Goal: Complete application form: Complete application form

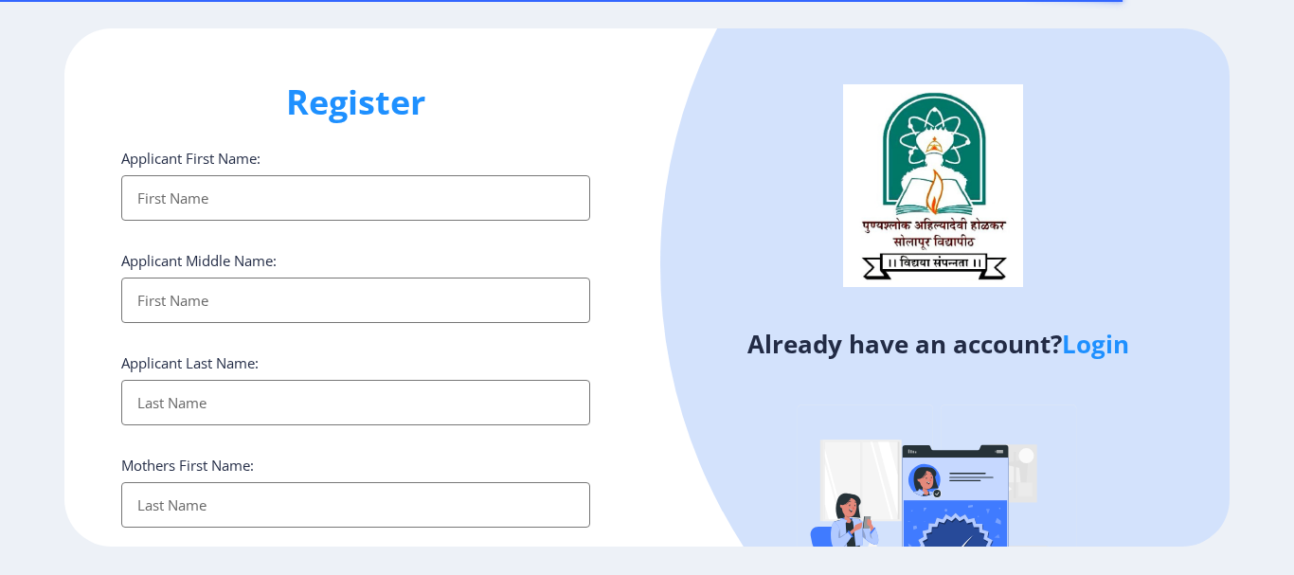
select select
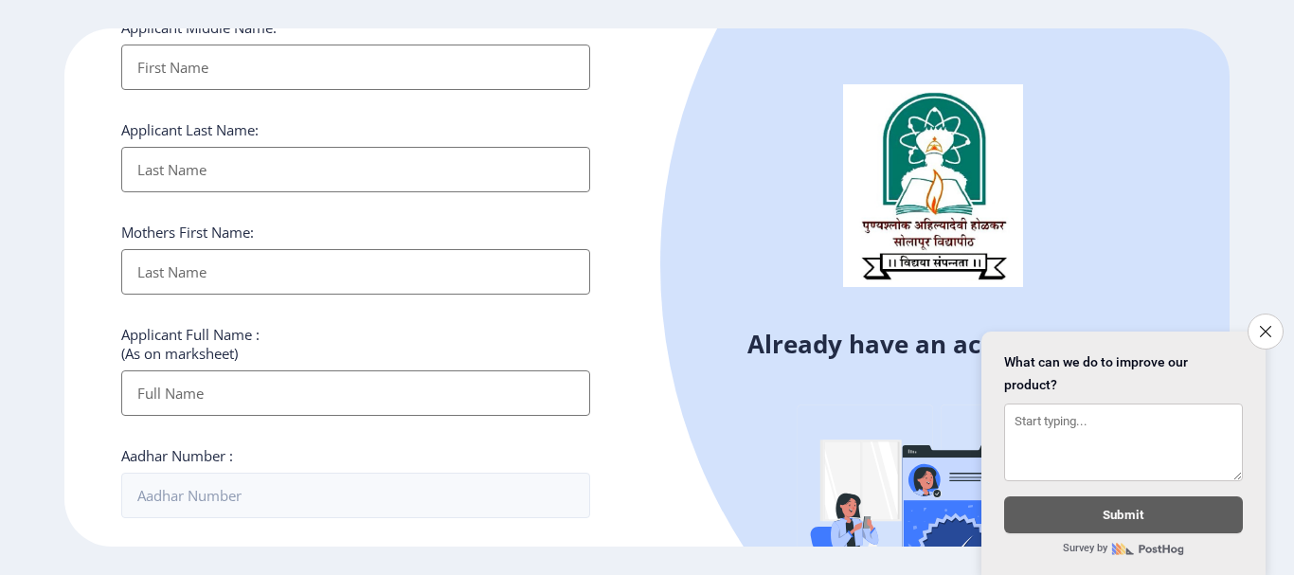
scroll to position [189, 0]
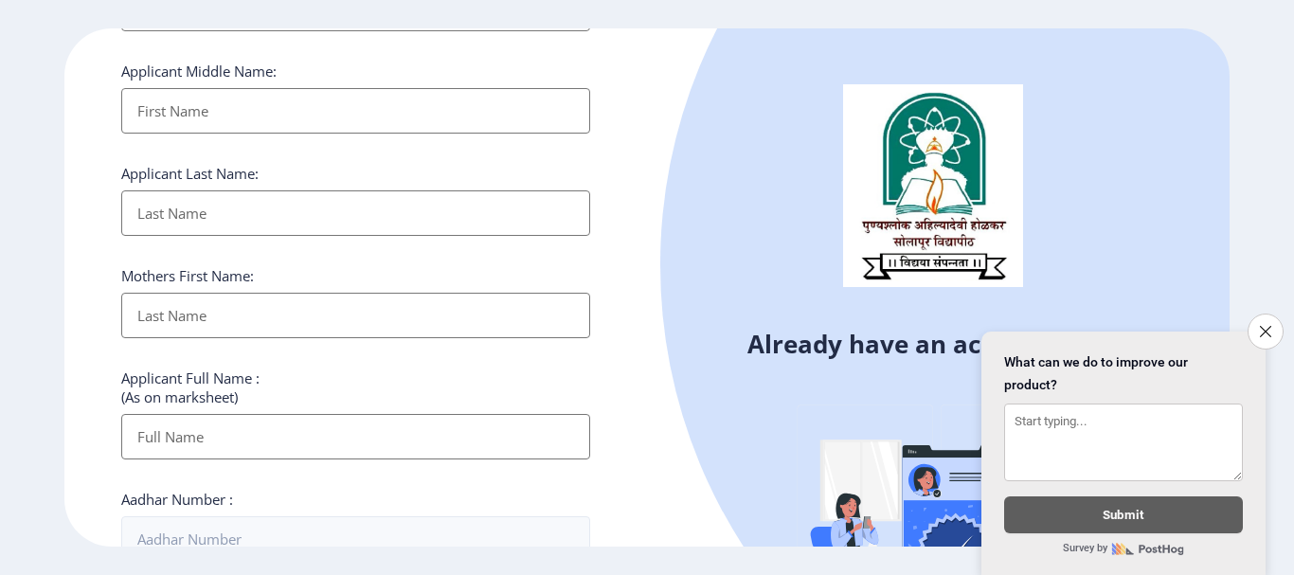
click at [295, 113] on input "Applicant First Name:" at bounding box center [355, 110] width 469 height 45
click at [512, 225] on input "Applicant First Name:" at bounding box center [355, 212] width 469 height 45
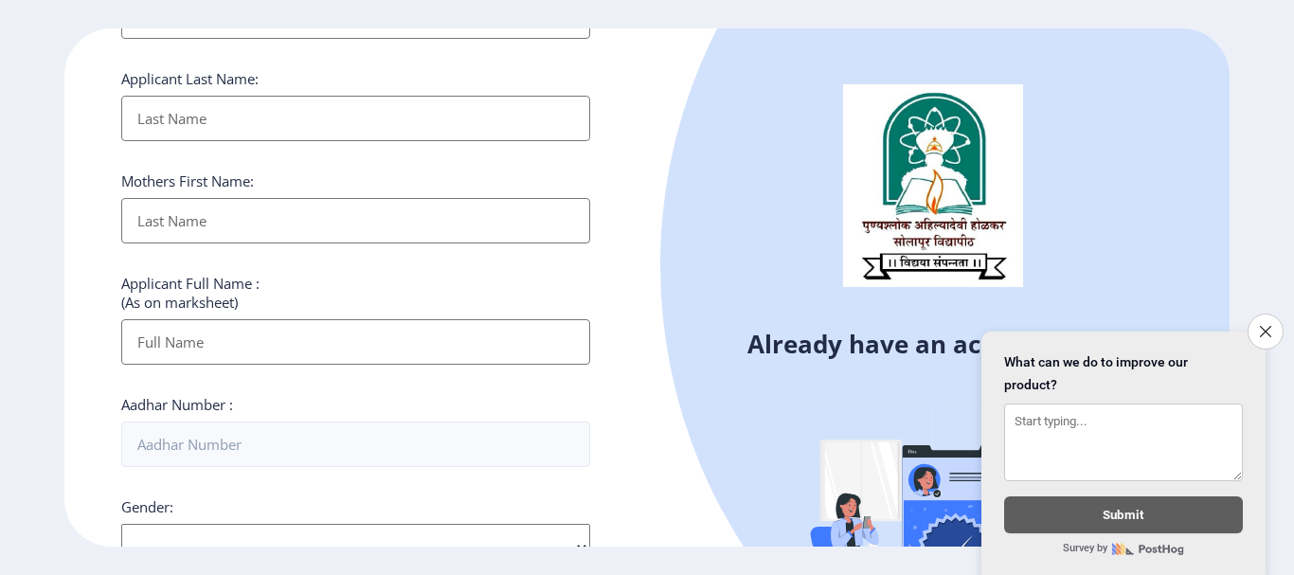
click at [482, 222] on input "Applicant First Name:" at bounding box center [355, 220] width 469 height 45
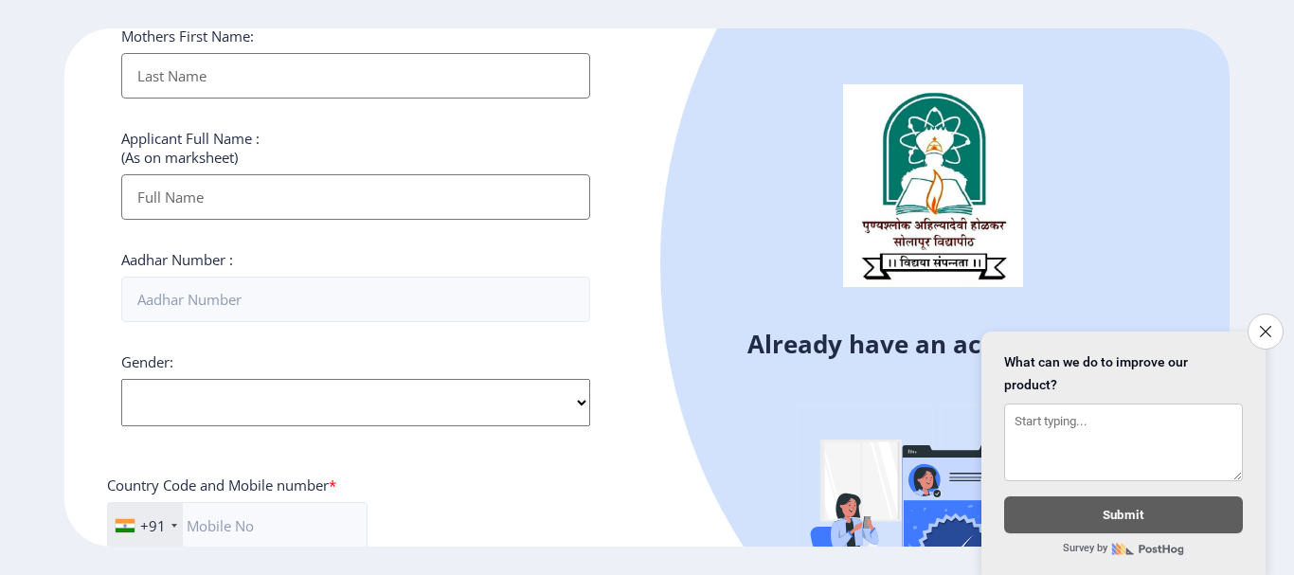
scroll to position [474, 0]
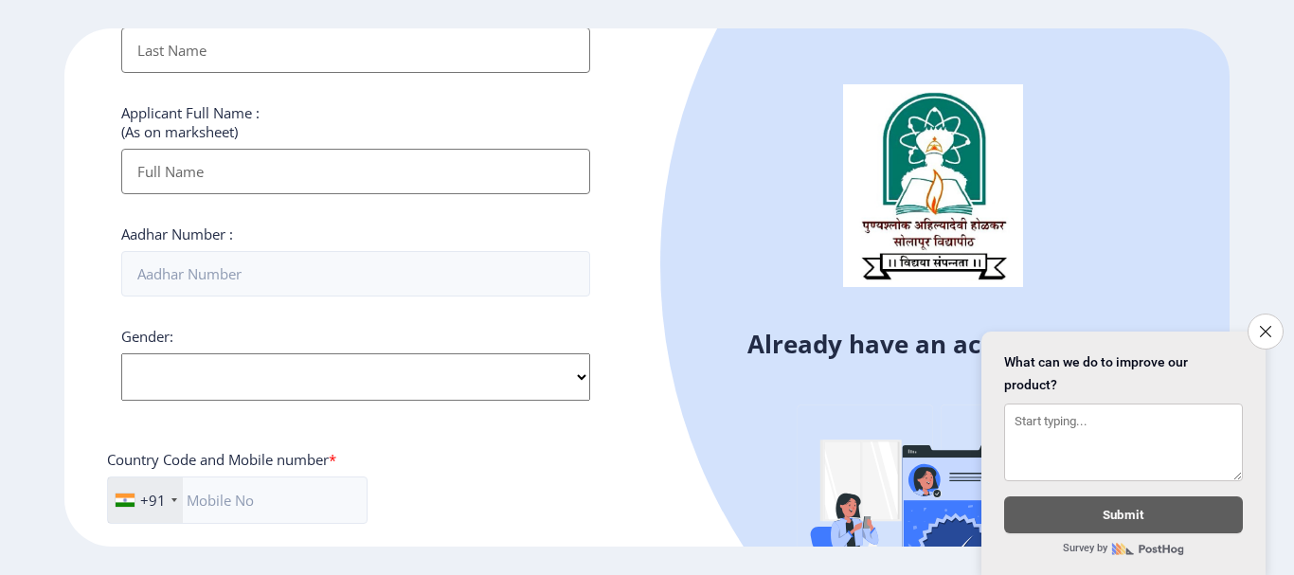
click at [368, 175] on input "Applicant First Name:" at bounding box center [355, 171] width 469 height 45
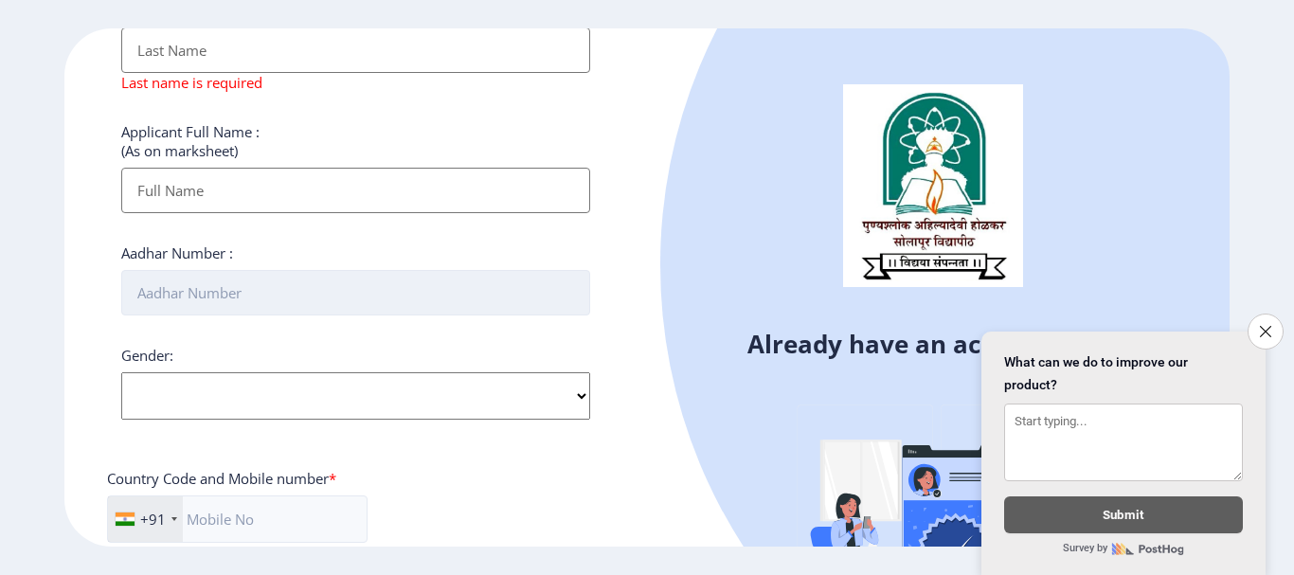
click at [510, 299] on input "Aadhar Number :" at bounding box center [355, 292] width 469 height 45
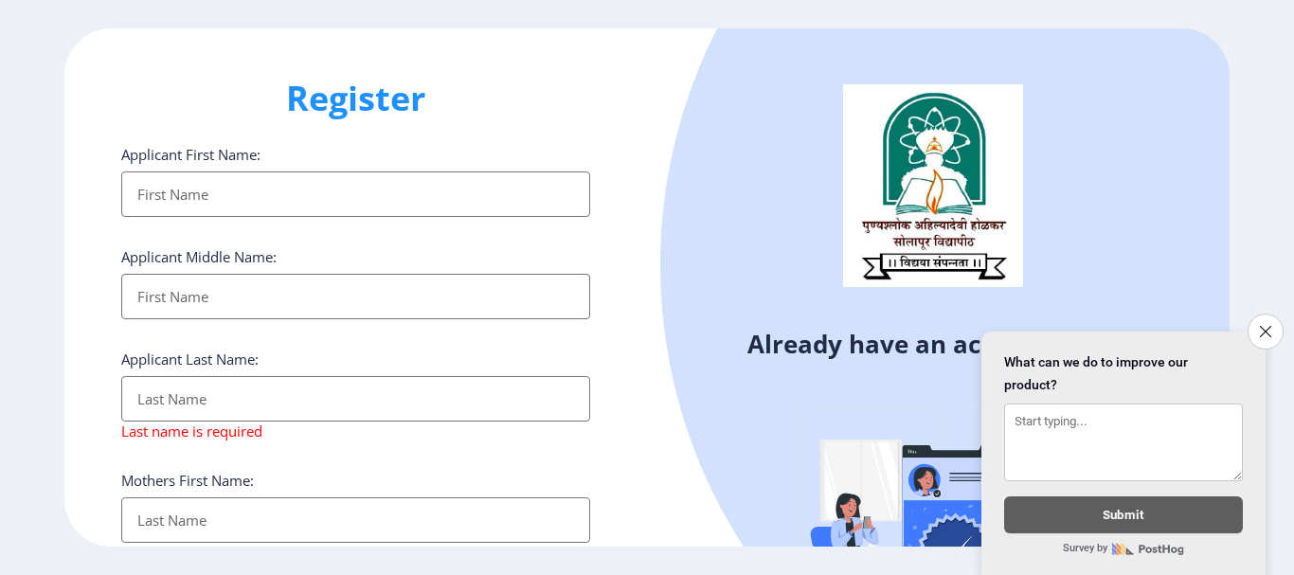
scroll to position [0, 0]
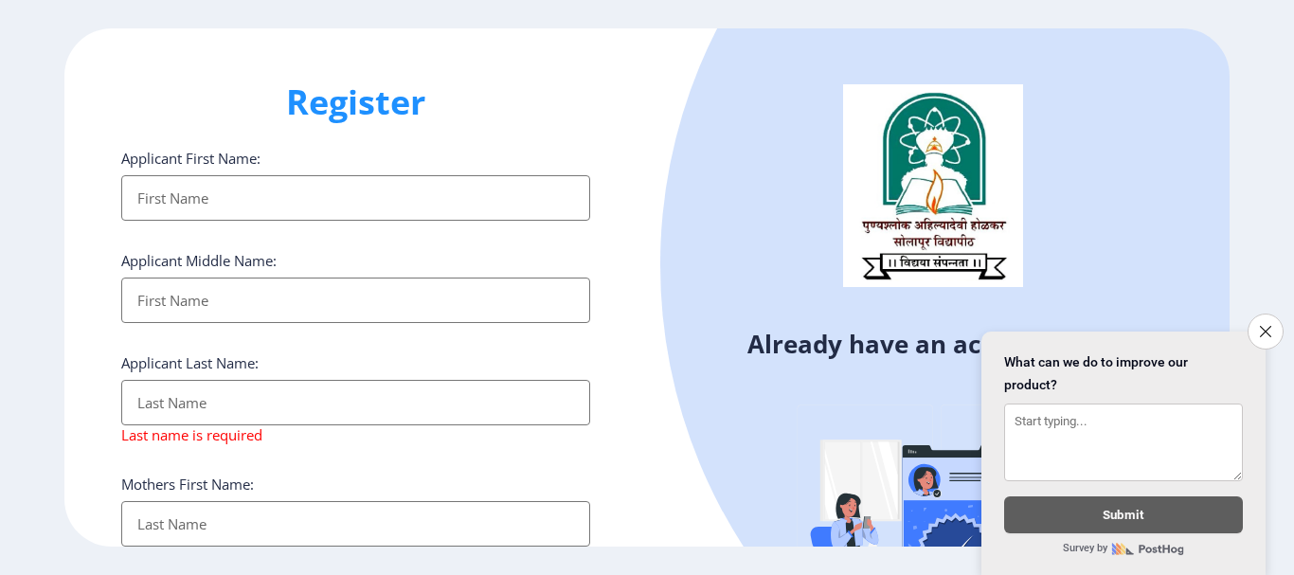
click at [251, 198] on input "Applicant First Name:" at bounding box center [355, 197] width 469 height 45
type input "[PERSON_NAME]"
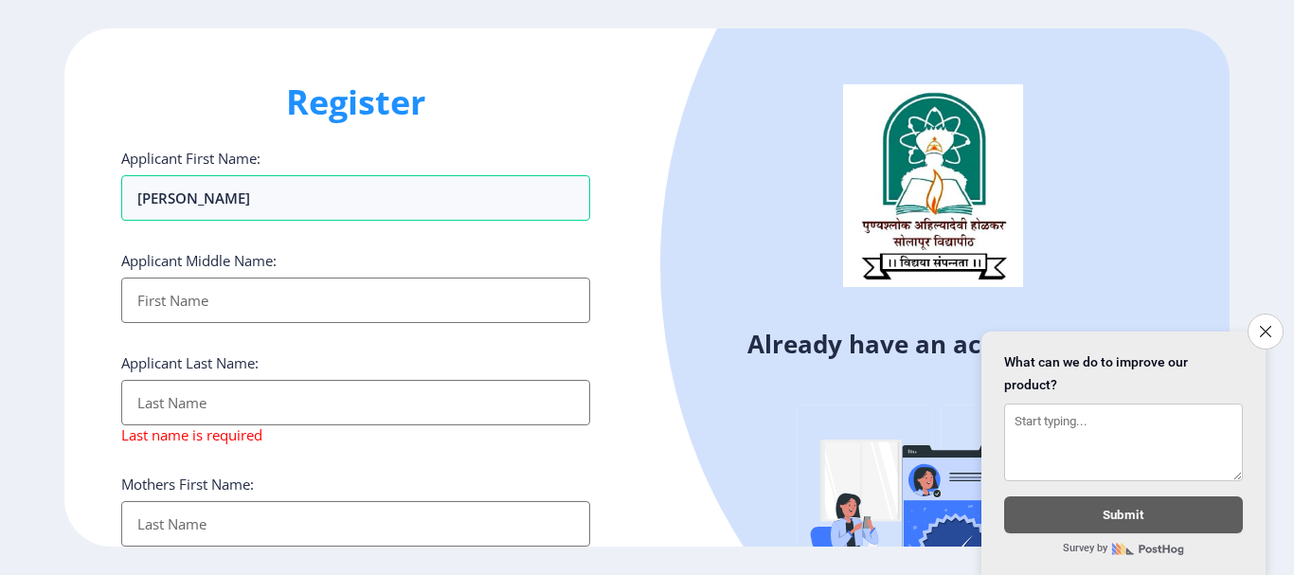
click at [235, 293] on input "Applicant First Name:" at bounding box center [355, 300] width 469 height 45
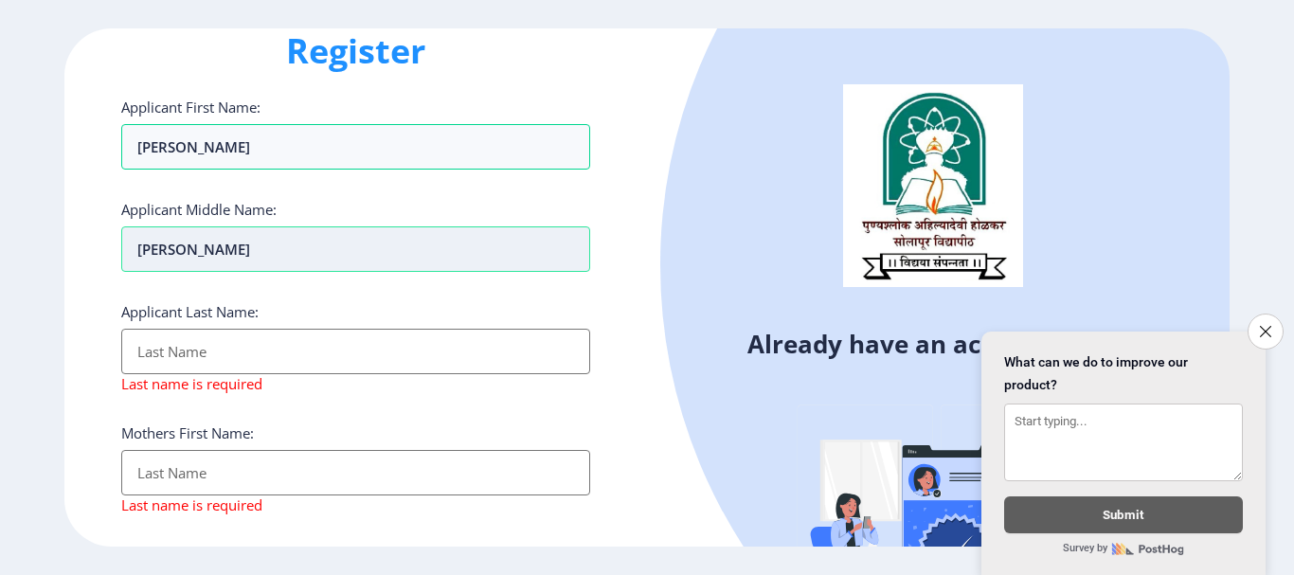
scroll to position [95, 0]
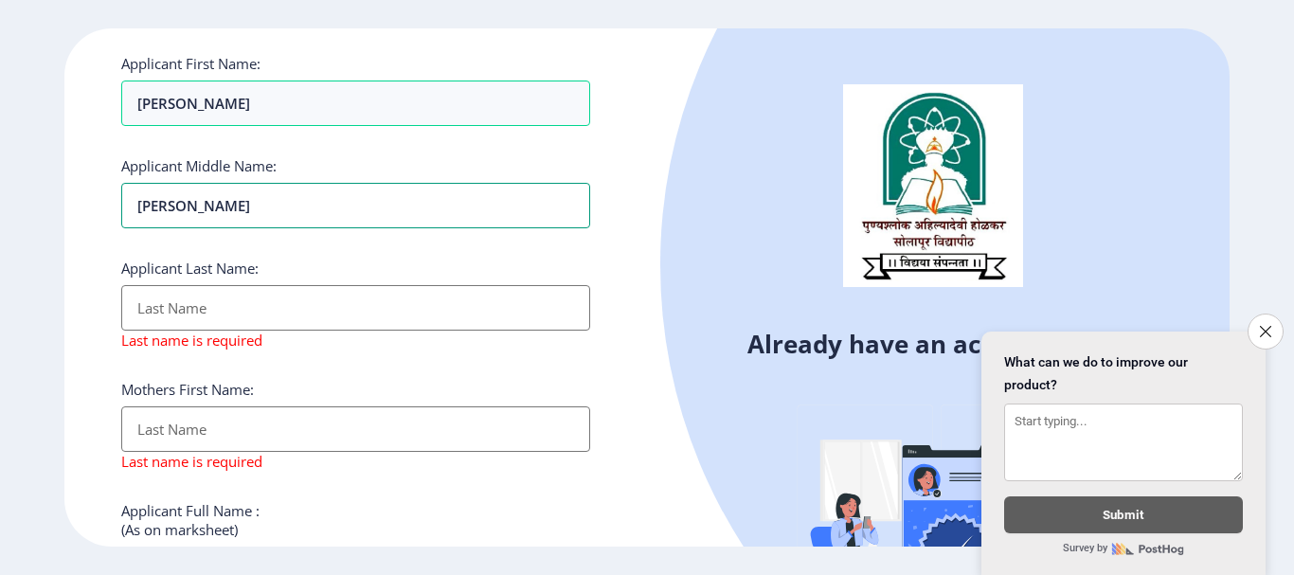
type input "[PERSON_NAME]"
click at [188, 310] on input "Applicant First Name:" at bounding box center [355, 307] width 469 height 45
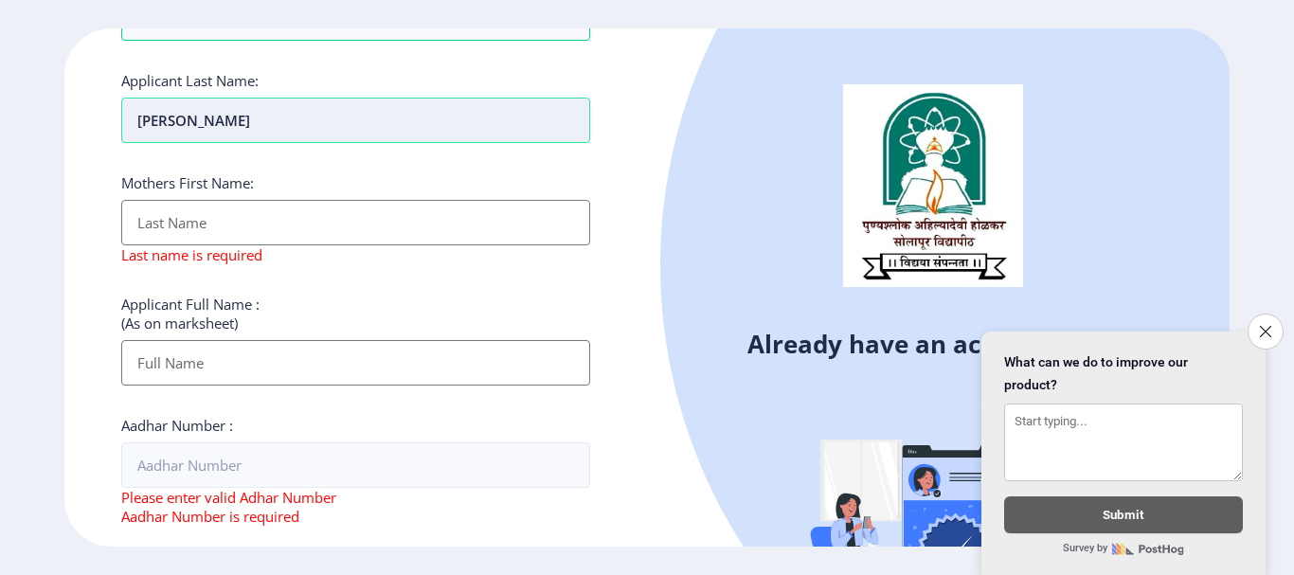
scroll to position [284, 0]
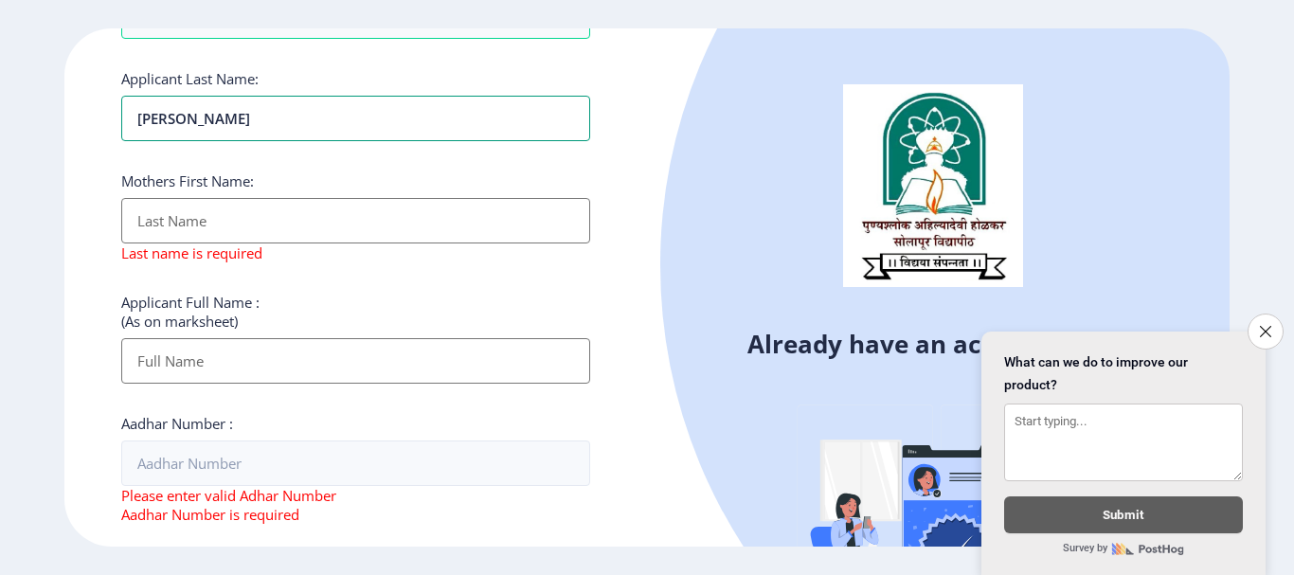
type input "[PERSON_NAME]"
click at [153, 367] on input "Applicant First Name:" at bounding box center [355, 360] width 469 height 45
click at [187, 225] on input "Applicant First Name:" at bounding box center [355, 220] width 469 height 45
click at [1263, 325] on icon "Close survey" at bounding box center [1265, 331] width 12 height 12
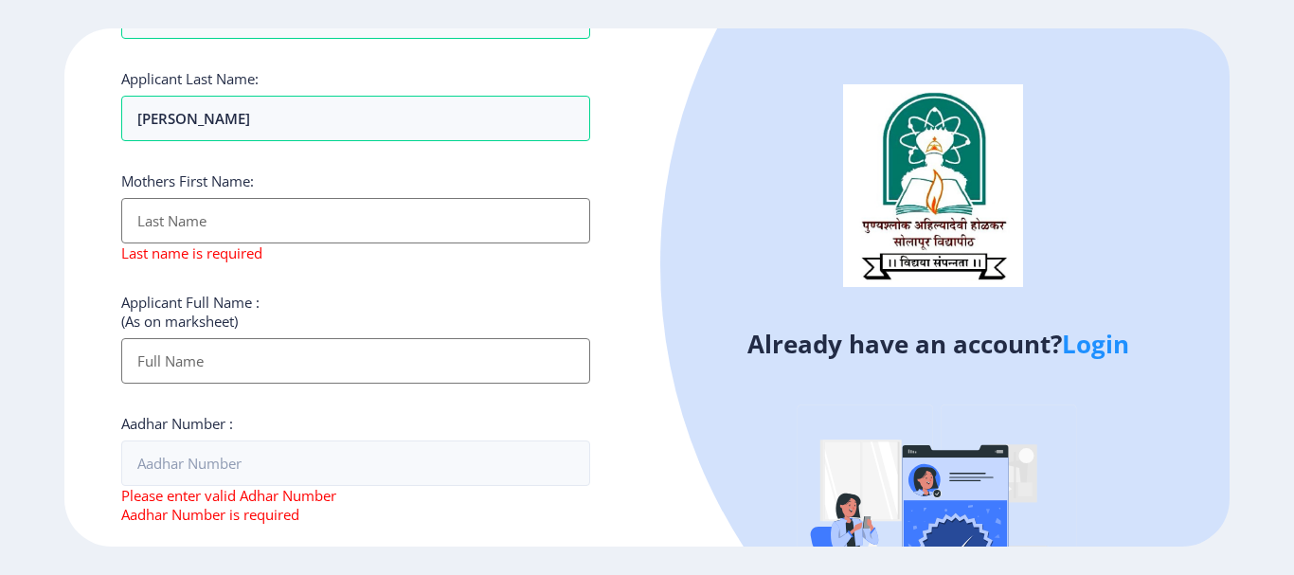
click at [161, 226] on input "Applicant First Name:" at bounding box center [355, 220] width 469 height 45
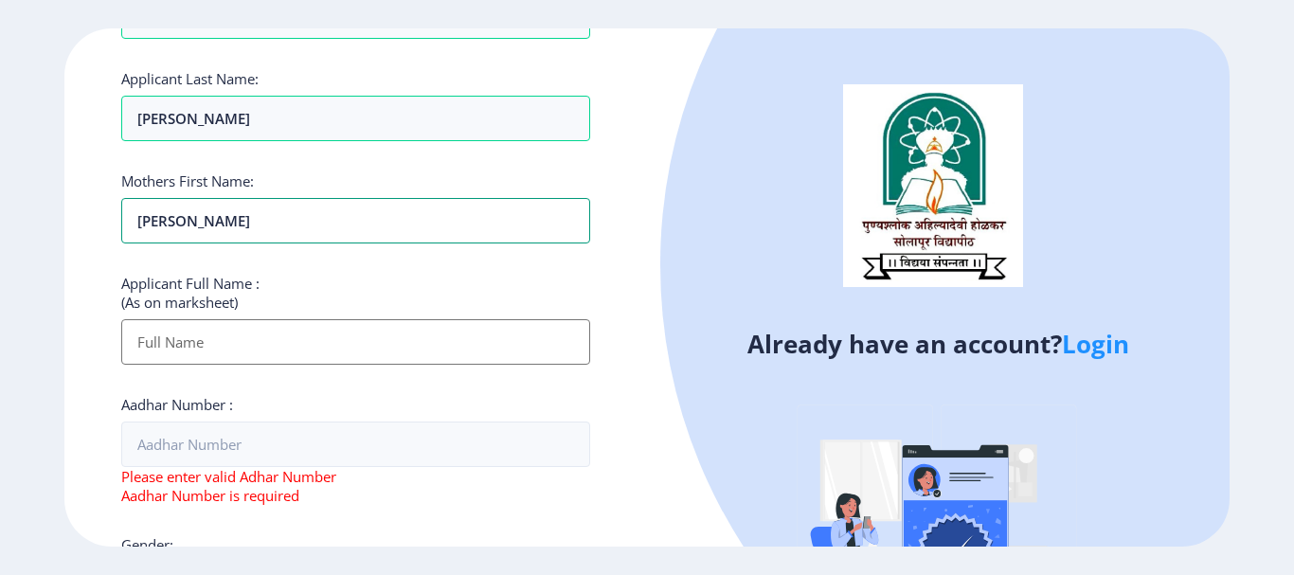
type input "[PERSON_NAME]"
click at [186, 345] on input "Applicant First Name:" at bounding box center [355, 341] width 469 height 45
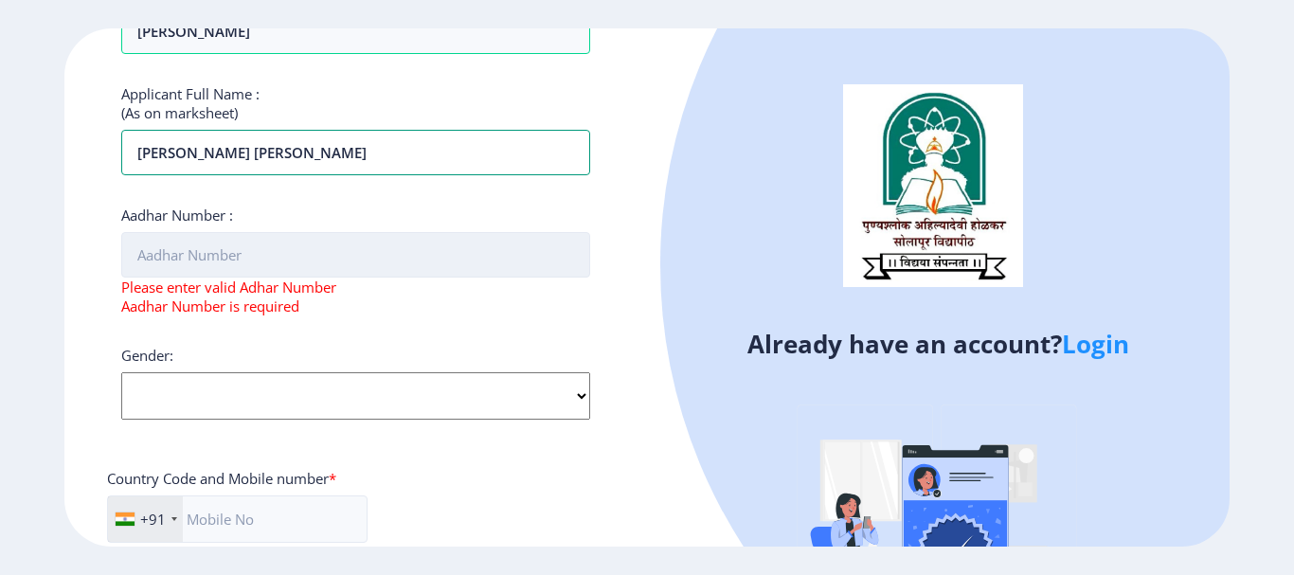
type input "[PERSON_NAME] [PERSON_NAME]"
click at [212, 251] on input "Aadhar Number :" at bounding box center [355, 254] width 469 height 45
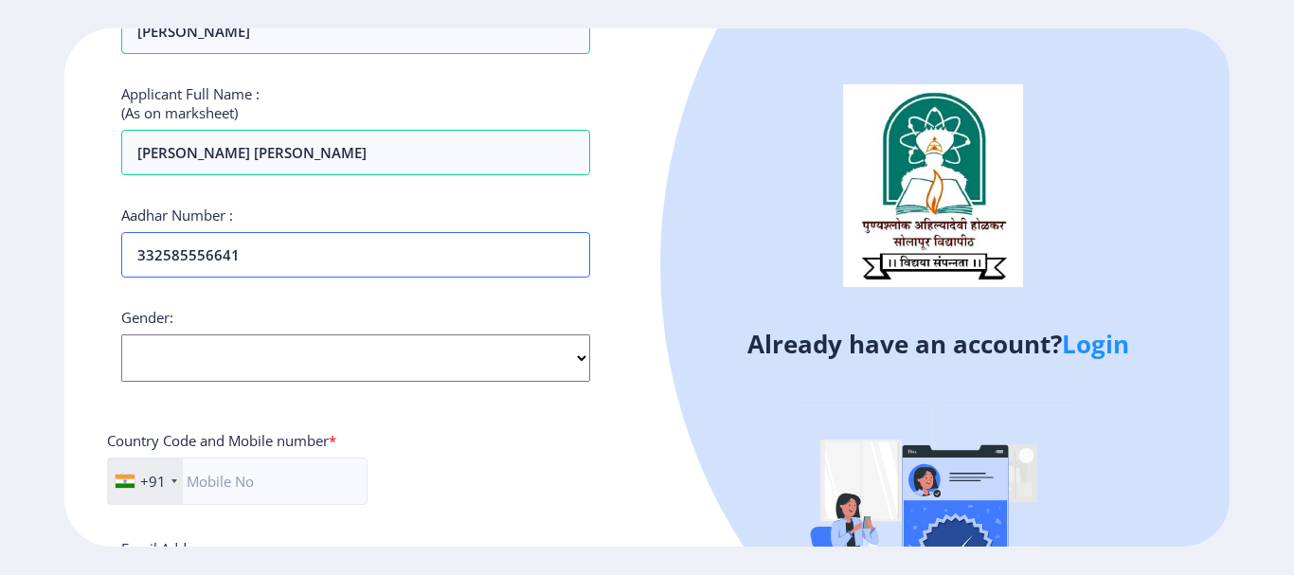
type input "332585556641"
click at [583, 361] on select "Select Gender [DEMOGRAPHIC_DATA] [DEMOGRAPHIC_DATA] Other" at bounding box center [355, 357] width 469 height 47
select select "[DEMOGRAPHIC_DATA]"
click at [121, 334] on select "Select Gender [DEMOGRAPHIC_DATA] [DEMOGRAPHIC_DATA] Other" at bounding box center [355, 357] width 469 height 47
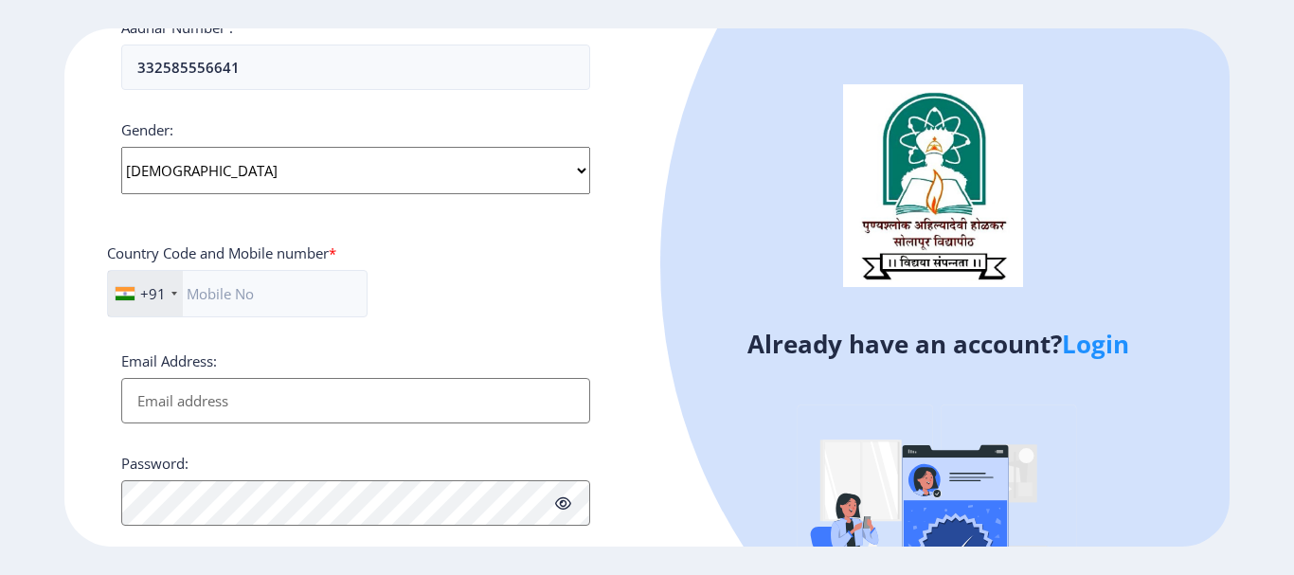
scroll to position [663, 0]
click at [249, 288] on input "text" at bounding box center [237, 291] width 261 height 47
type input "7387886314"
click at [255, 392] on input "Email Address:" at bounding box center [355, 398] width 469 height 45
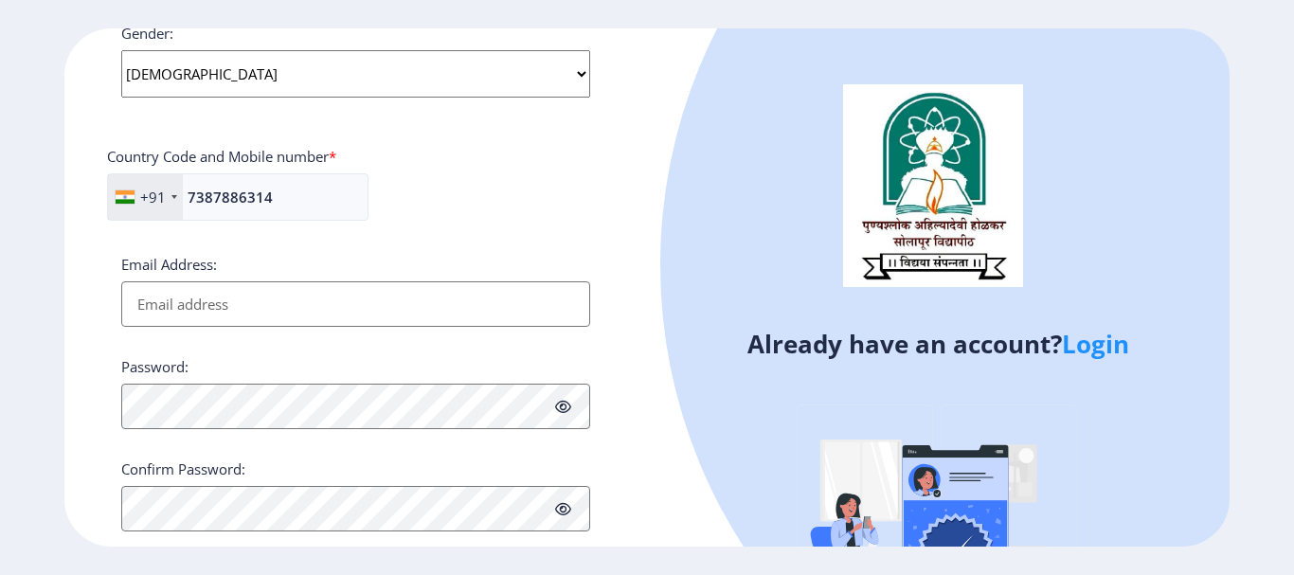
scroll to position [801, 0]
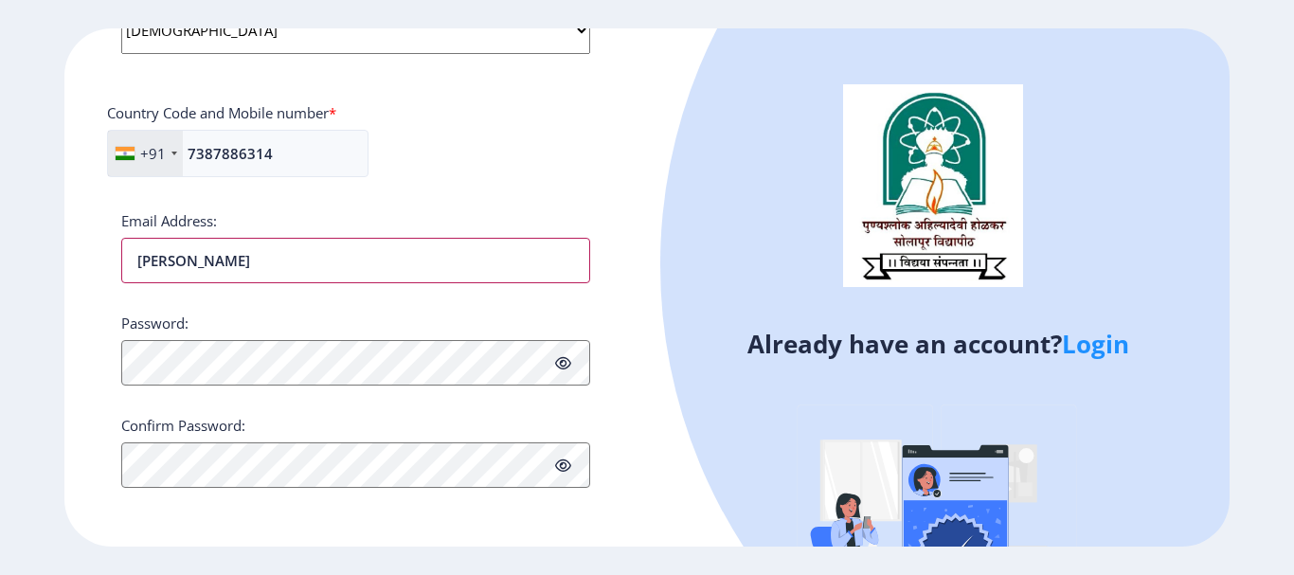
type input "J"
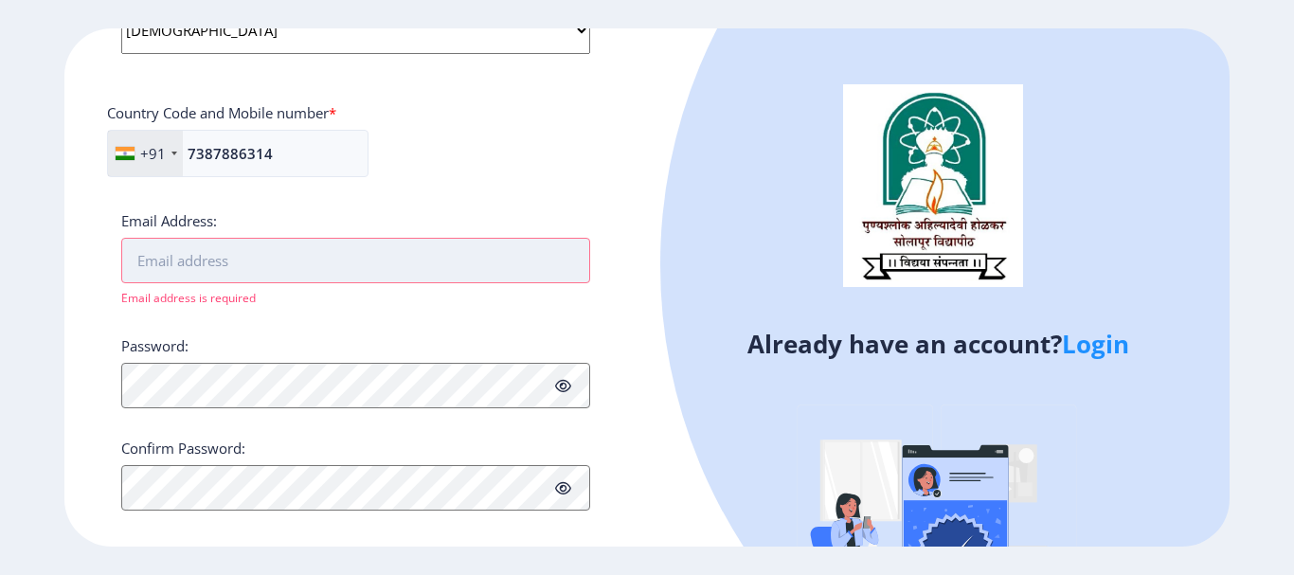
click at [222, 263] on input "Email Address:" at bounding box center [355, 260] width 469 height 45
paste input "[EMAIL_ADDRESS][DOMAIN_NAME]"
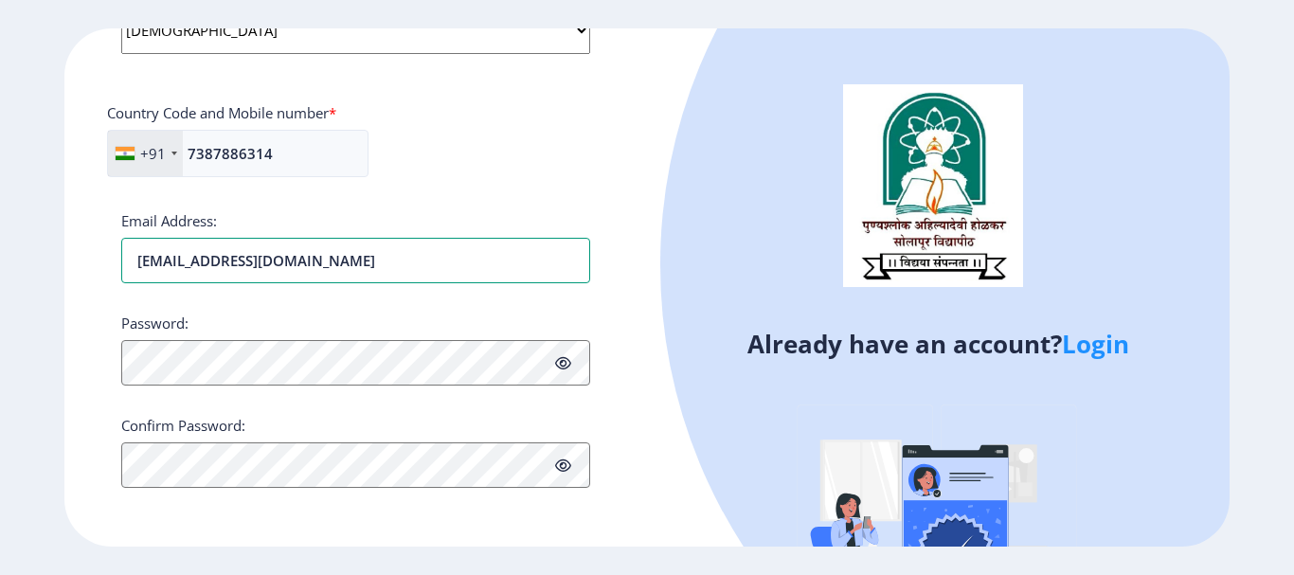
type input "[EMAIL_ADDRESS][DOMAIN_NAME]"
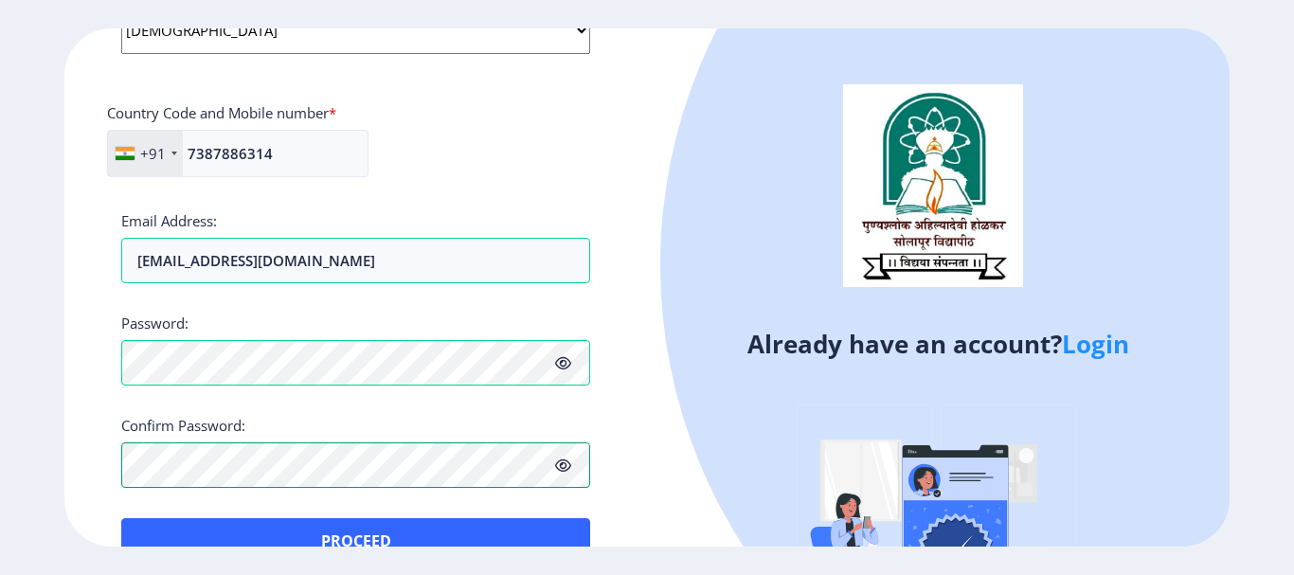
click at [116, 459] on div "Register Applicant First Name: [PERSON_NAME] Applicant Middle Name: [PERSON_NAM…" at bounding box center [355, 286] width 583 height 517
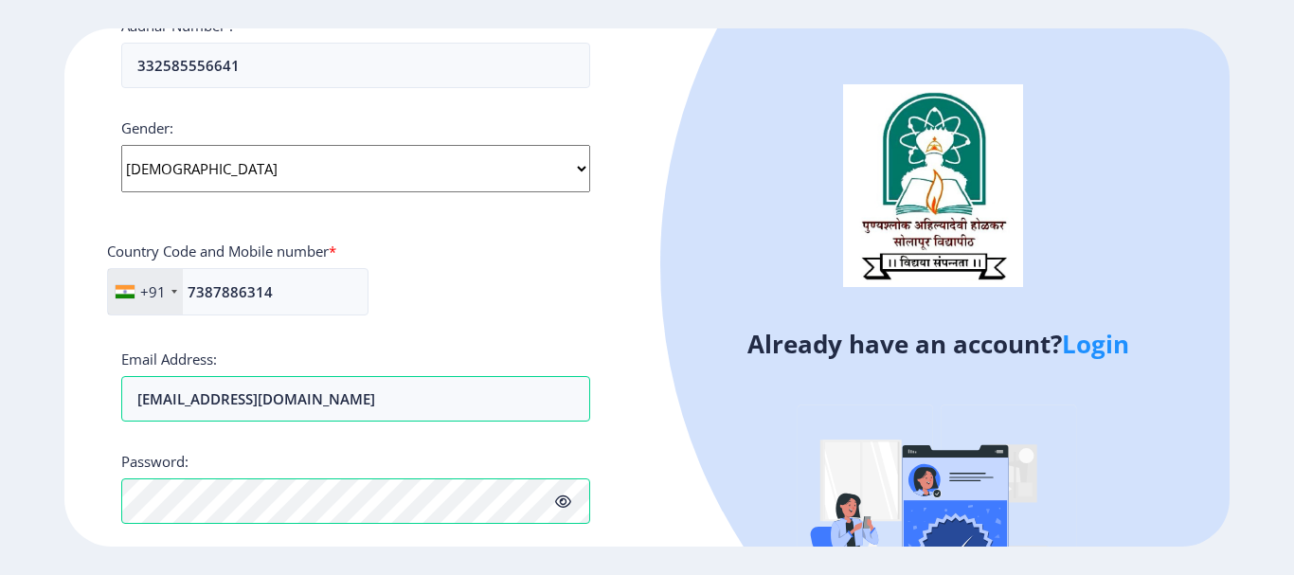
scroll to position [847, 0]
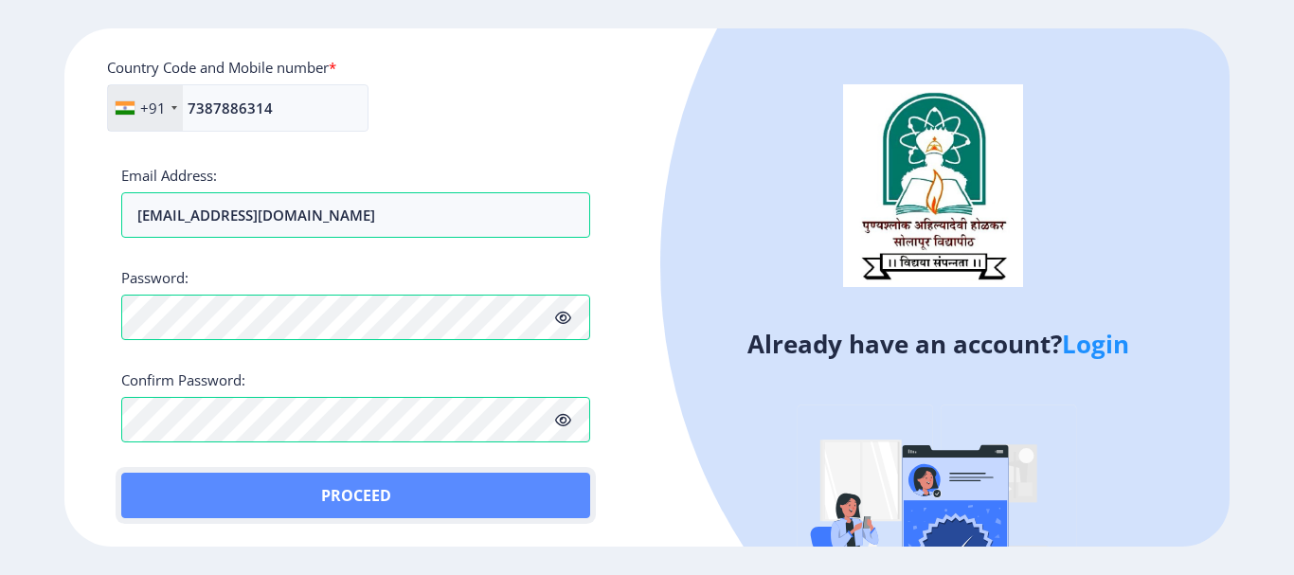
click at [383, 499] on button "Proceed" at bounding box center [355, 495] width 469 height 45
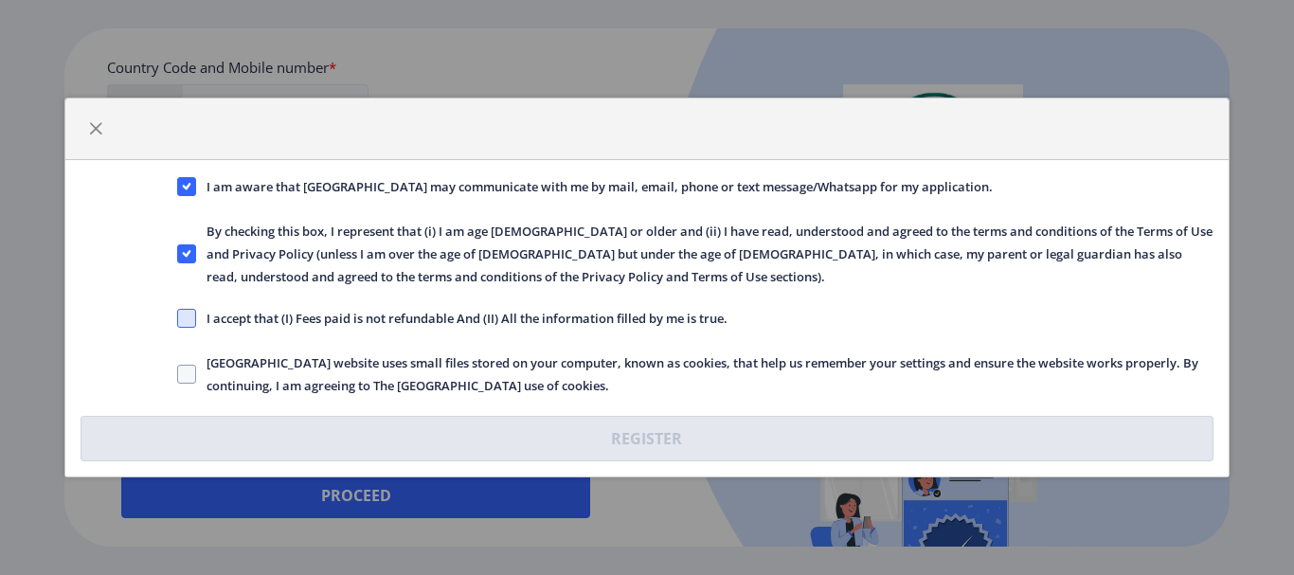
click at [186, 316] on span at bounding box center [186, 318] width 19 height 19
click at [178, 318] on input "I accept that (I) Fees paid is not refundable And (II) All the information fill…" at bounding box center [177, 318] width 1 height 1
checkbox input "true"
click at [185, 381] on span at bounding box center [186, 374] width 19 height 19
click at [178, 375] on input "[GEOGRAPHIC_DATA] website uses small files stored on your computer, known as co…" at bounding box center [177, 374] width 1 height 1
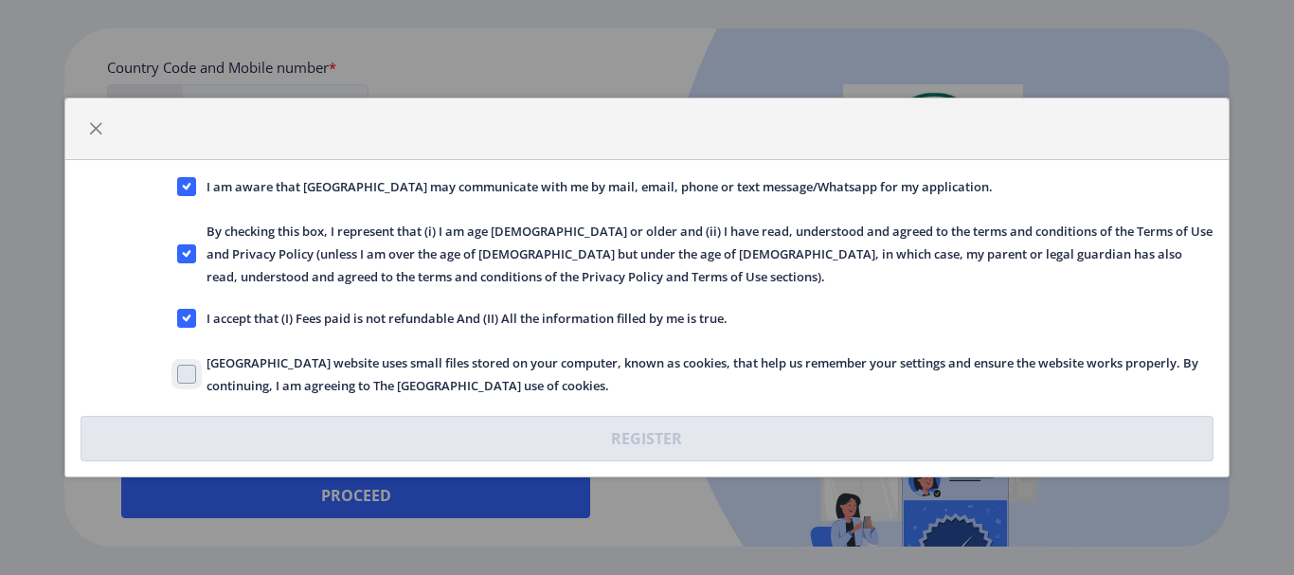
checkbox input "true"
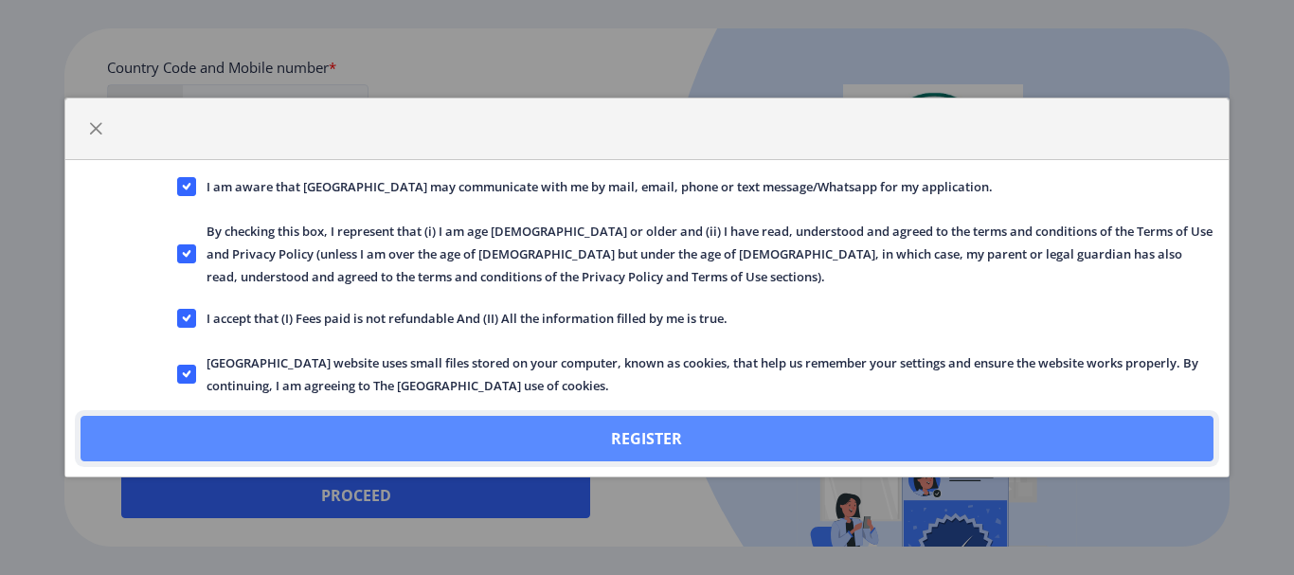
click at [651, 440] on button "Register" at bounding box center [647, 438] width 1132 height 45
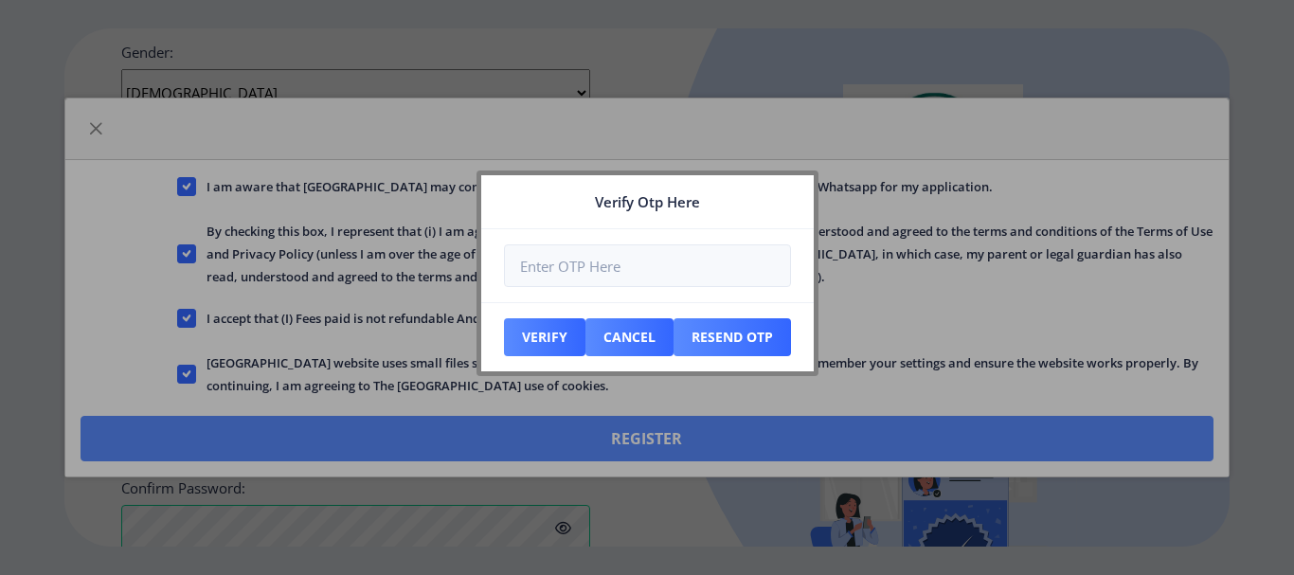
scroll to position [955, 0]
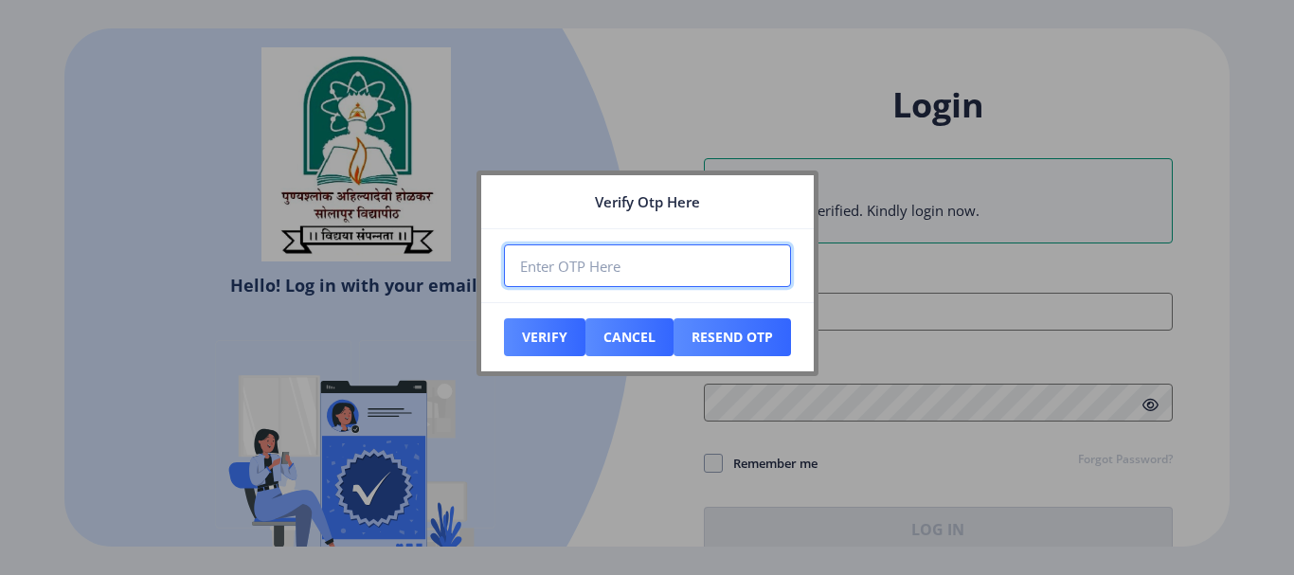
paste input "642815"
type input "642815"
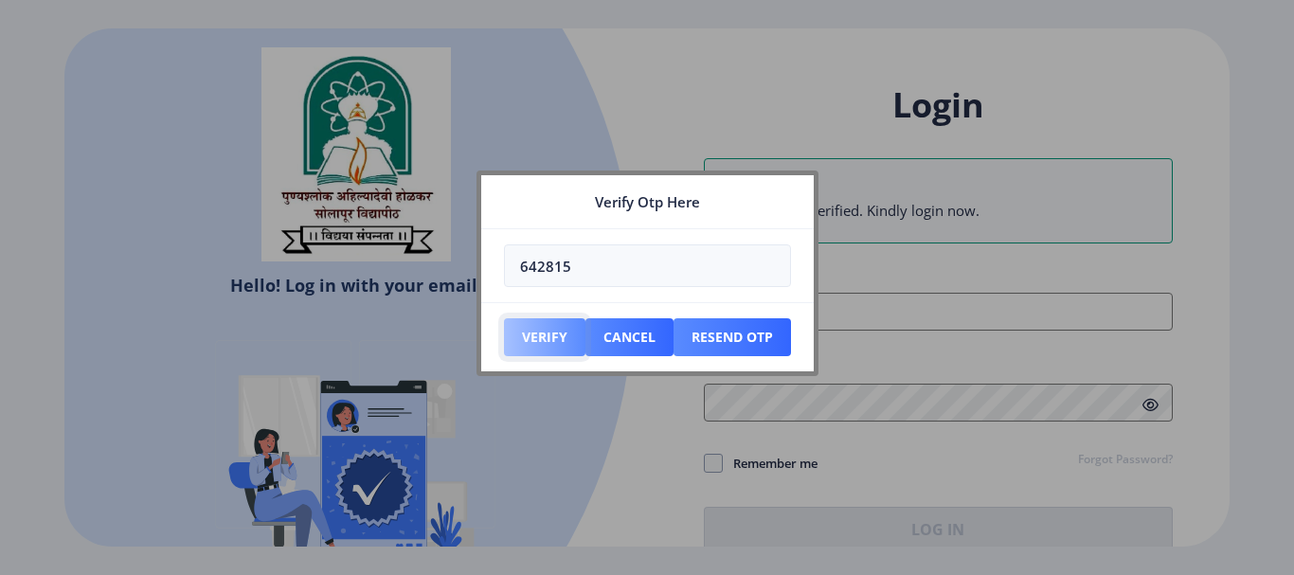
click at [556, 342] on button "Verify" at bounding box center [544, 337] width 81 height 38
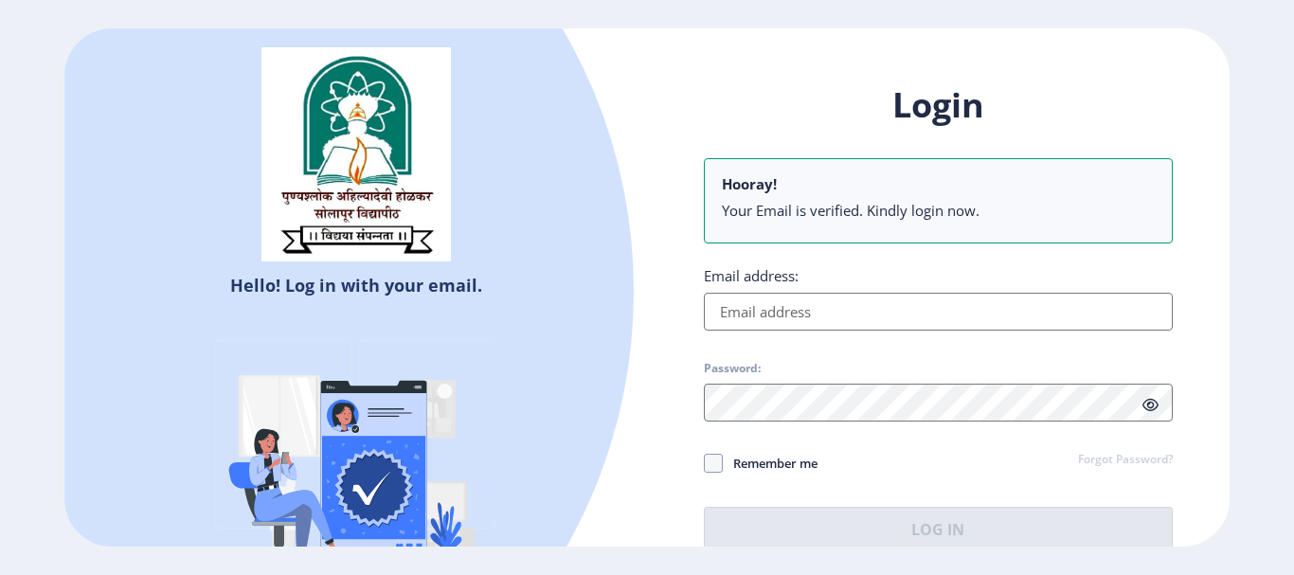
click at [786, 323] on input "Email address:" at bounding box center [938, 312] width 469 height 38
type input "[EMAIL_ADDRESS][DOMAIN_NAME]"
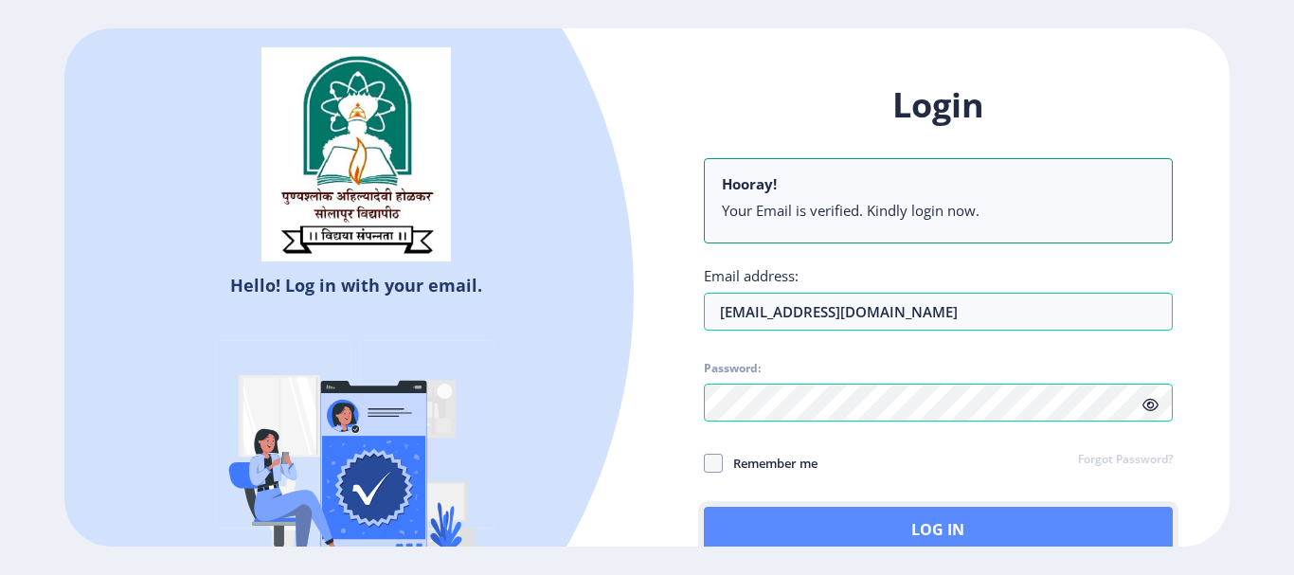
click at [907, 530] on button "Log In" at bounding box center [938, 529] width 469 height 45
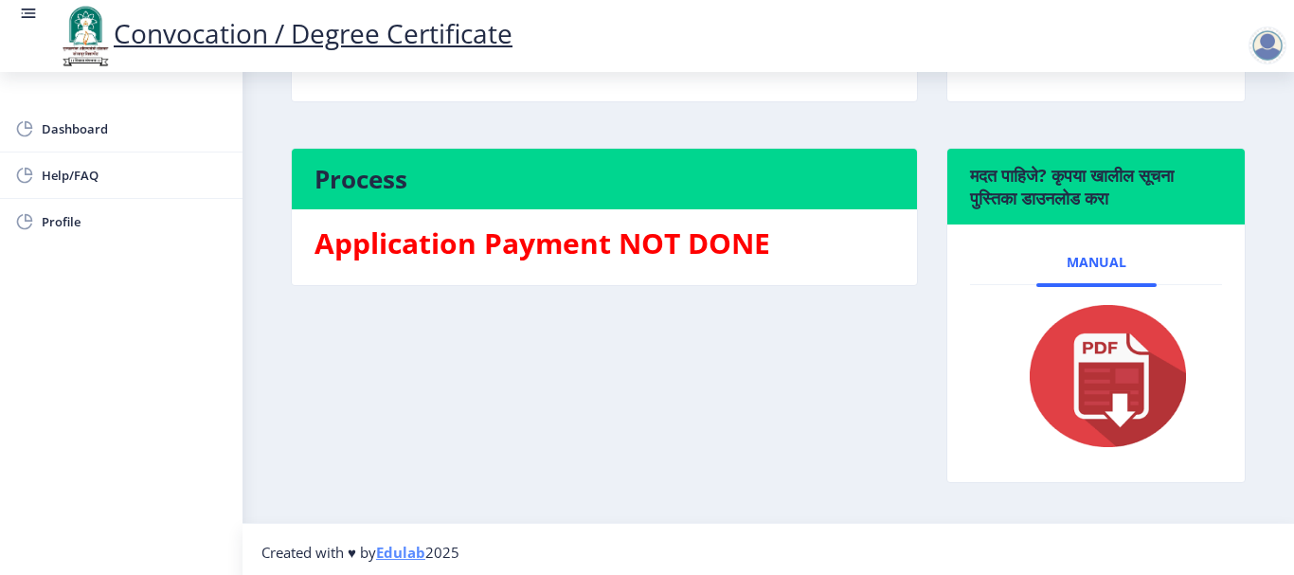
scroll to position [343, 0]
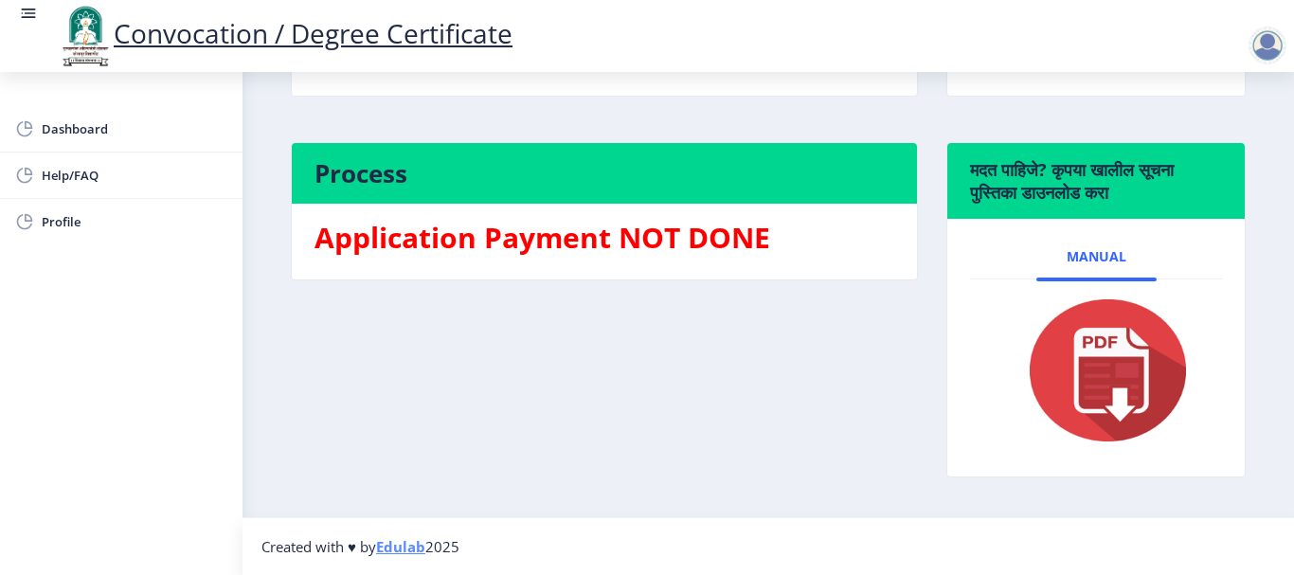
click at [1109, 377] on img at bounding box center [1095, 371] width 189 height 152
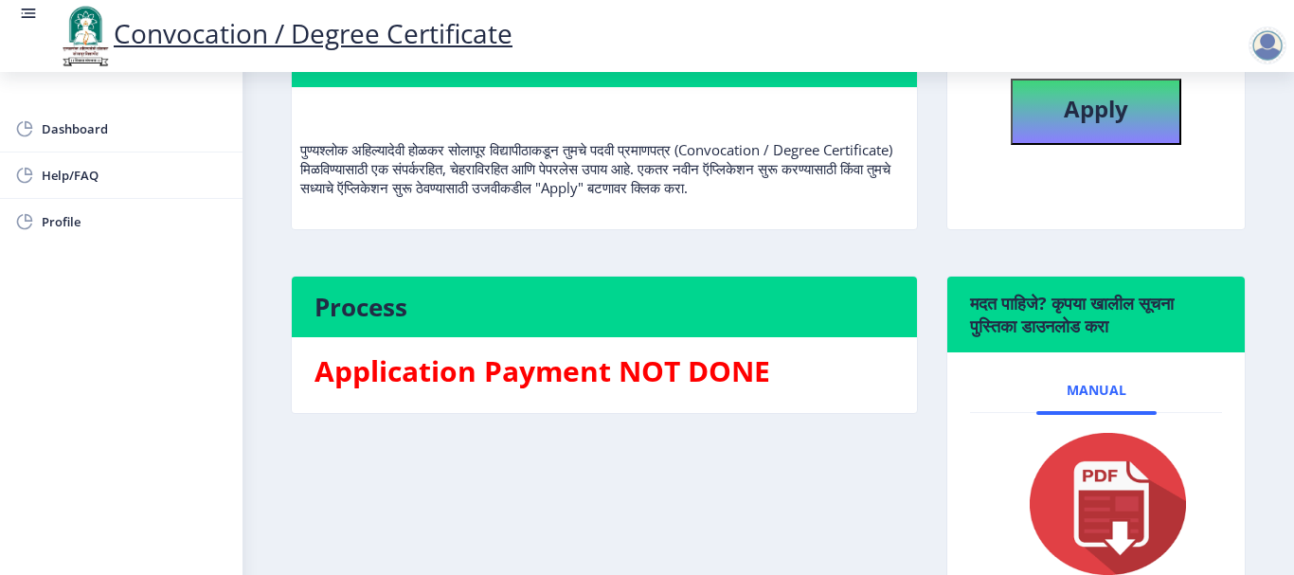
scroll to position [0, 0]
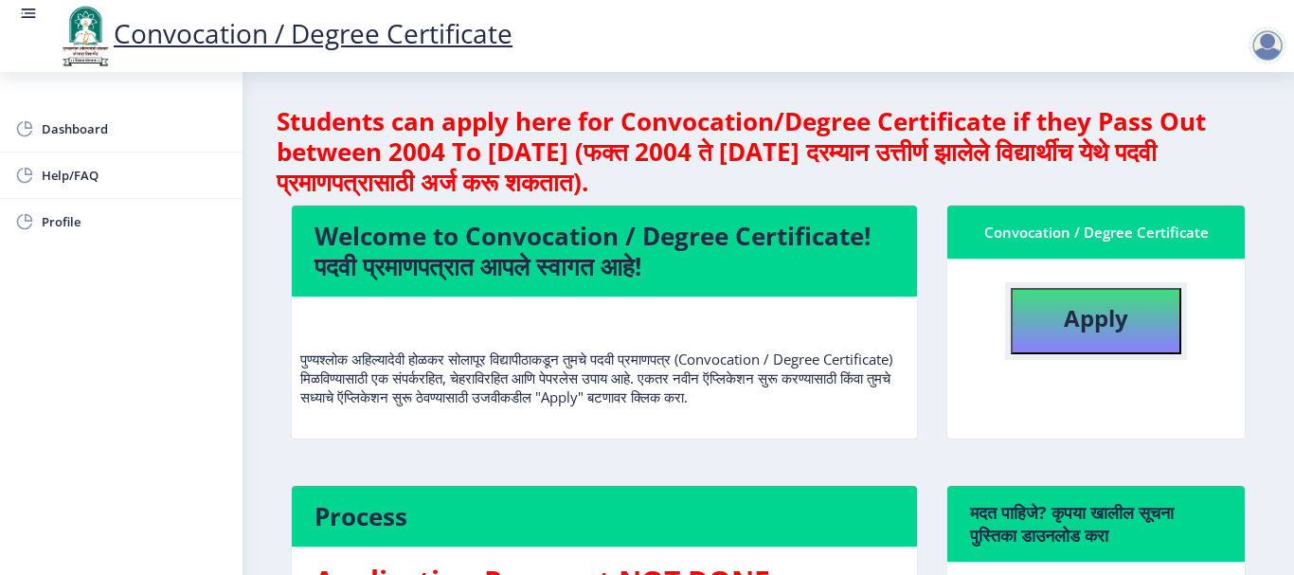
click at [1069, 325] on b "Apply" at bounding box center [1096, 317] width 64 height 31
select select
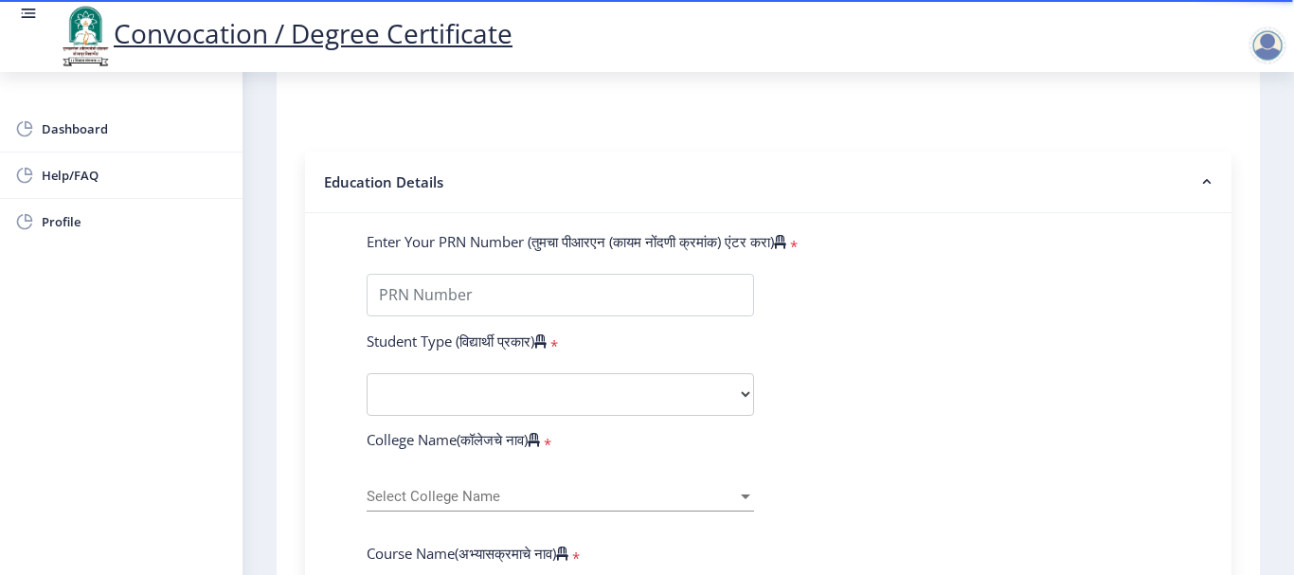
scroll to position [474, 0]
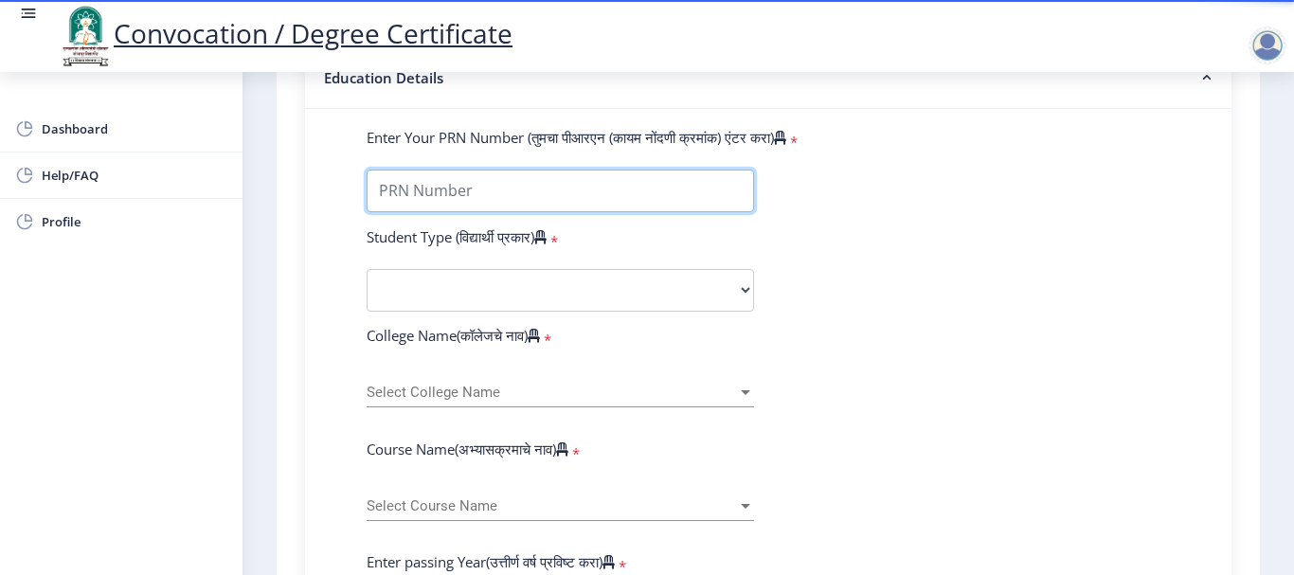
click at [465, 184] on input "Enter Your PRN Number (तुमचा पीआरएन (कायम नोंदणी क्रमांक) एंटर करा)" at bounding box center [560, 191] width 387 height 43
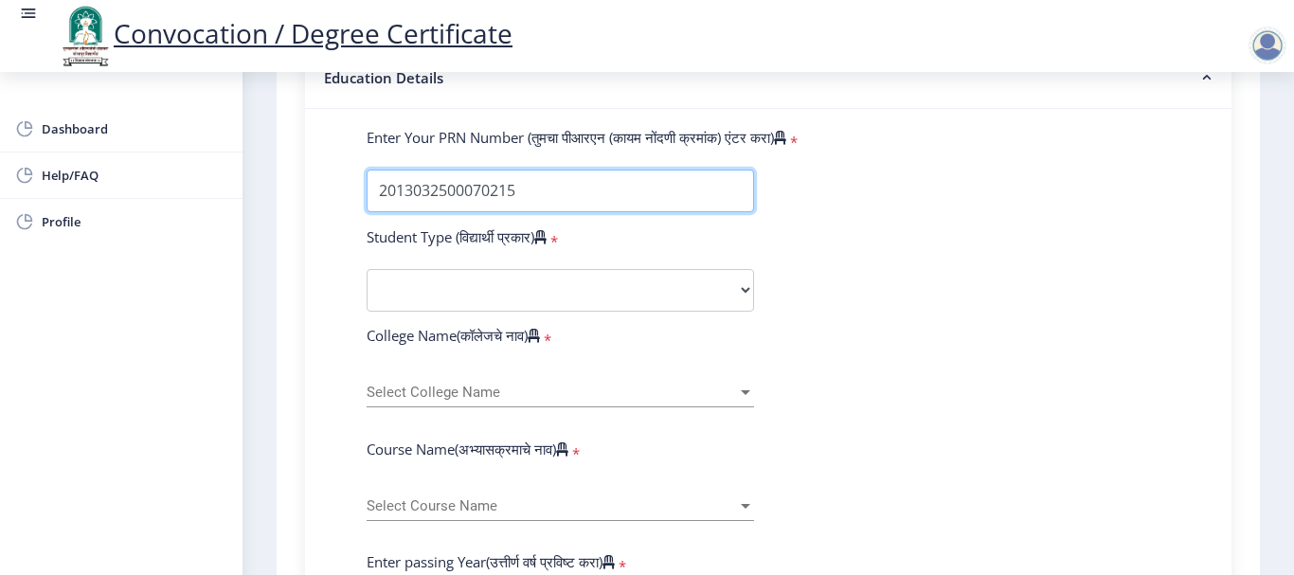
type input "2013032500070215"
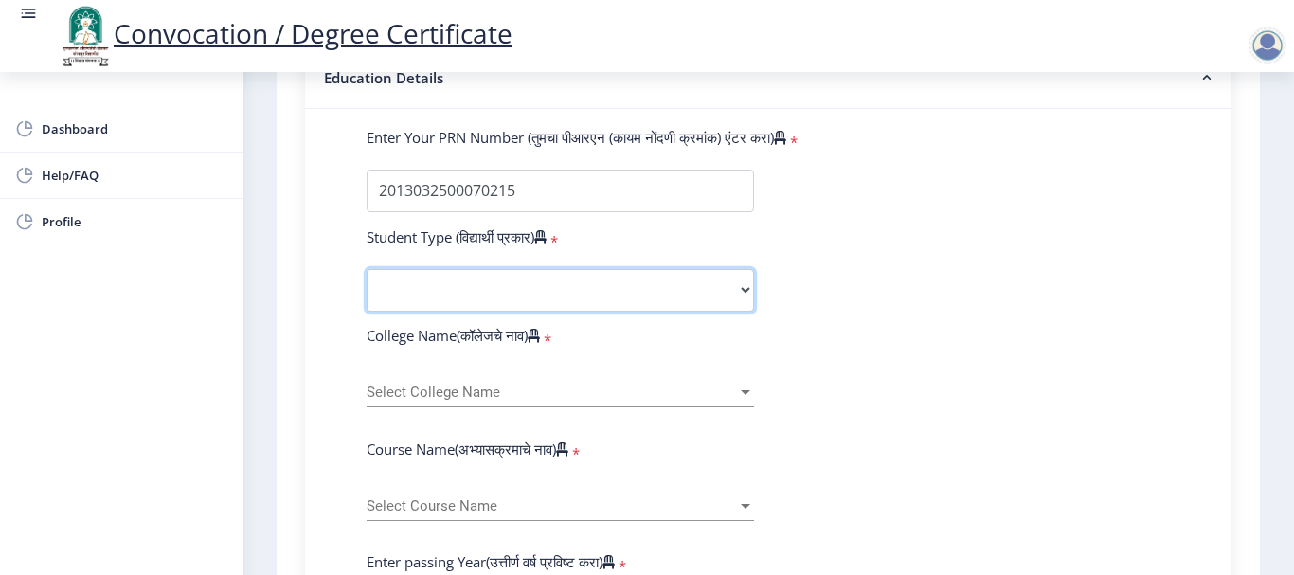
click at [499, 286] on select "Select Student Type Regular External" at bounding box center [560, 290] width 387 height 43
select select "Regular"
click at [367, 269] on select "Select Student Type Regular External" at bounding box center [560, 290] width 387 height 43
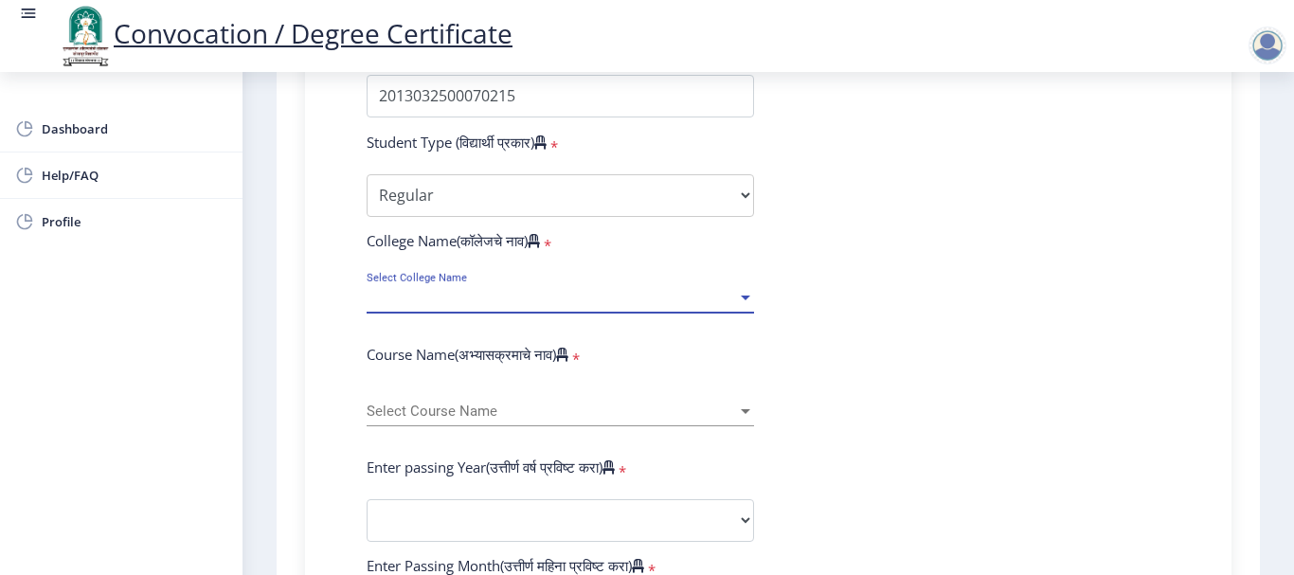
click at [742, 296] on div at bounding box center [745, 298] width 9 height 5
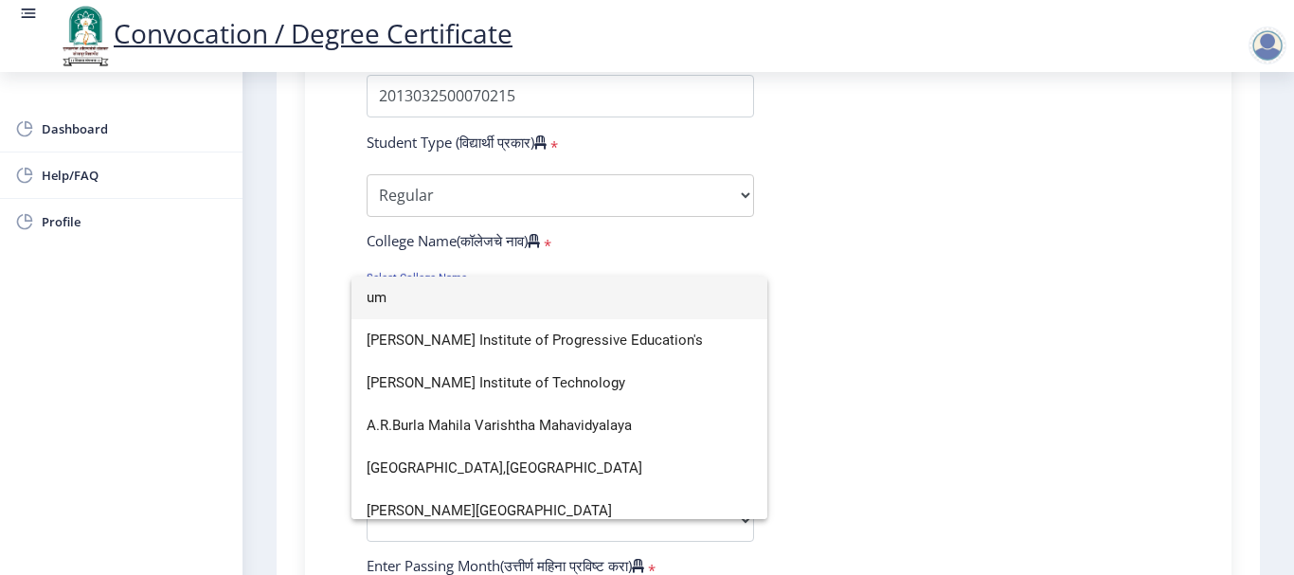
scroll to position [0, 0]
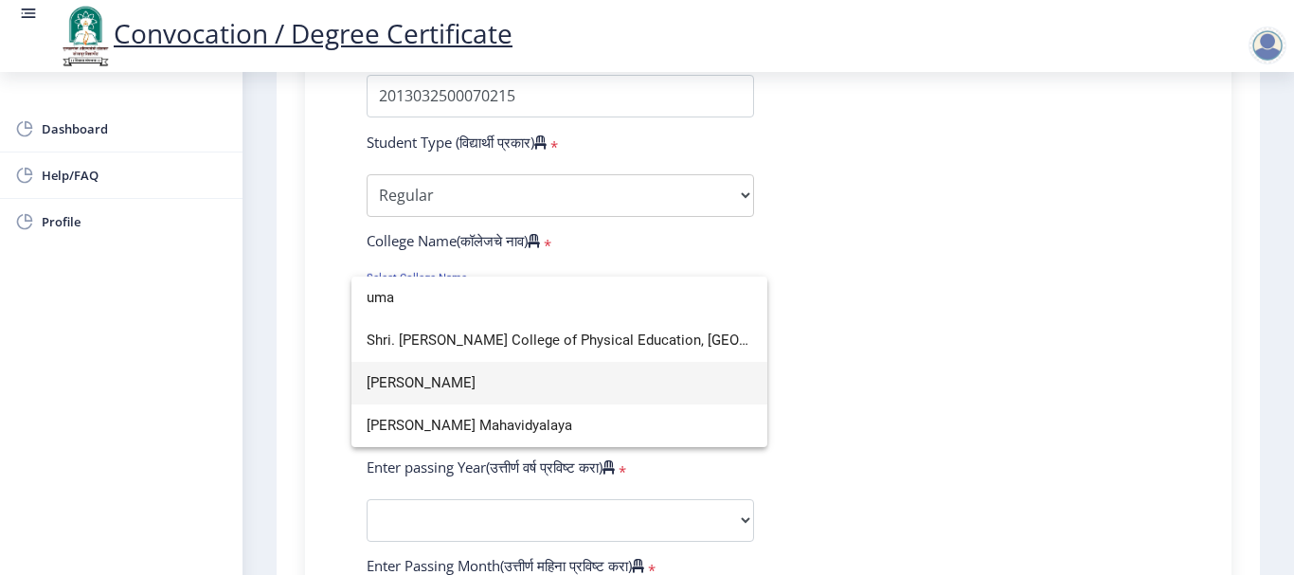
type input "uma"
click at [494, 387] on span "[PERSON_NAME]" at bounding box center [560, 383] width 386 height 43
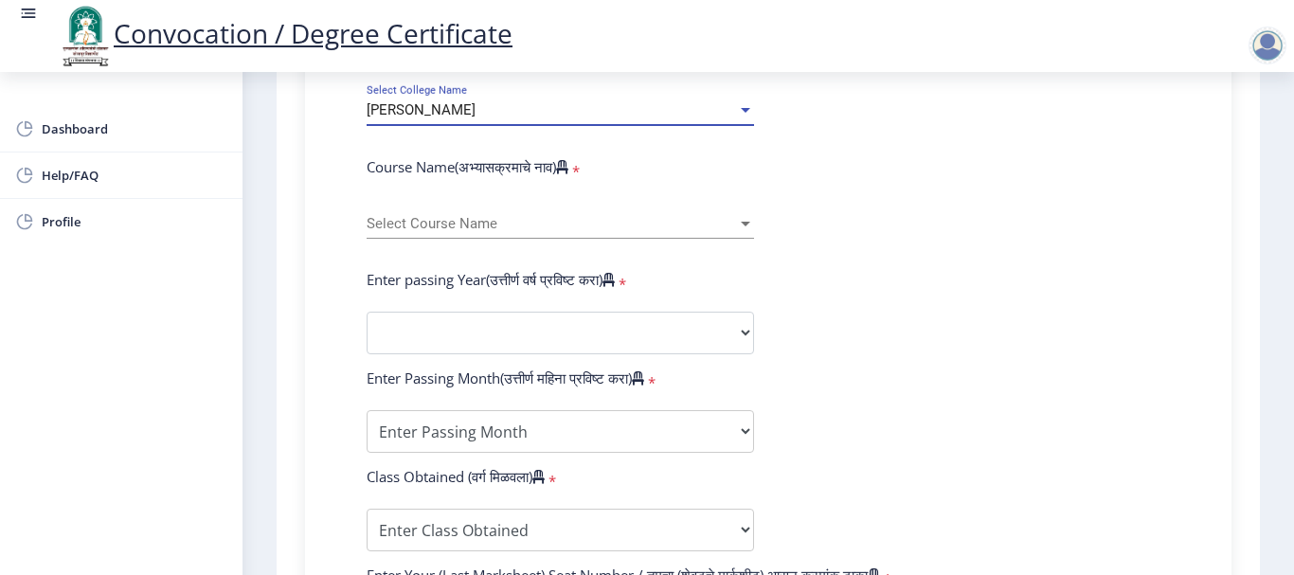
scroll to position [758, 0]
click at [730, 220] on span "Select Course Name" at bounding box center [552, 222] width 370 height 16
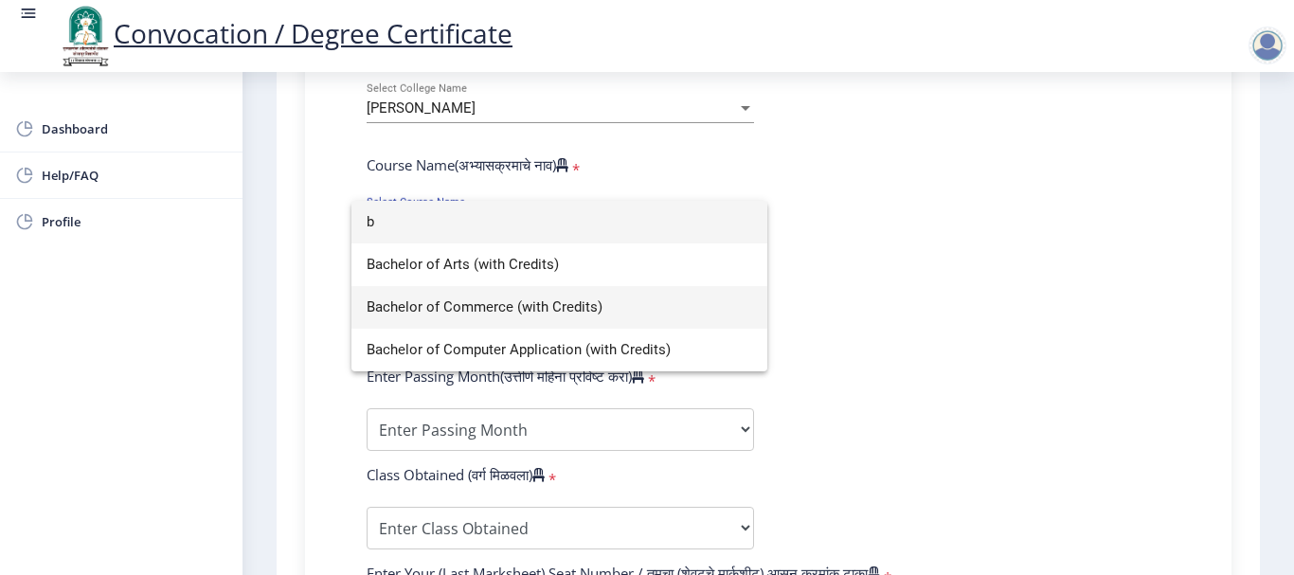
type input "b"
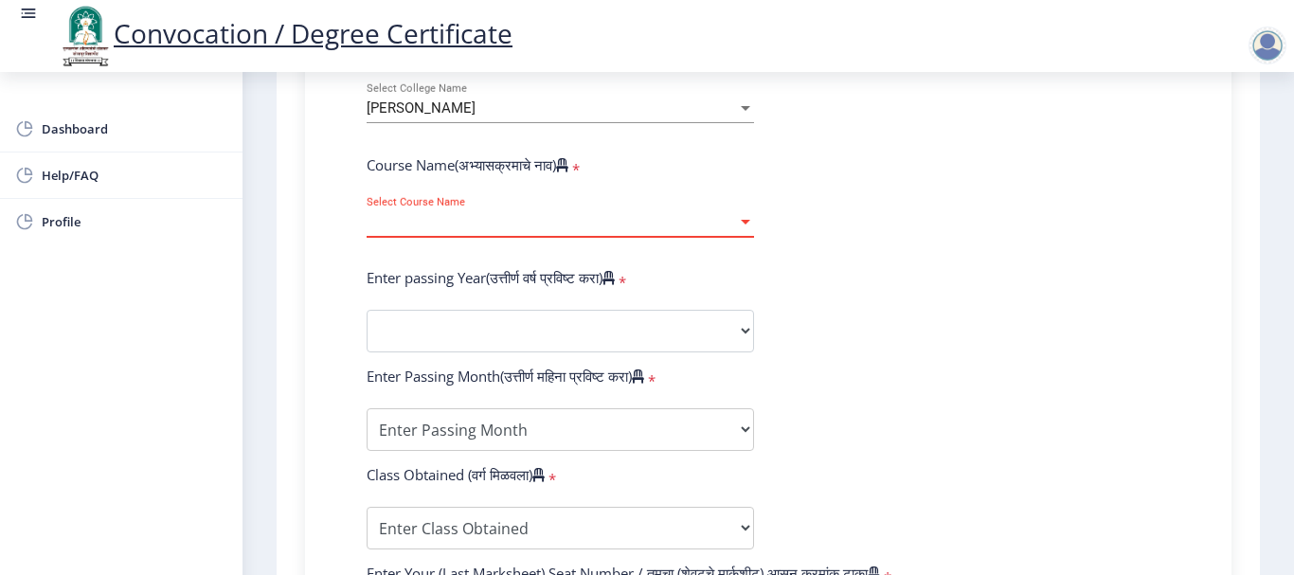
click at [729, 220] on span "Select Course Name" at bounding box center [552, 222] width 370 height 16
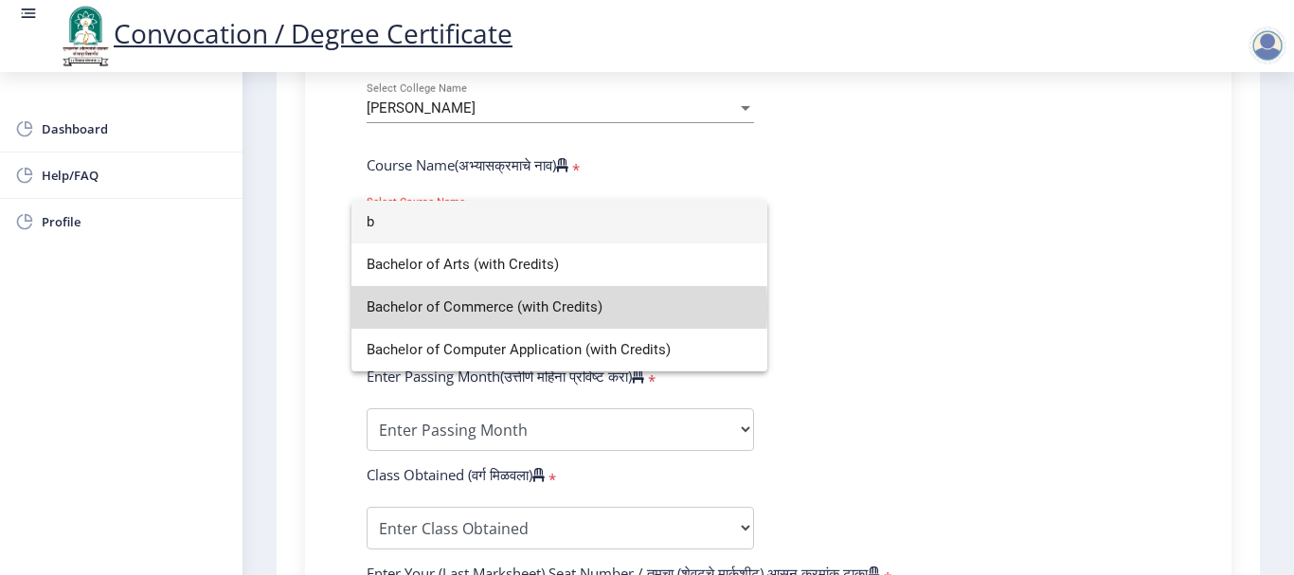
click at [387, 308] on span "Bachelor of Commerce (with Credits)" at bounding box center [560, 307] width 386 height 43
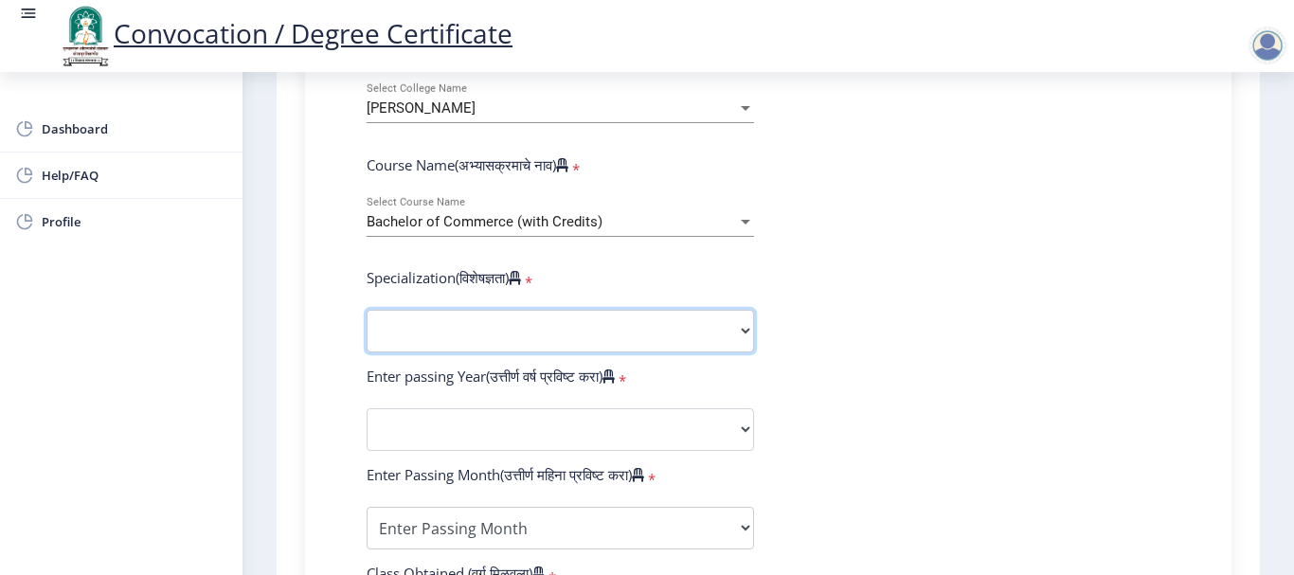
click at [724, 333] on select "Specialization Banking Advanced Accountancy Advanced Banking Advanced Cost Acco…" at bounding box center [560, 331] width 387 height 43
select select "Advanced Accountancy"
click at [367, 310] on select "Specialization Banking Advanced Accountancy Advanced Banking Advanced Cost Acco…" at bounding box center [560, 331] width 387 height 43
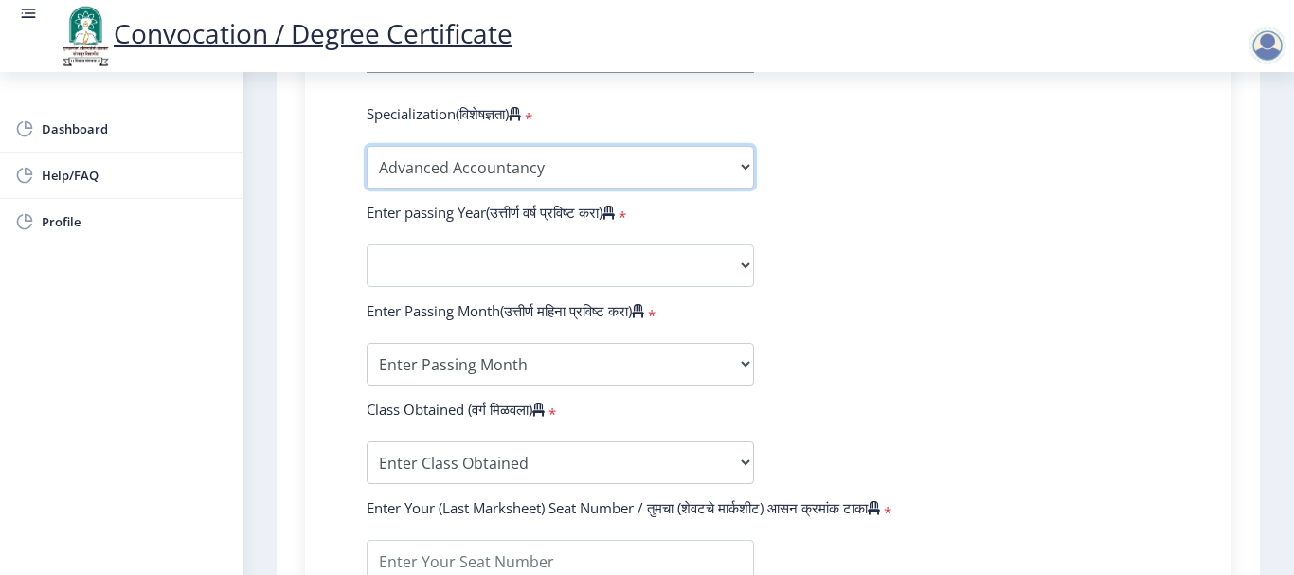
scroll to position [947, 0]
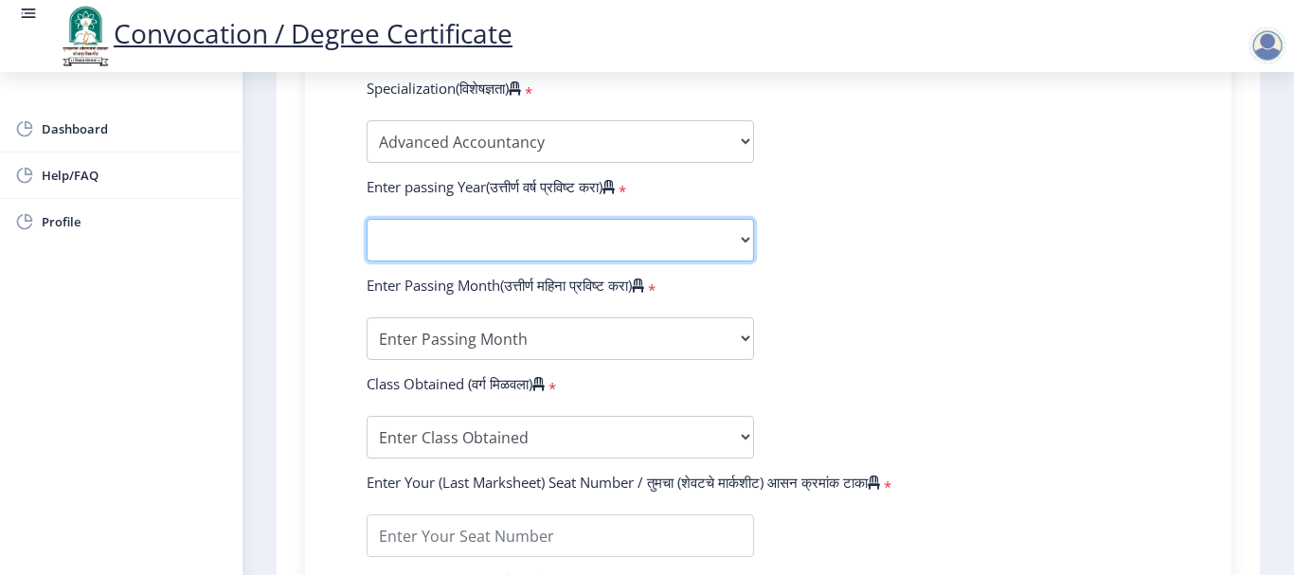
click at [735, 241] on select "2025 2024 2023 2022 2021 2020 2019 2018 2017 2016 2015 2014 2013 2012 2011 2010…" at bounding box center [560, 240] width 387 height 43
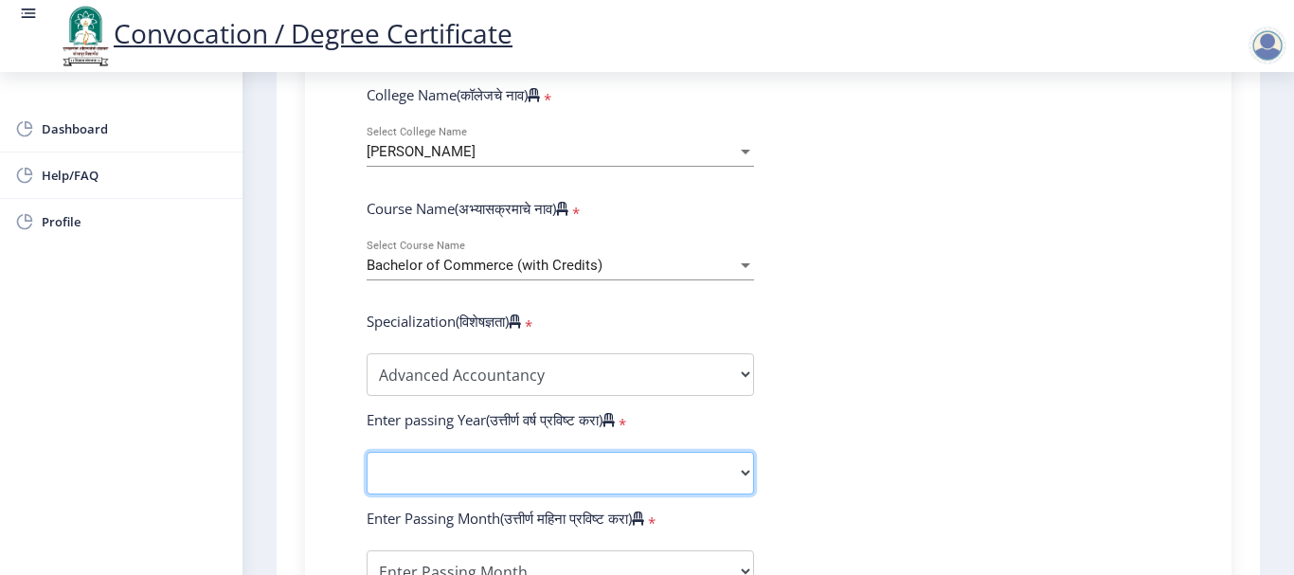
scroll to position [758, 0]
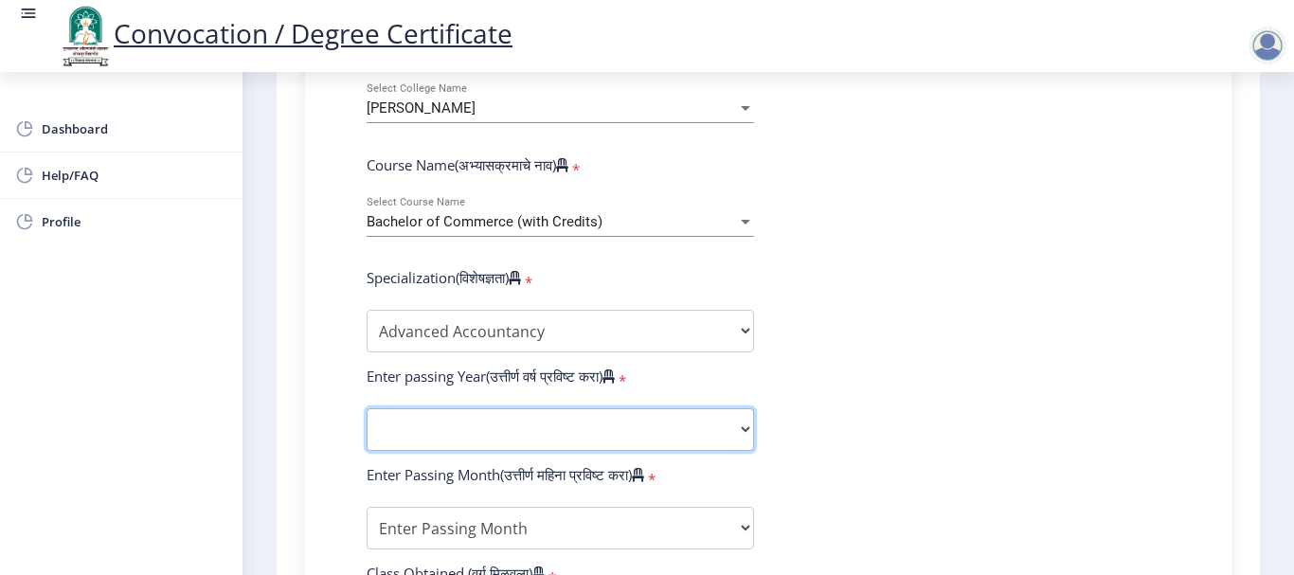
click at [734, 435] on select "2025 2024 2023 2022 2021 2020 2019 2018 2017 2016 2015 2014 2013 2012 2011 2010…" at bounding box center [560, 429] width 387 height 43
select select "2016"
click at [367, 408] on select "2025 2024 2023 2022 2021 2020 2019 2018 2017 2016 2015 2014 2013 2012 2011 2010…" at bounding box center [560, 429] width 387 height 43
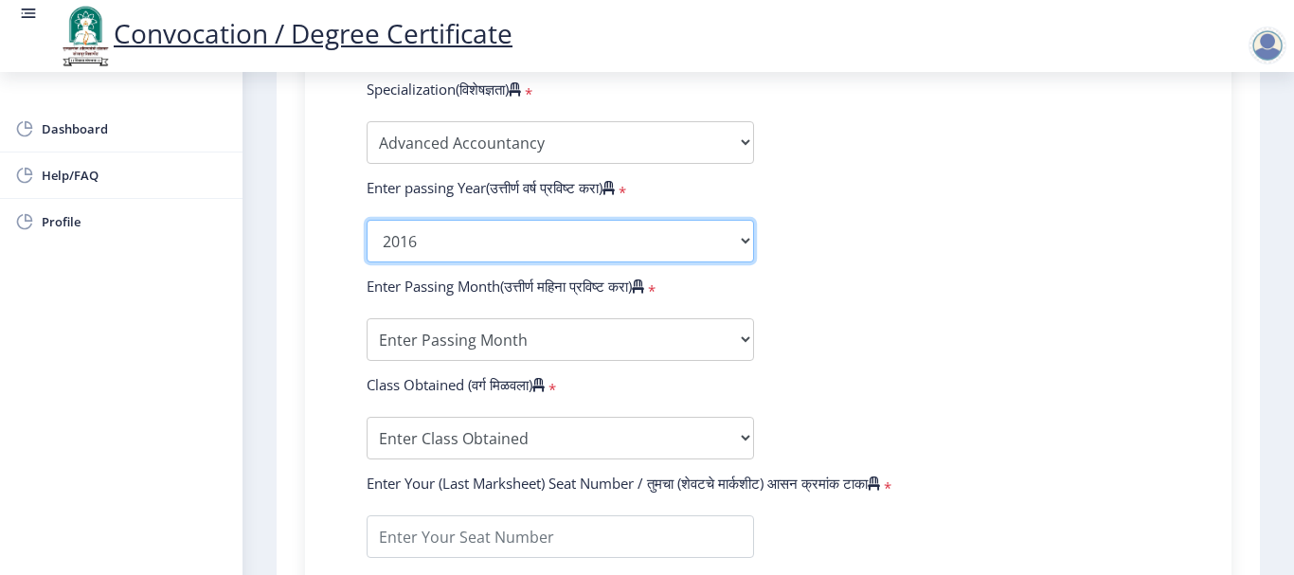
scroll to position [947, 0]
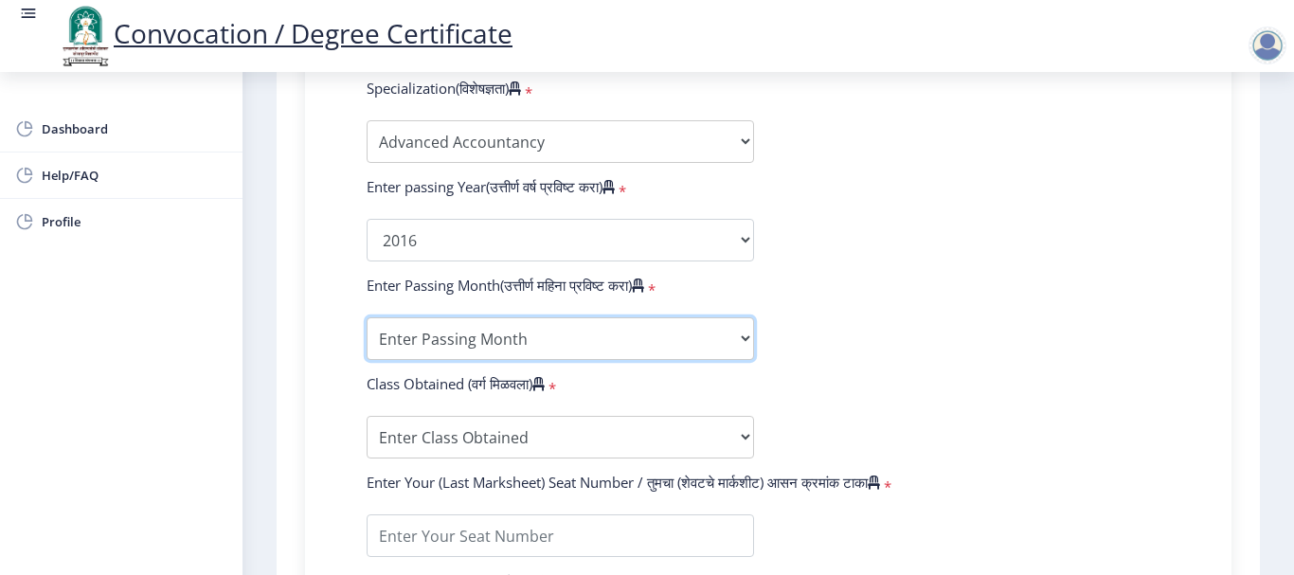
click at [738, 336] on select "Enter Passing Month March April May October November December" at bounding box center [560, 338] width 387 height 43
select select "March"
click at [367, 317] on select "Enter Passing Month March April May October November December" at bounding box center [560, 338] width 387 height 43
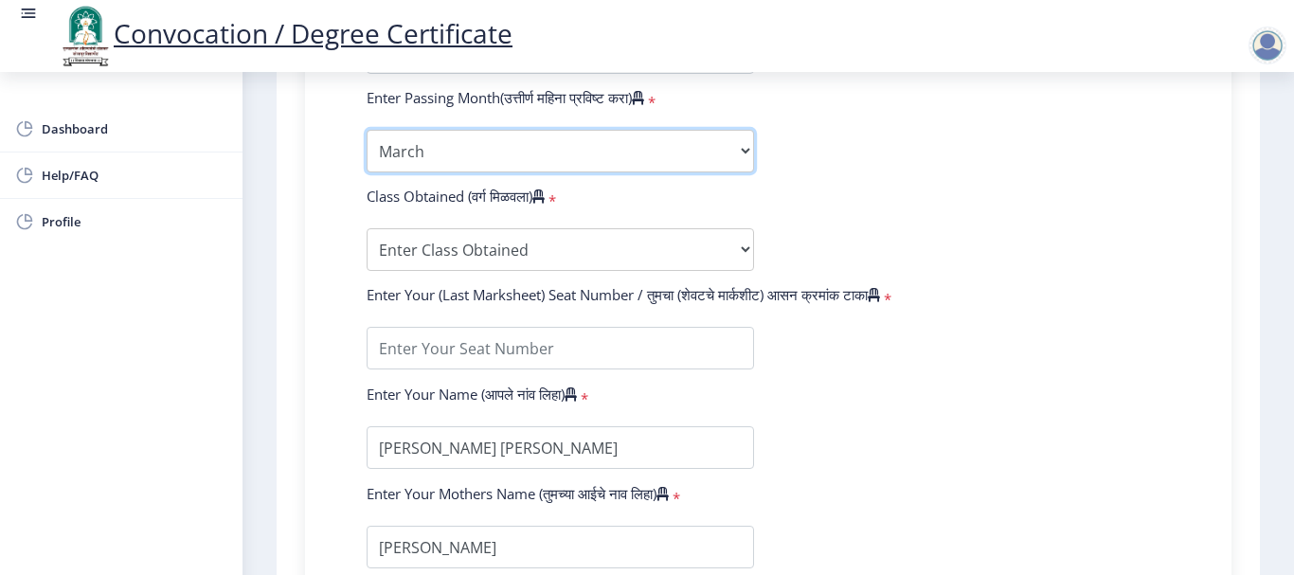
scroll to position [1137, 0]
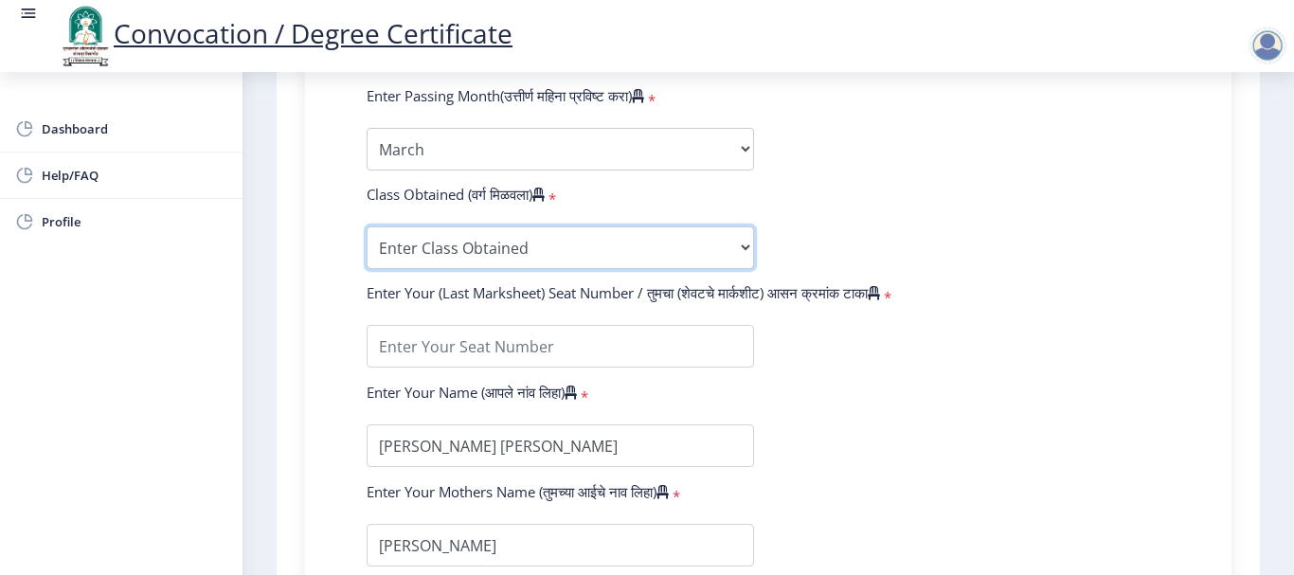
click at [743, 261] on select "Enter Class Obtained FIRST CLASS WITH DISTINCTION FIRST CLASS HIGHER SECOND CLA…" at bounding box center [560, 247] width 387 height 43
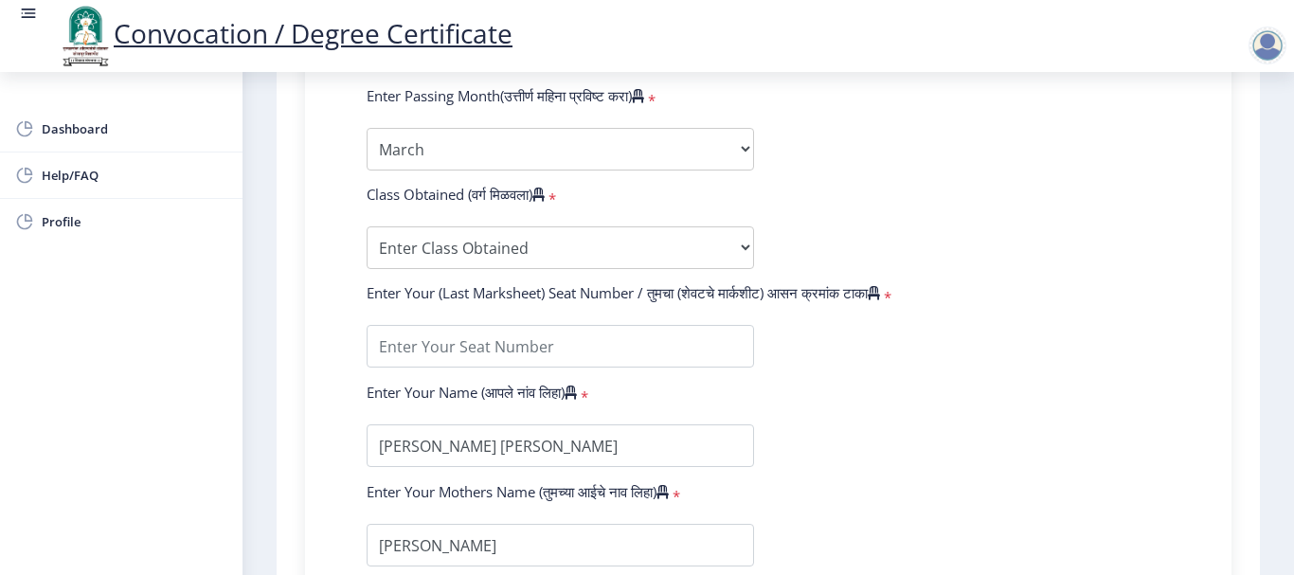
click at [981, 154] on form "Enter Your PRN Number (तुमचा पीआरएन (कायम नोंदणी क्रमांक) एंटर करा) * Student T…" at bounding box center [768, 16] width 832 height 1103
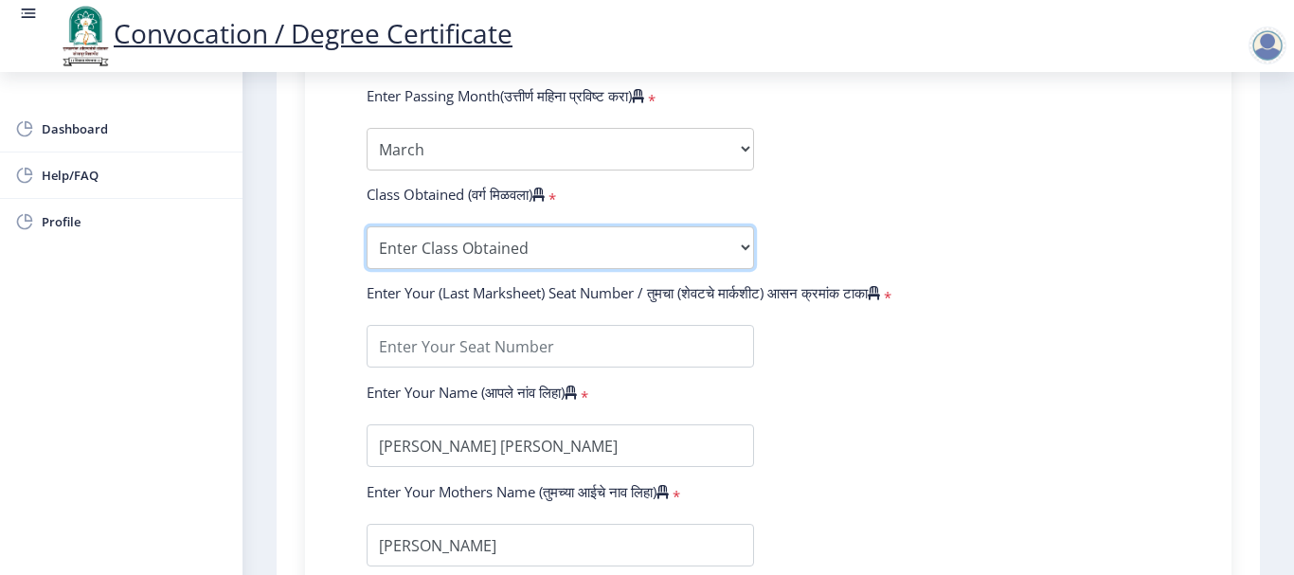
click at [743, 257] on select "Enter Class Obtained FIRST CLASS WITH DISTINCTION FIRST CLASS HIGHER SECOND CLA…" at bounding box center [560, 247] width 387 height 43
select select "SECOND CLASS"
click at [367, 226] on select "Enter Class Obtained FIRST CLASS WITH DISTINCTION FIRST CLASS HIGHER SECOND CLA…" at bounding box center [560, 247] width 387 height 43
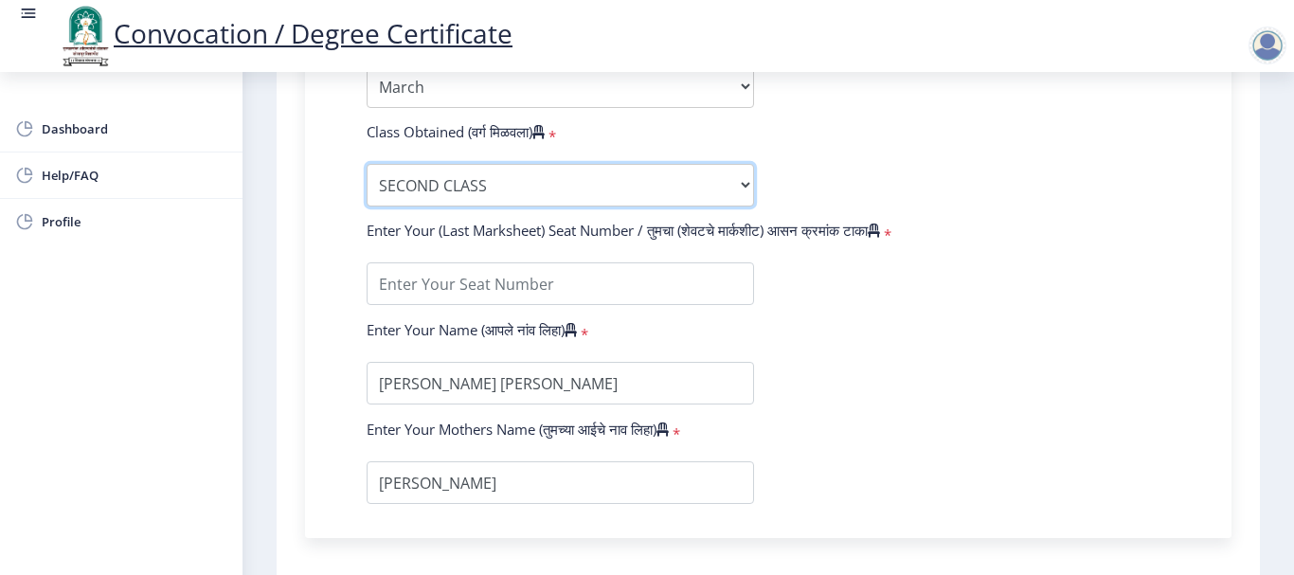
scroll to position [1232, 0]
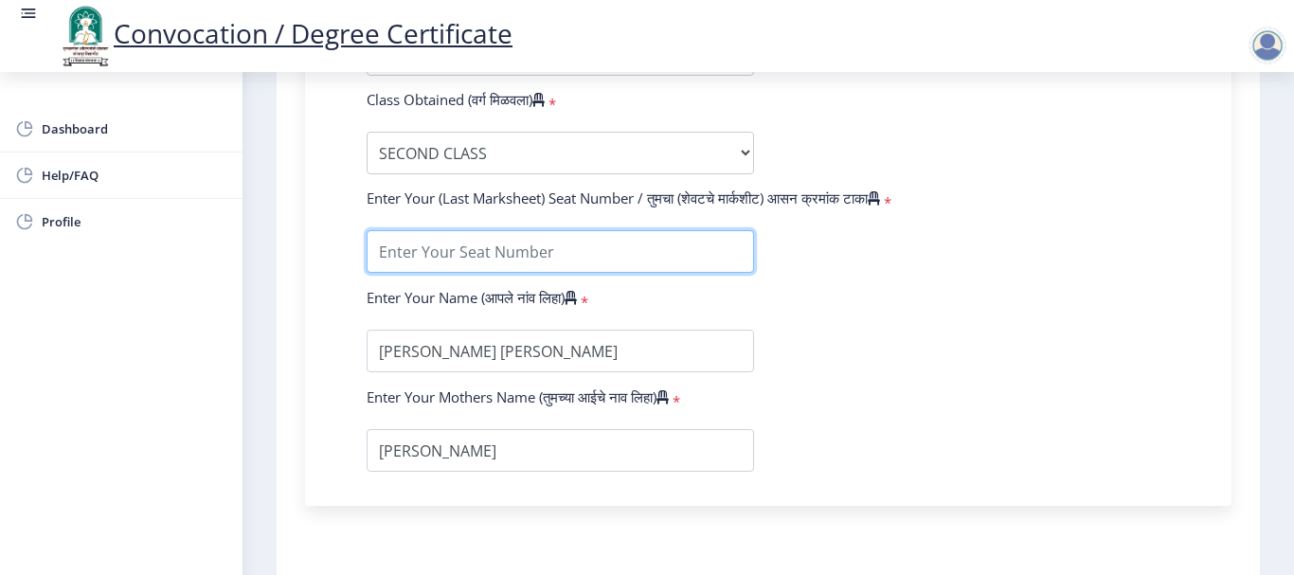
click at [494, 248] on input "textarea" at bounding box center [560, 251] width 387 height 43
type input "572912"
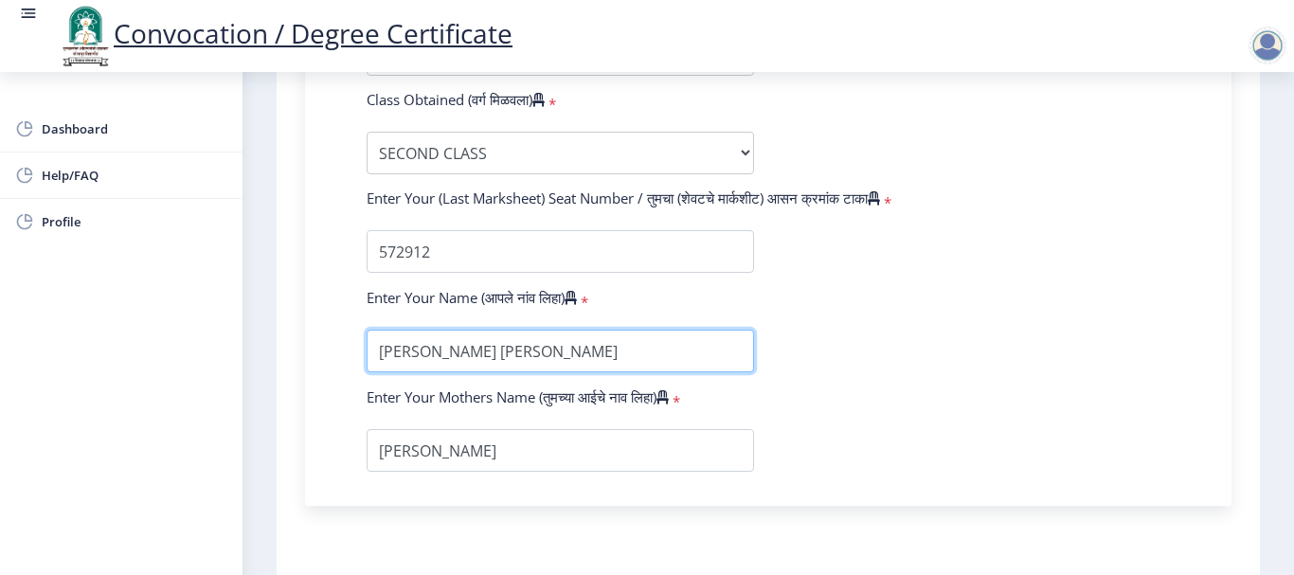
click at [402, 349] on input "textarea" at bounding box center [560, 351] width 387 height 43
click at [584, 355] on input "textarea" at bounding box center [560, 351] width 387 height 43
type input "[PERSON_NAME]"
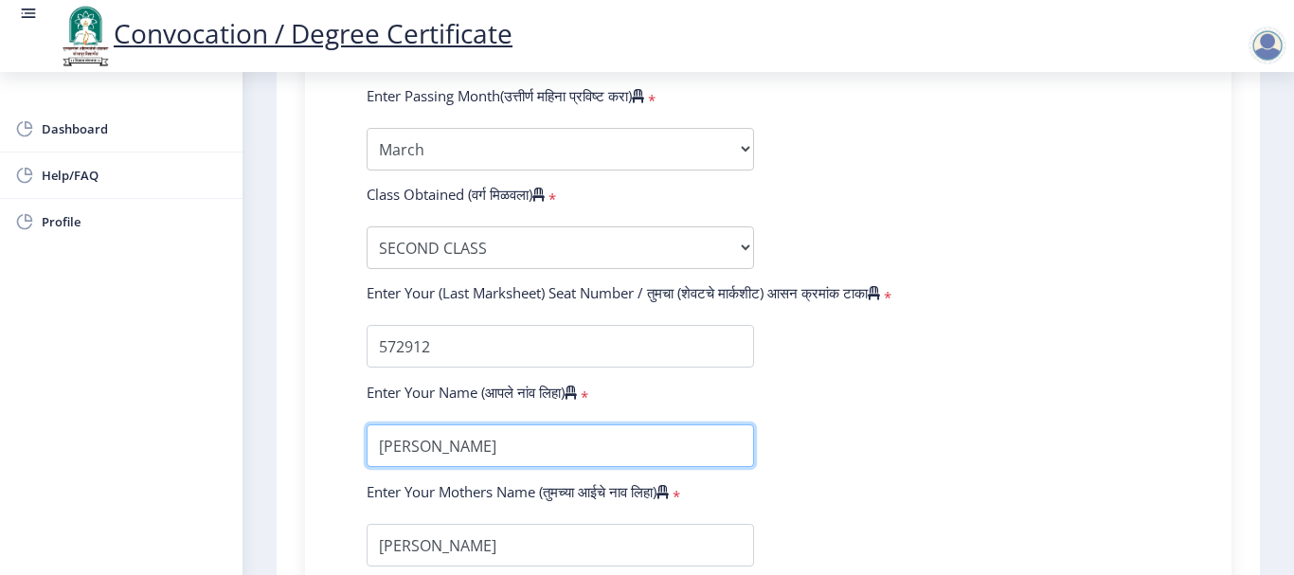
scroll to position [1372, 0]
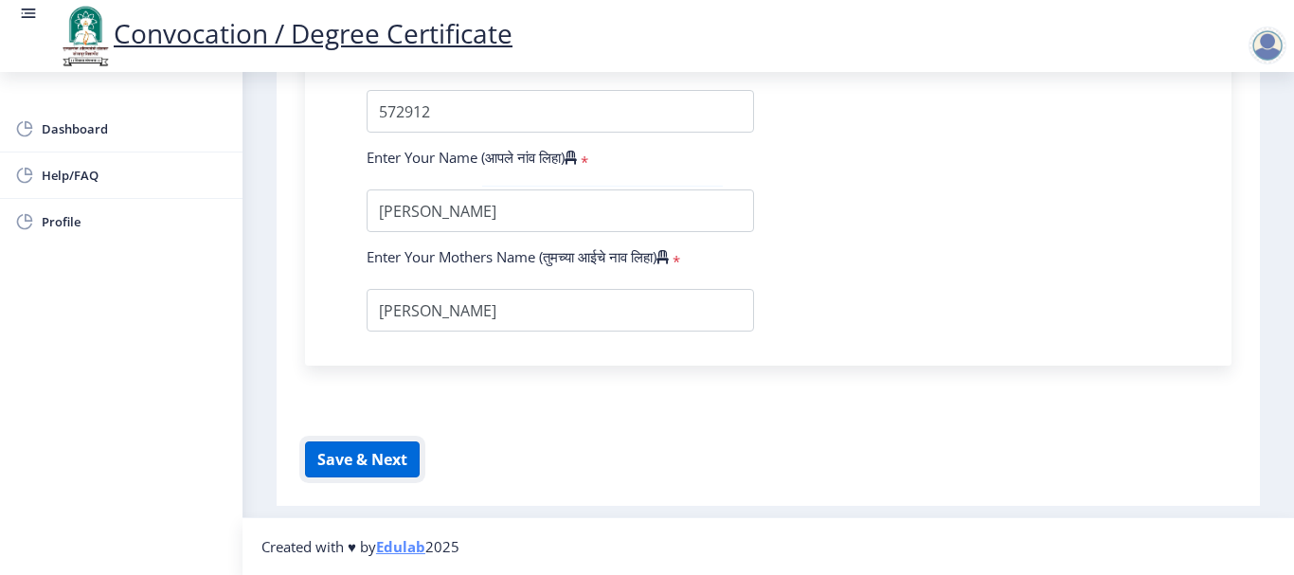
click at [385, 457] on button "Save & Next" at bounding box center [362, 459] width 115 height 36
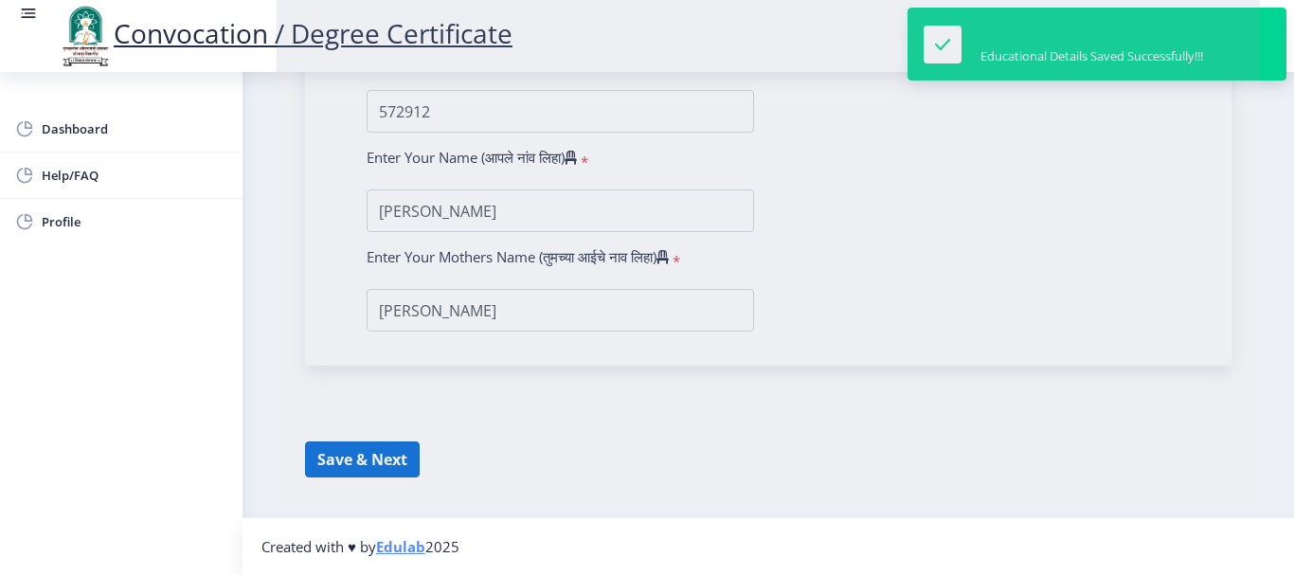
select select
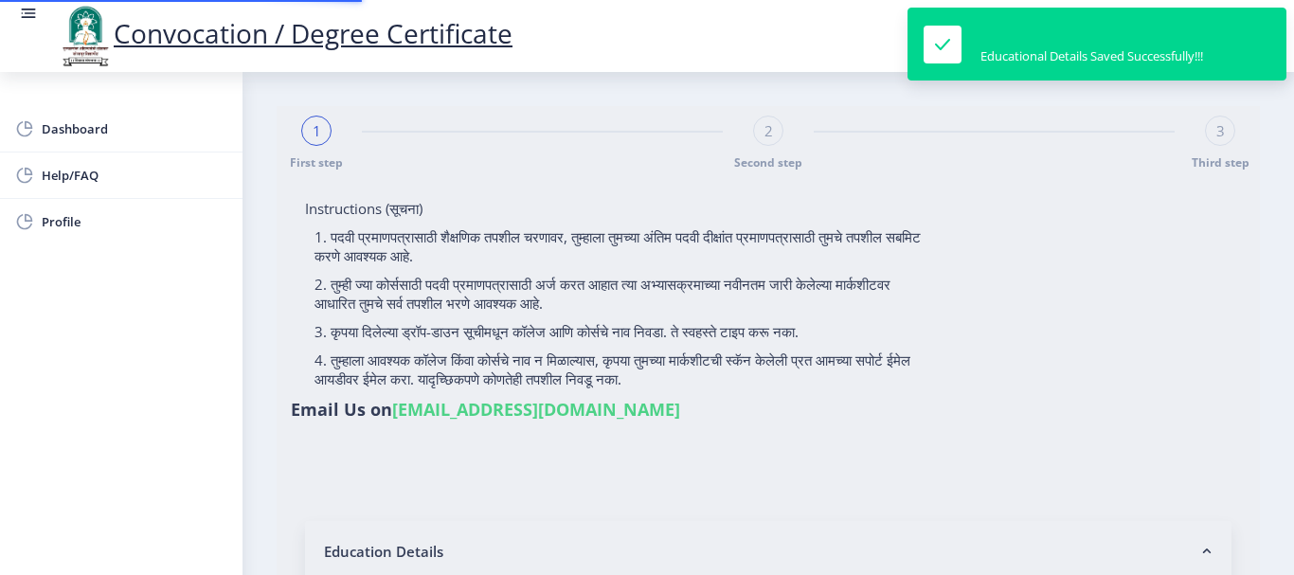
type input "2013032500070215"
select select "Regular"
select select "2016"
select select "March"
select select "SECOND CLASS"
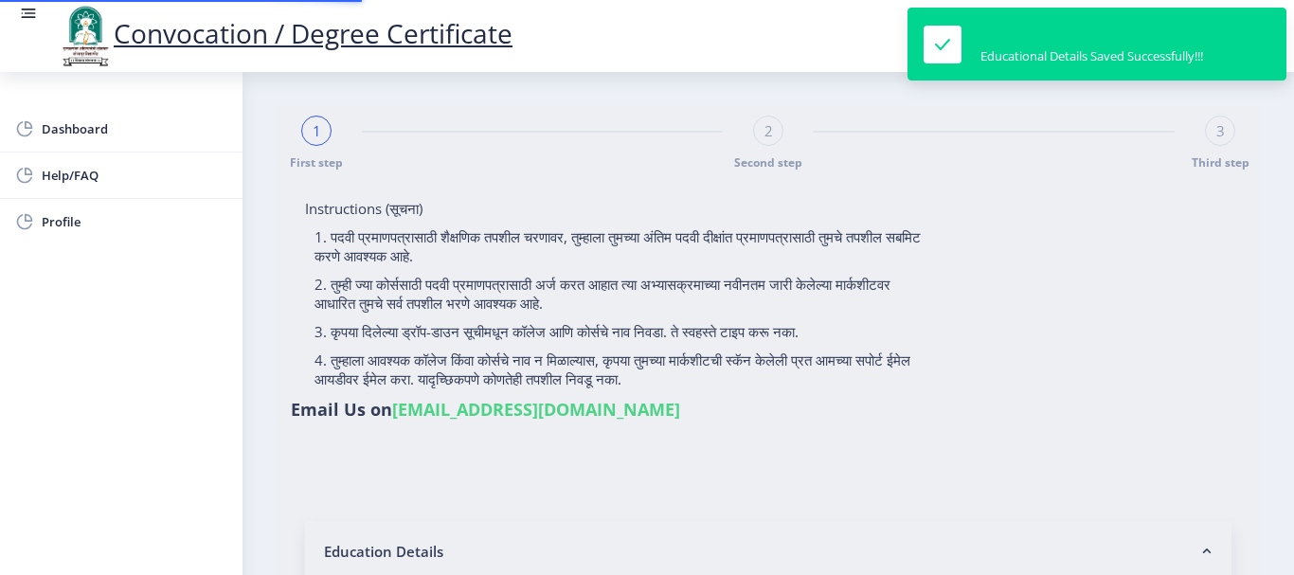
type input "572912"
type input "[PERSON_NAME]"
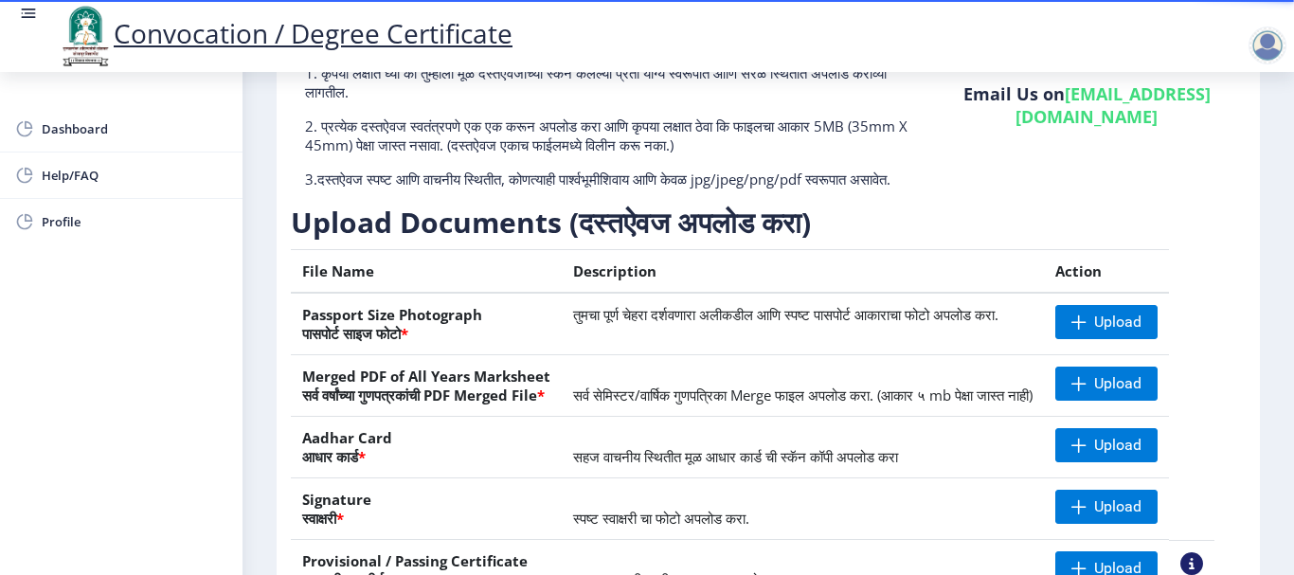
scroll to position [284, 0]
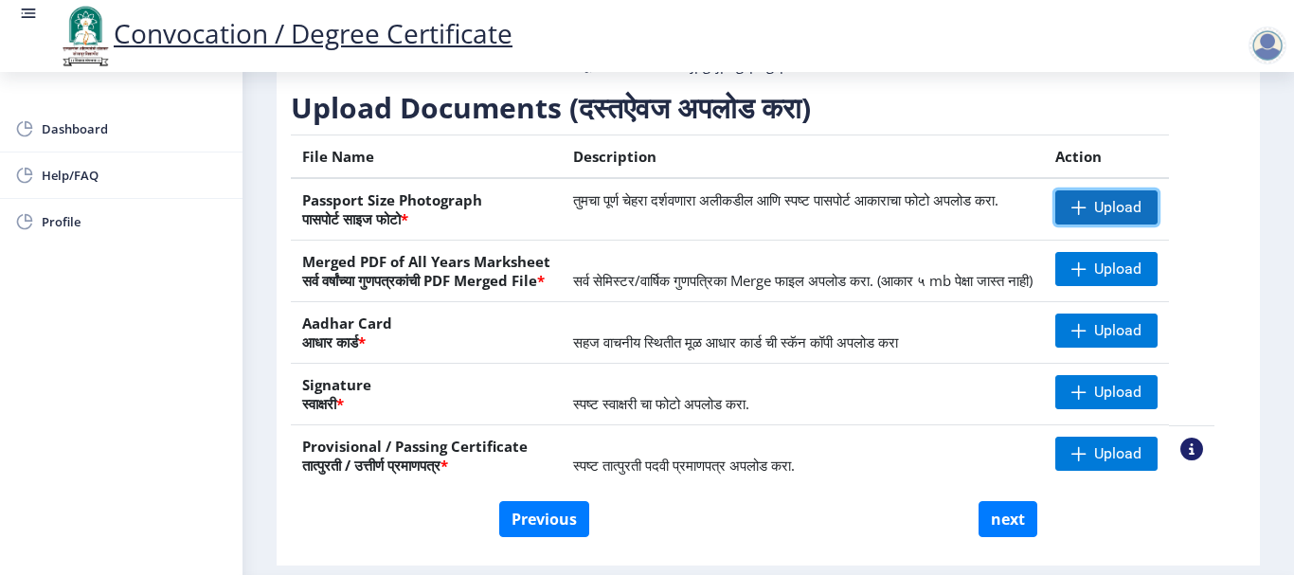
click at [1138, 217] on span "Upload" at bounding box center [1117, 207] width 47 height 19
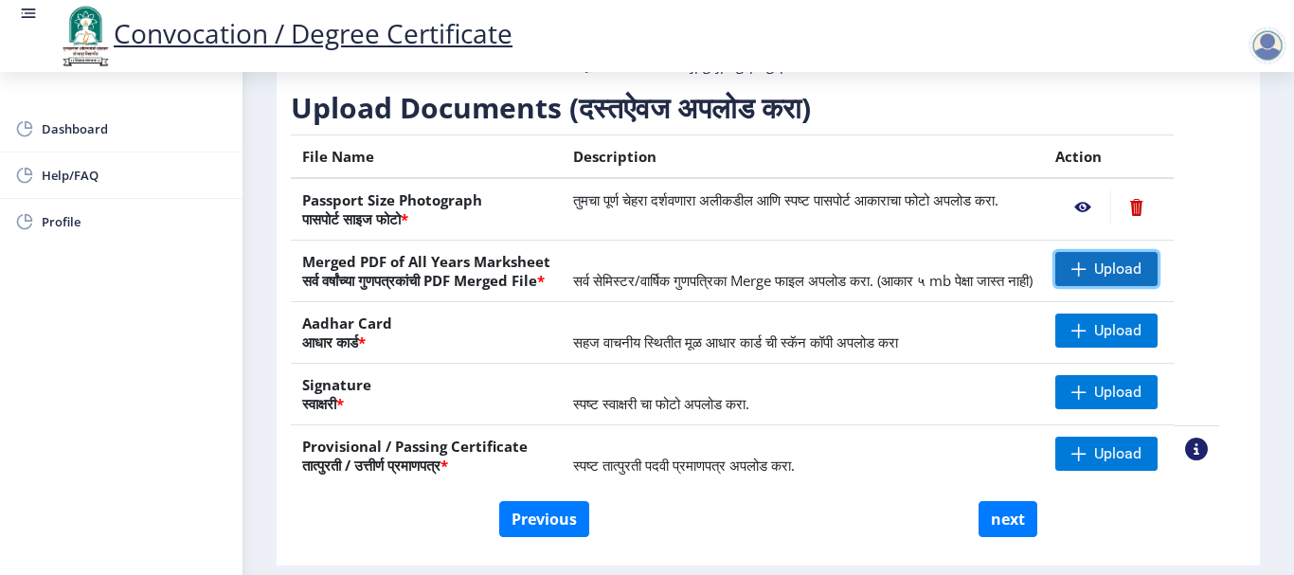
click at [1120, 279] on span "Upload" at bounding box center [1117, 269] width 47 height 19
click at [1127, 279] on span "Upload" at bounding box center [1117, 269] width 47 height 19
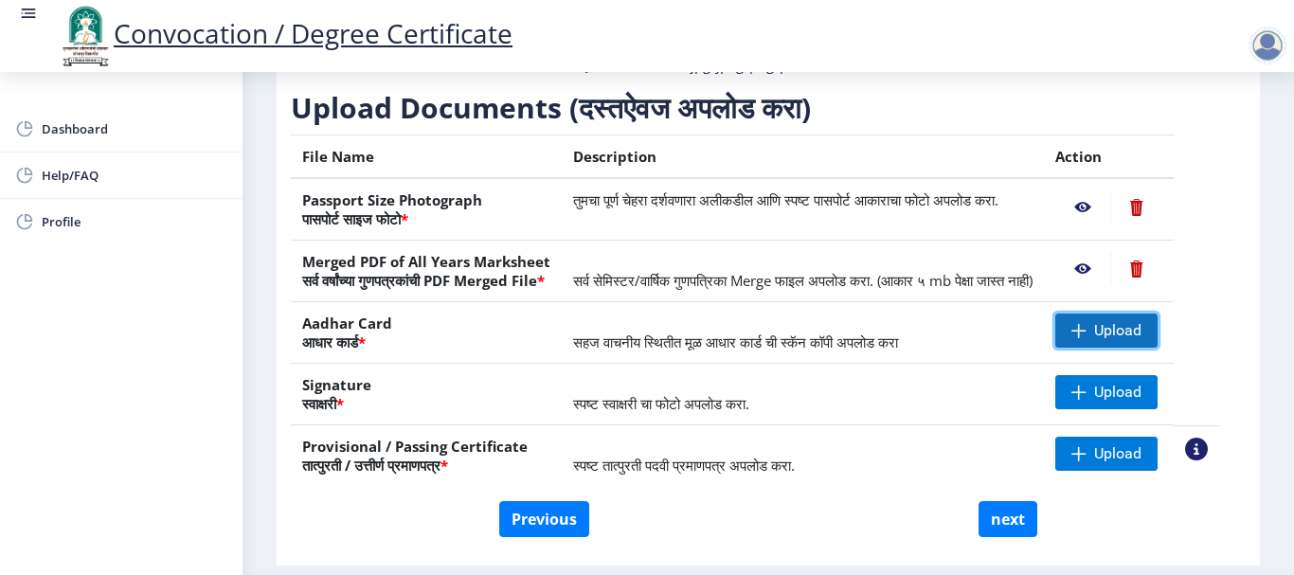
click at [1087, 338] on span at bounding box center [1078, 330] width 15 height 15
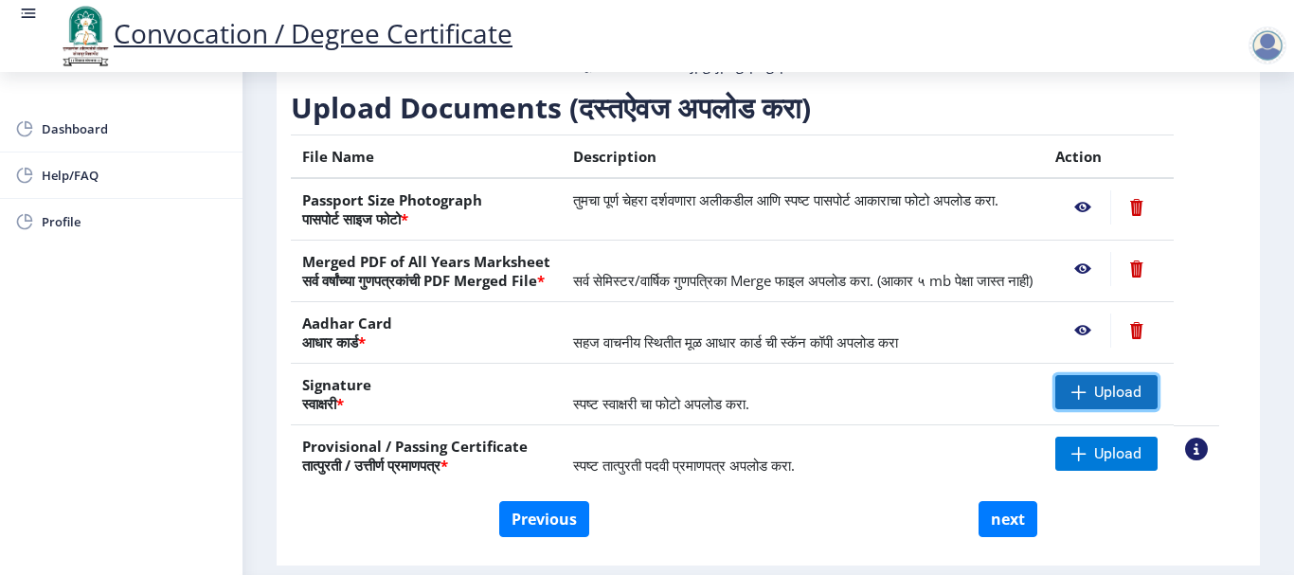
click at [1142, 402] on span "Upload" at bounding box center [1117, 392] width 47 height 19
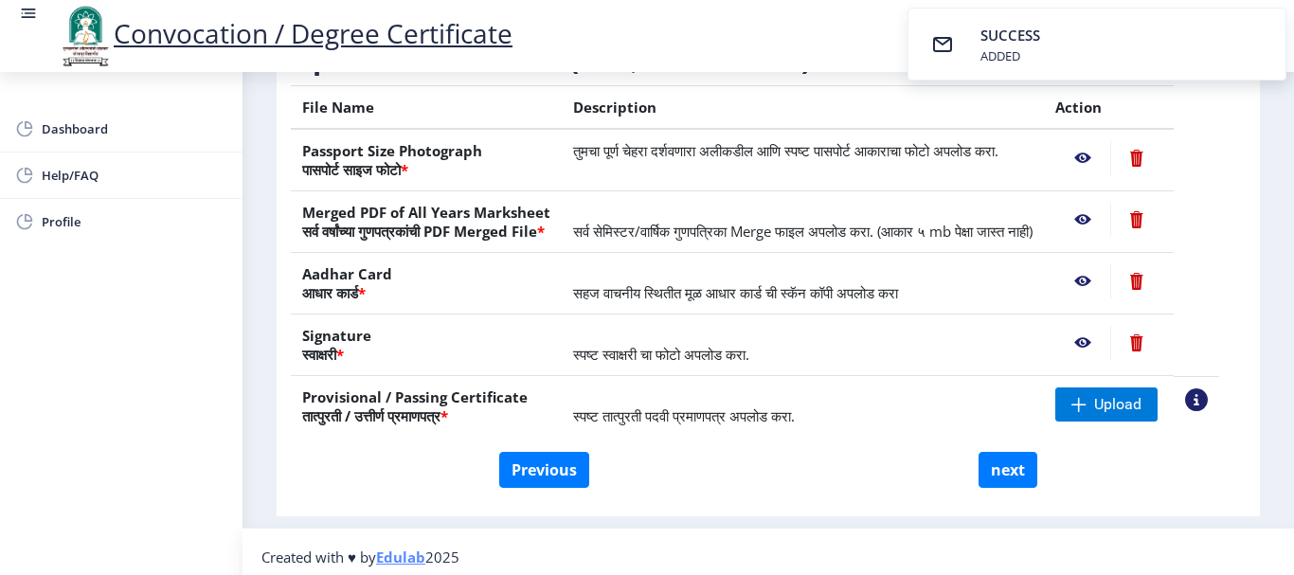
scroll to position [382, 0]
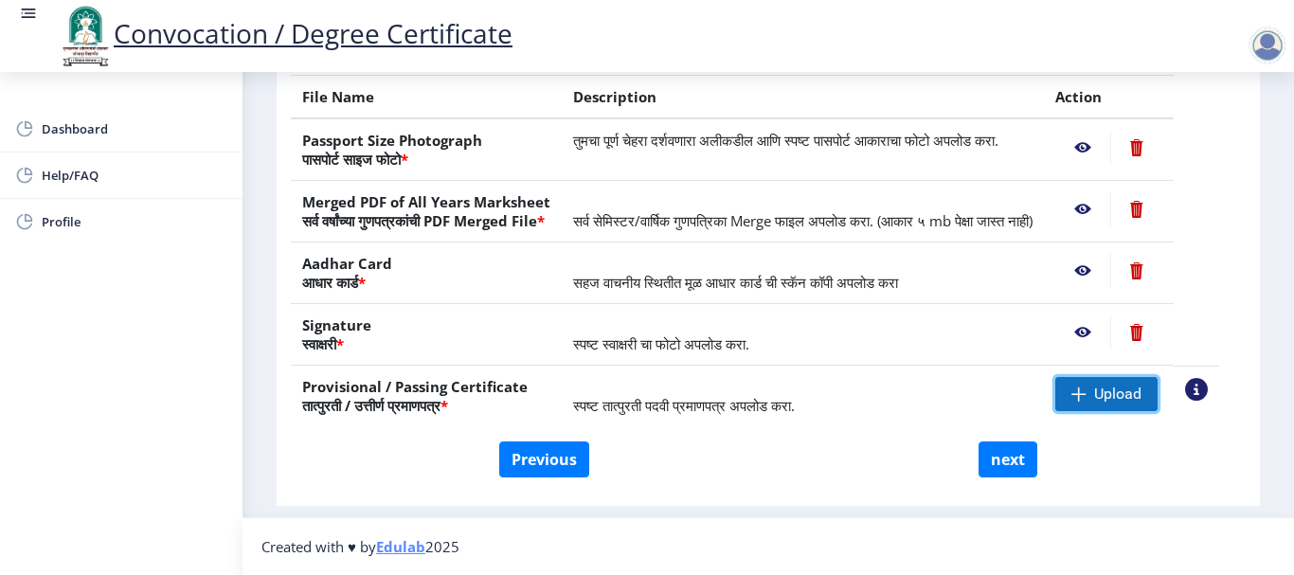
click at [1126, 397] on span "Upload" at bounding box center [1117, 394] width 47 height 19
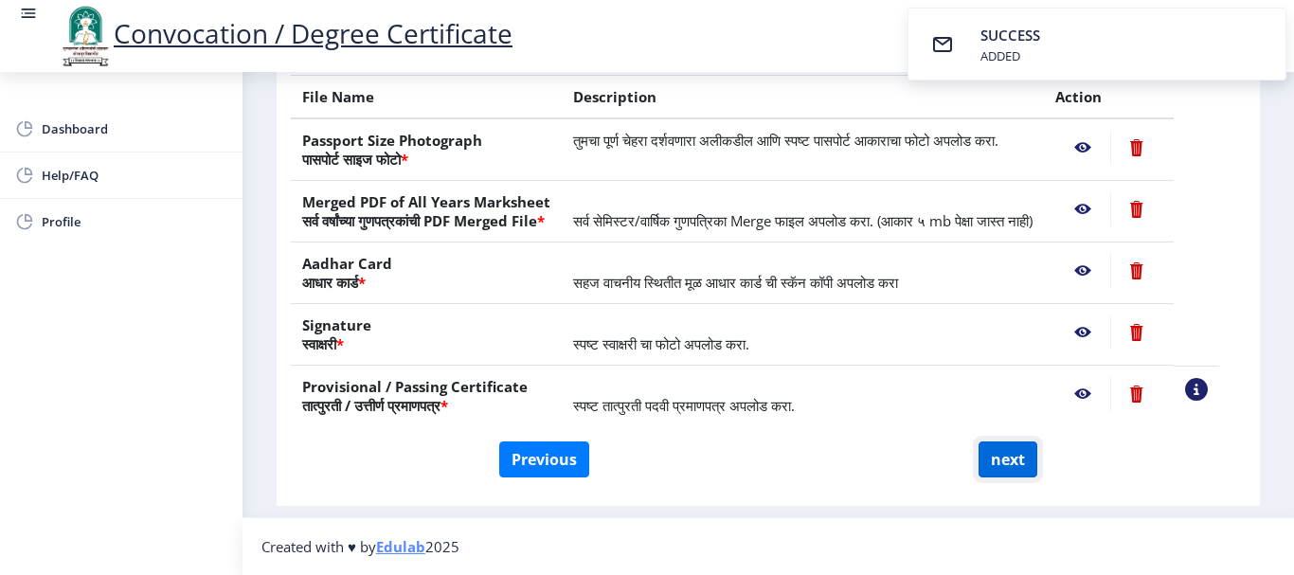
click at [1011, 457] on button "next" at bounding box center [1008, 459] width 59 height 36
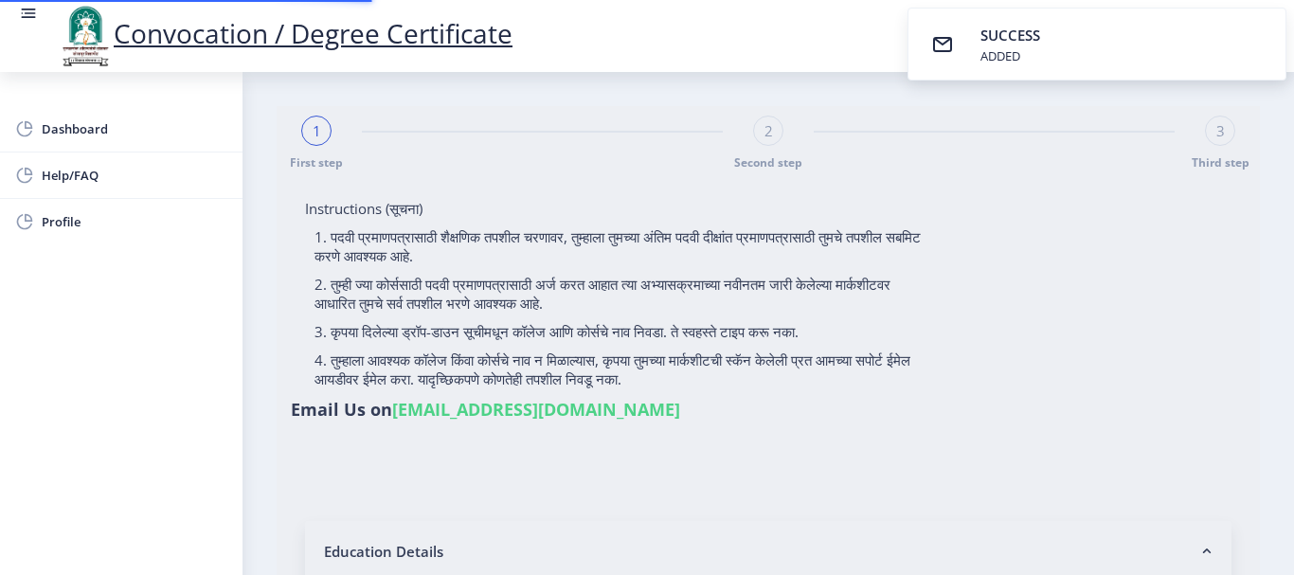
select select
type input "2013032500070215"
select select "Regular"
select select "2016"
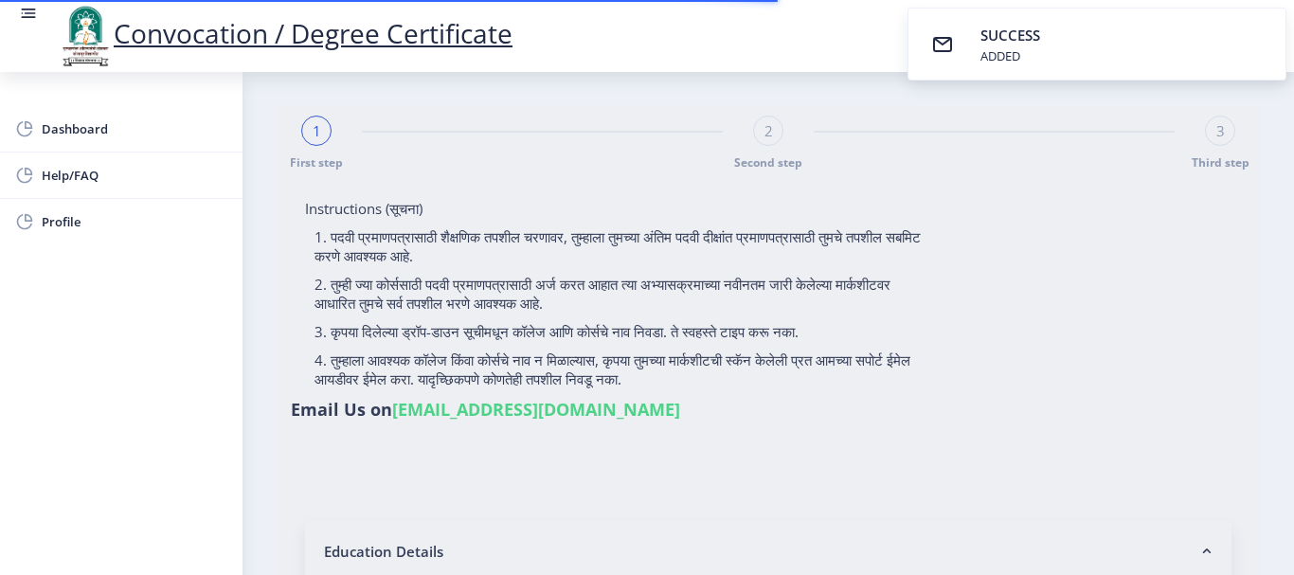
select select "March"
select select "SECOND CLASS"
type input "572912"
type input "[PERSON_NAME]"
select select "Advanced Accountancy"
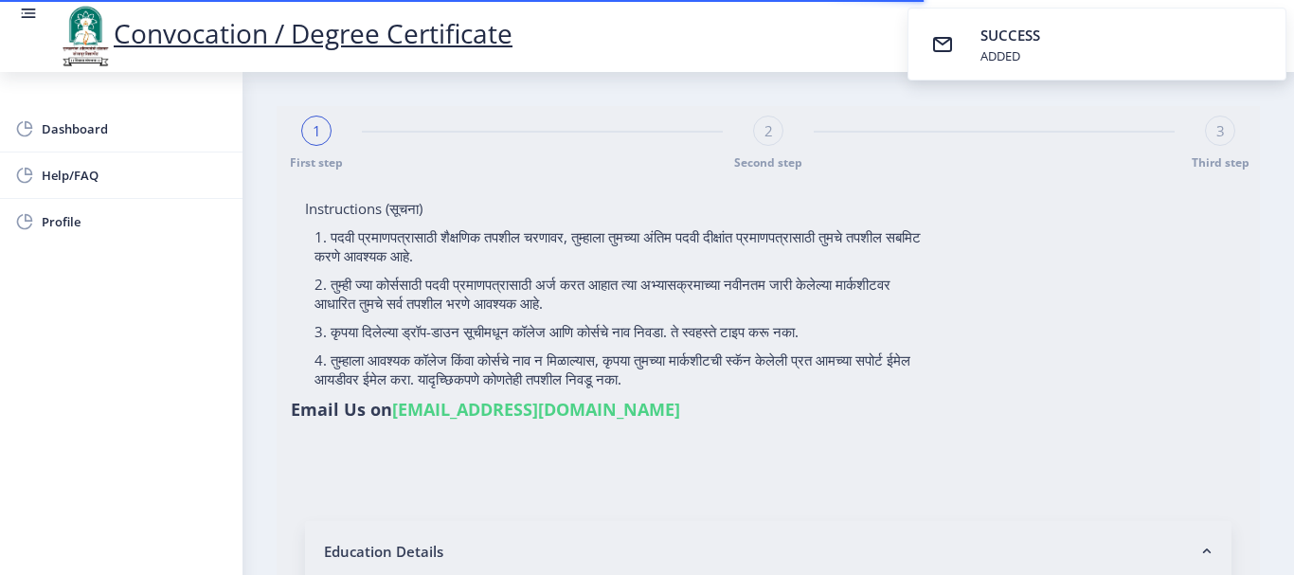
select select
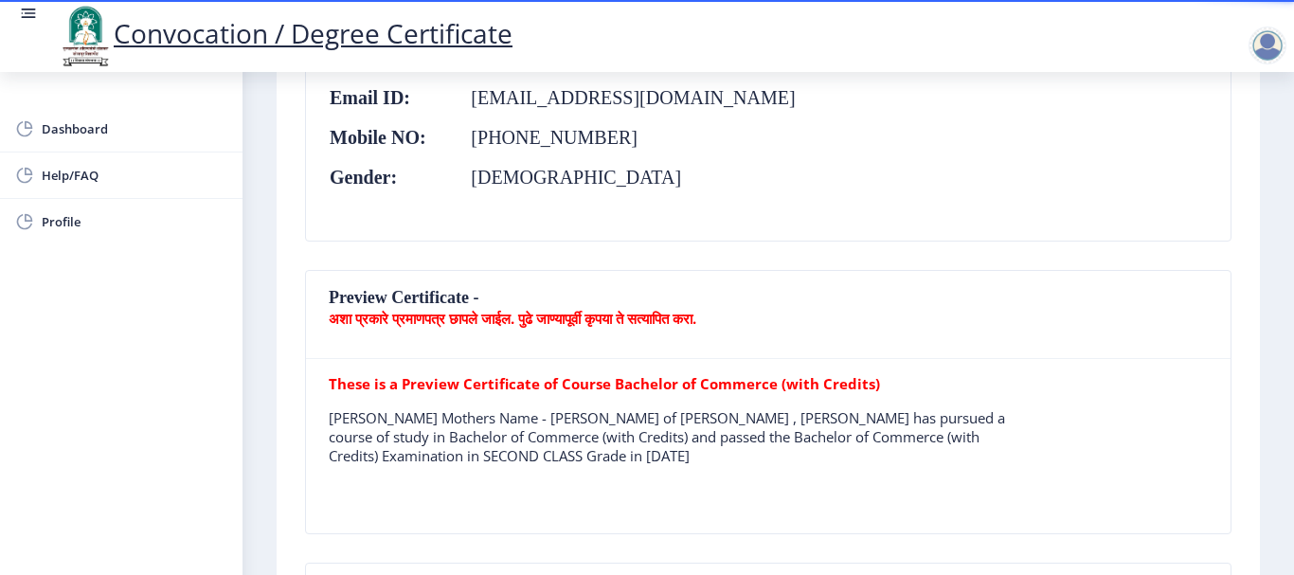
scroll to position [474, 0]
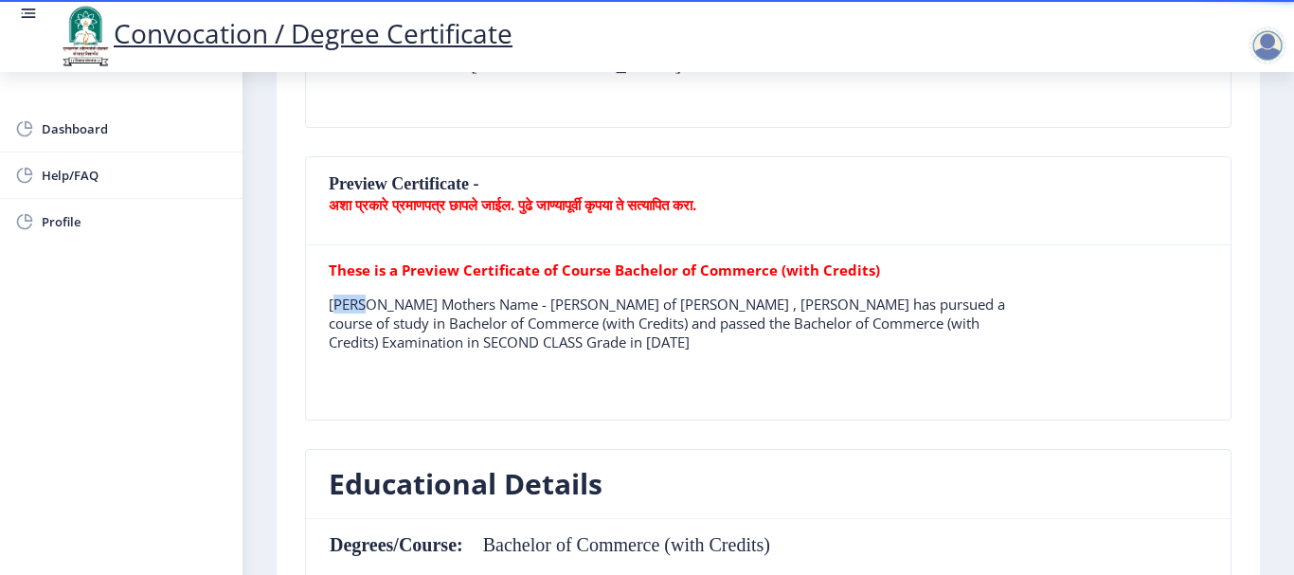
drag, startPoint x: 329, startPoint y: 302, endPoint x: 358, endPoint y: 302, distance: 29.4
click at [358, 302] on p "[PERSON_NAME] Mothers Name - [PERSON_NAME] of [PERSON_NAME] , [PERSON_NAME] has…" at bounding box center [680, 323] width 703 height 57
click at [425, 354] on tr "These is a Preview Certificate of Course Bachelor of Commerce (with Credits) [P…" at bounding box center [680, 314] width 703 height 106
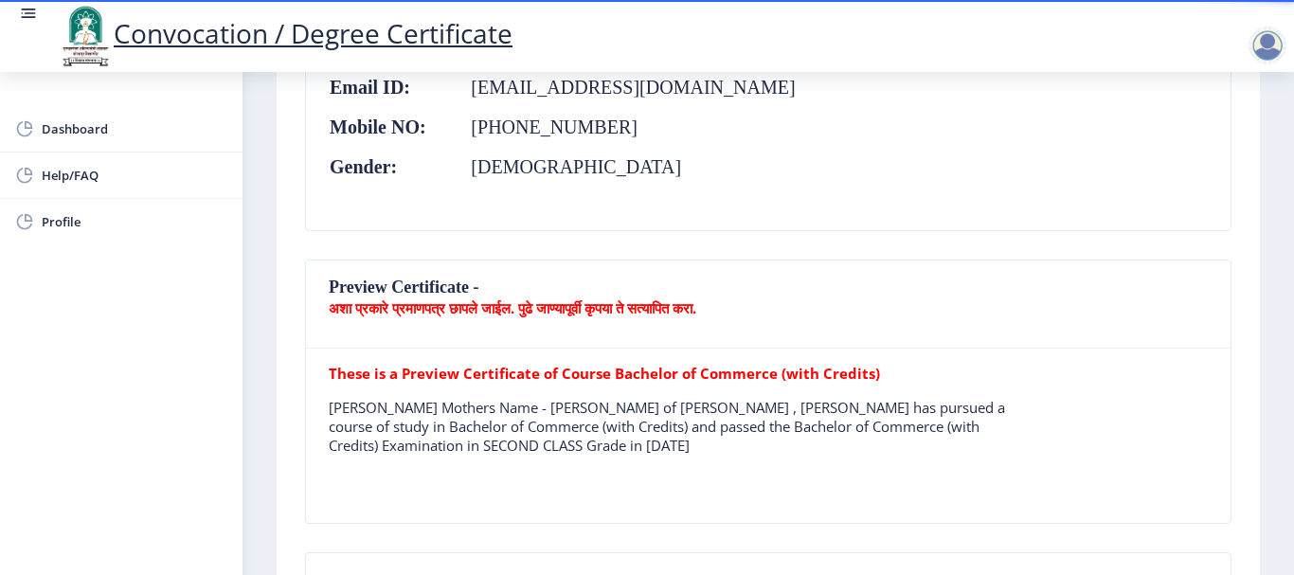
scroll to position [95, 0]
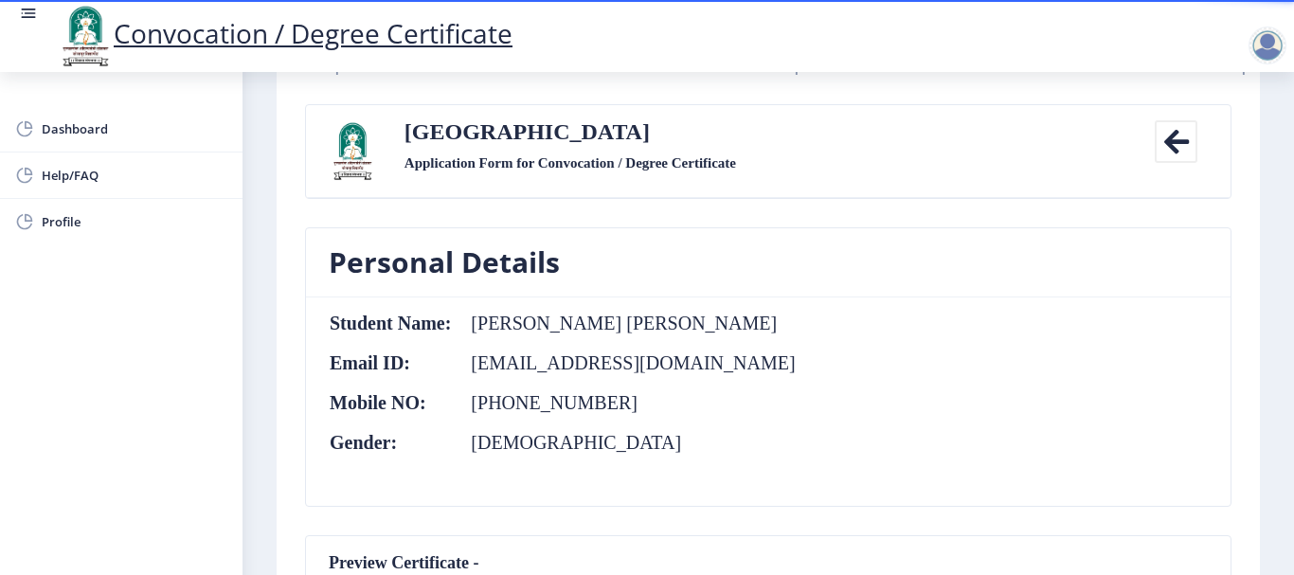
click at [492, 324] on td "[PERSON_NAME] [PERSON_NAME]" at bounding box center [624, 323] width 344 height 21
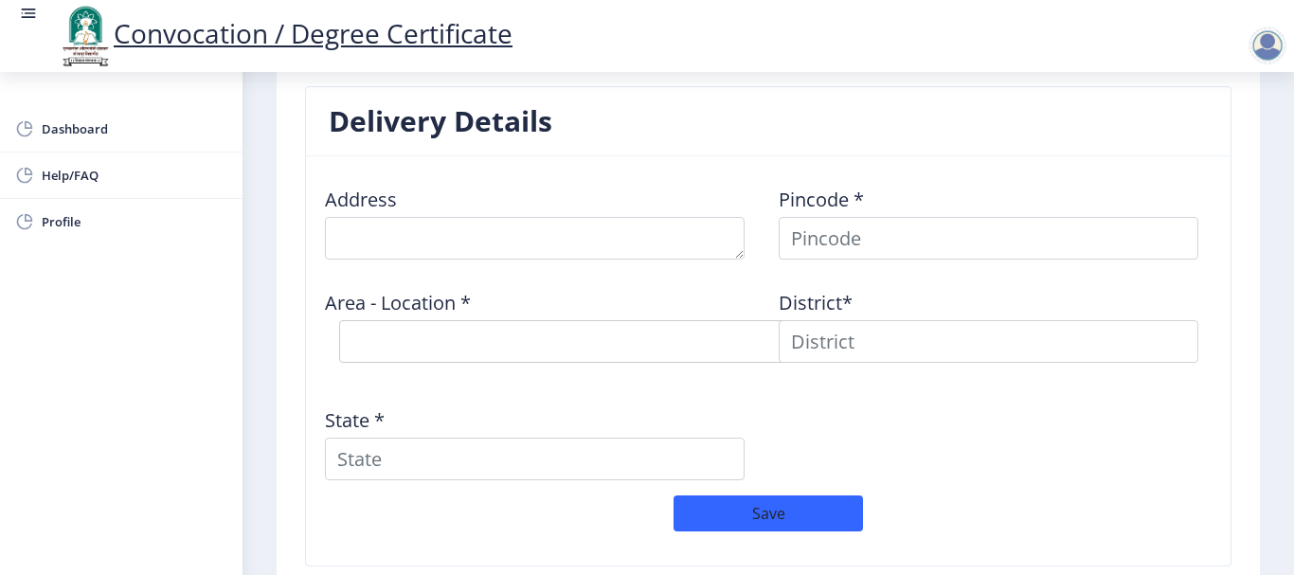
scroll to position [1483, 0]
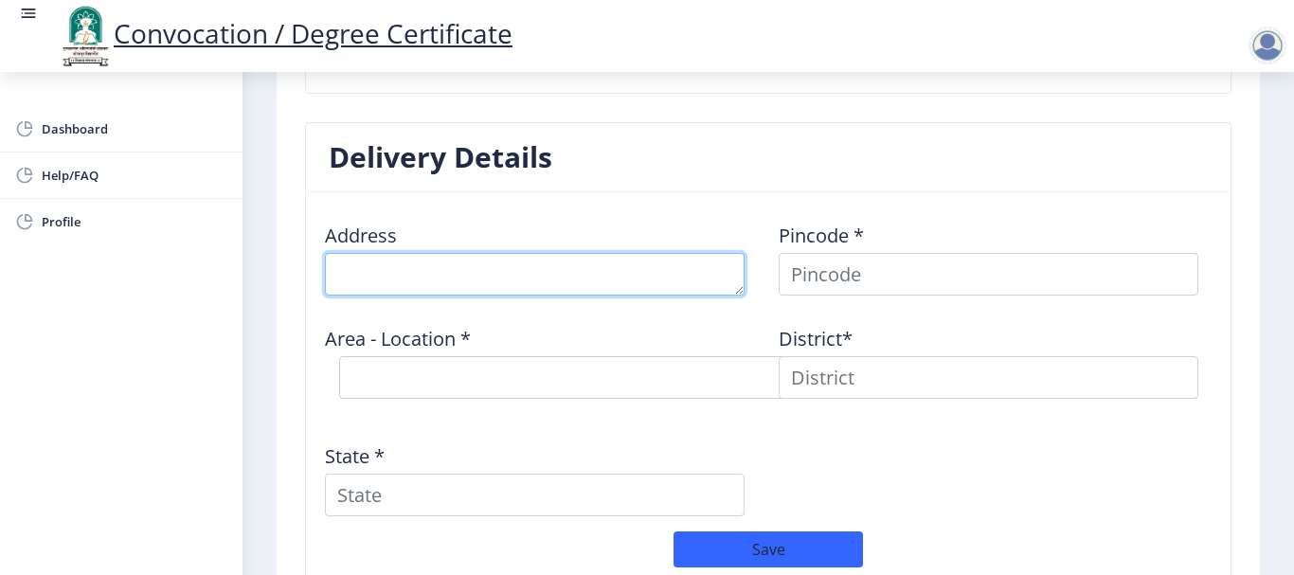
click at [424, 285] on textarea at bounding box center [535, 274] width 420 height 43
type textarea "S"
type textarea "A/P - Shirbhavi , Tal. Sangola , Dist. [GEOGRAPHIC_DATA] - 413317"
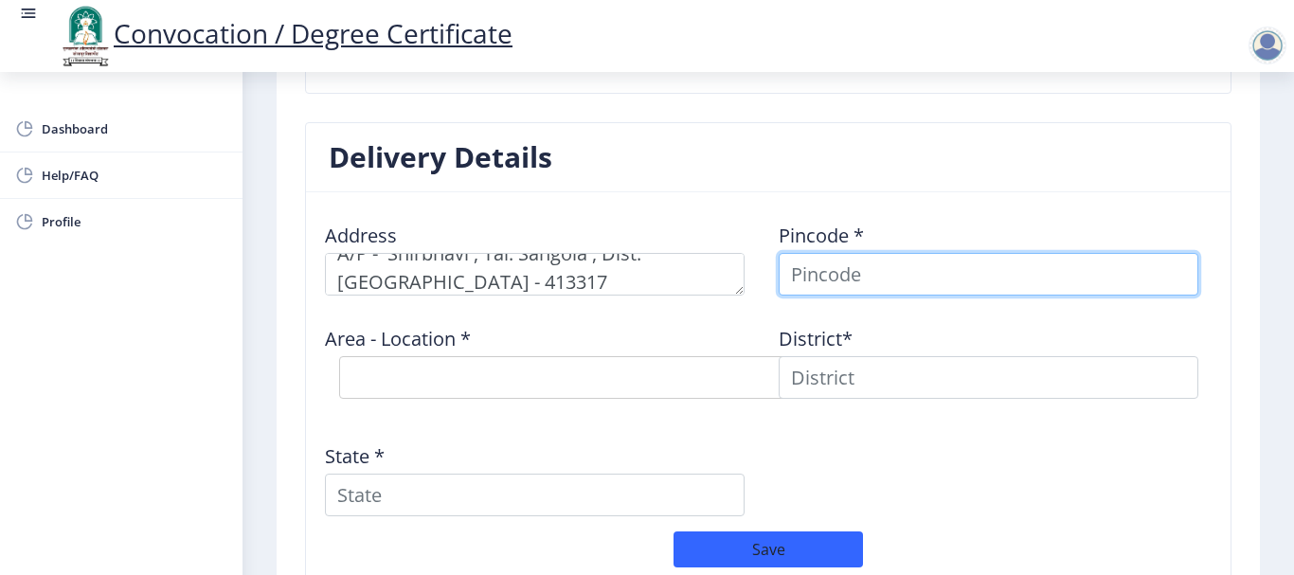
click at [891, 279] on input at bounding box center [989, 274] width 420 height 43
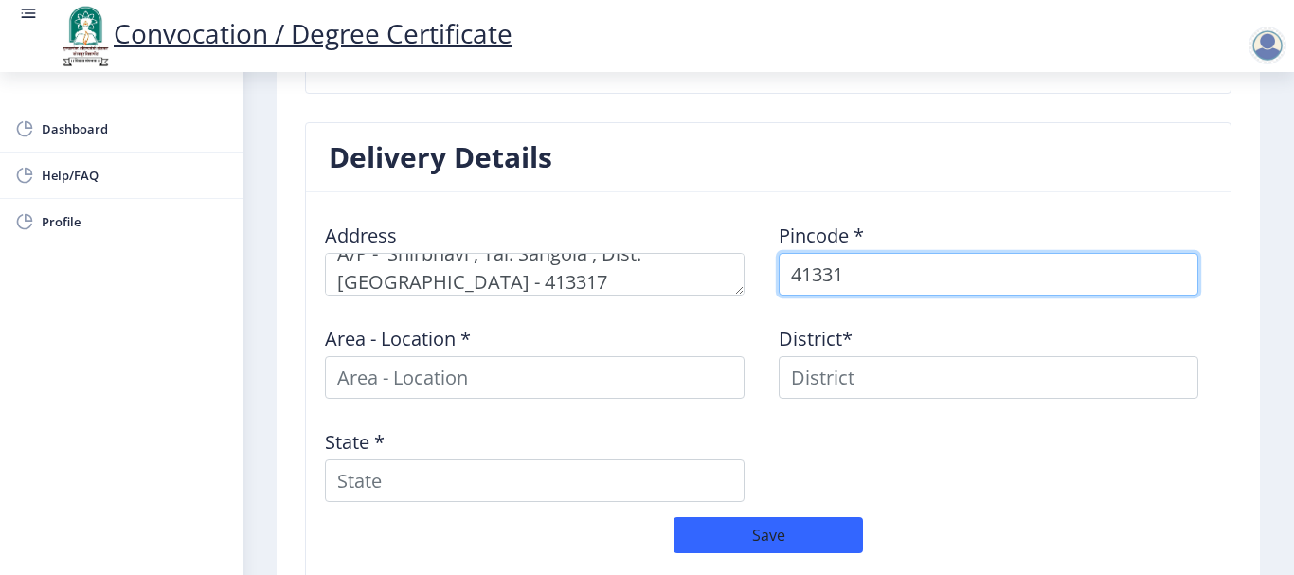
type input "413317"
select select
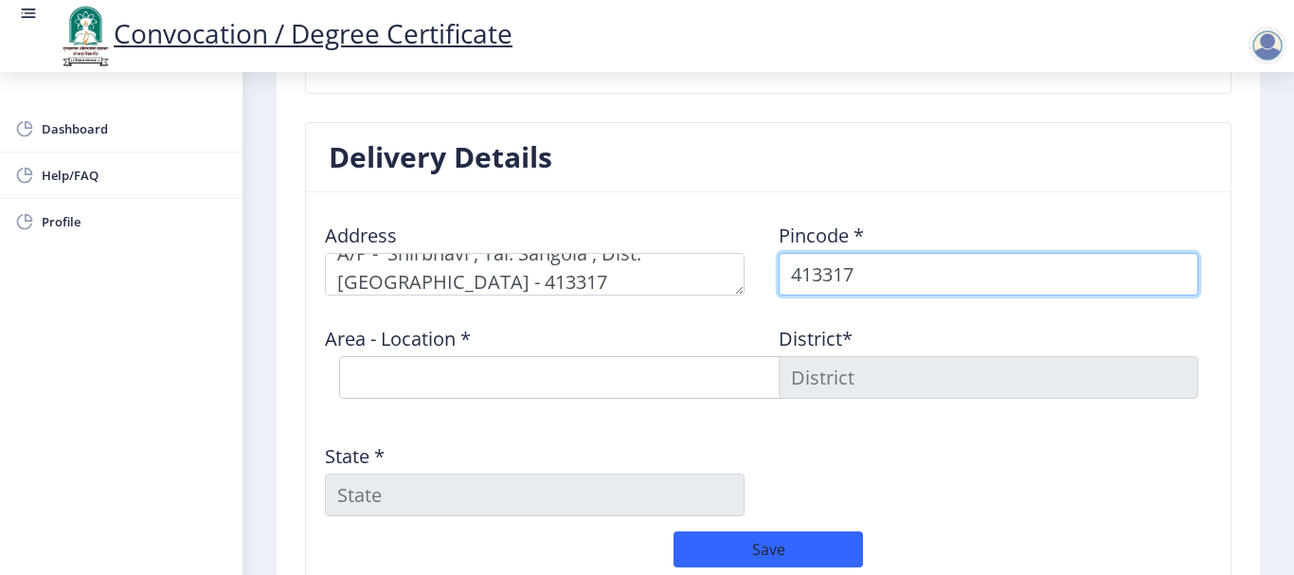
type input "413317"
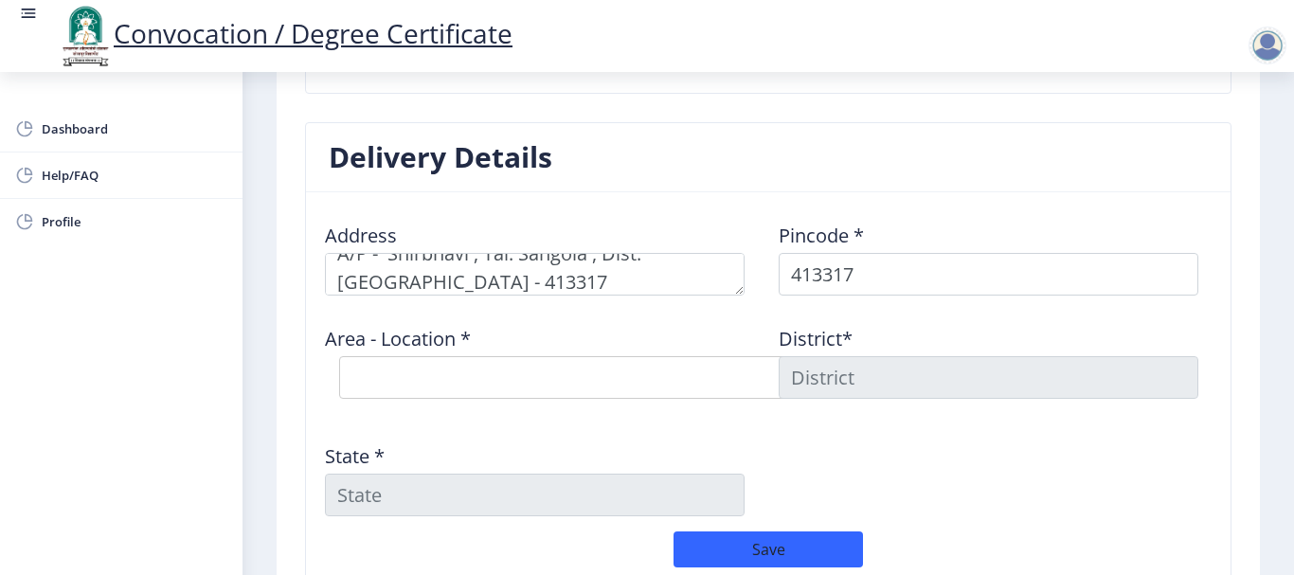
click at [847, 505] on div "Address Pincode * 413317 Area - Location * Select Area Location [GEOGRAPHIC_DAT…" at bounding box center [769, 369] width 908 height 324
click at [562, 390] on select "Select Area Location Bohali B.O Dhyati (E) B.O Khardi S.O Manjari B.O Methawade…" at bounding box center [623, 377] width 568 height 43
select select "9: Object"
click at [339, 356] on select "Select Area Location Bohali B.O Dhyati (E) B.O Khardi S.O Manjari B.O Methawade…" at bounding box center [623, 377] width 568 height 43
type input "SOLAPUR"
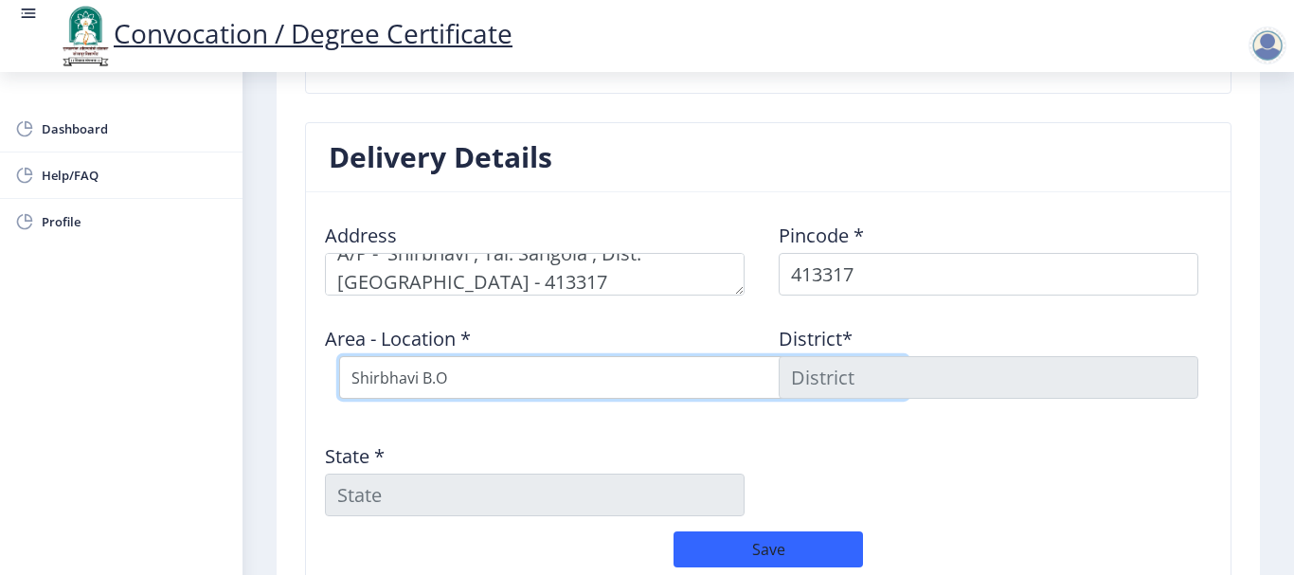
type input "[GEOGRAPHIC_DATA]"
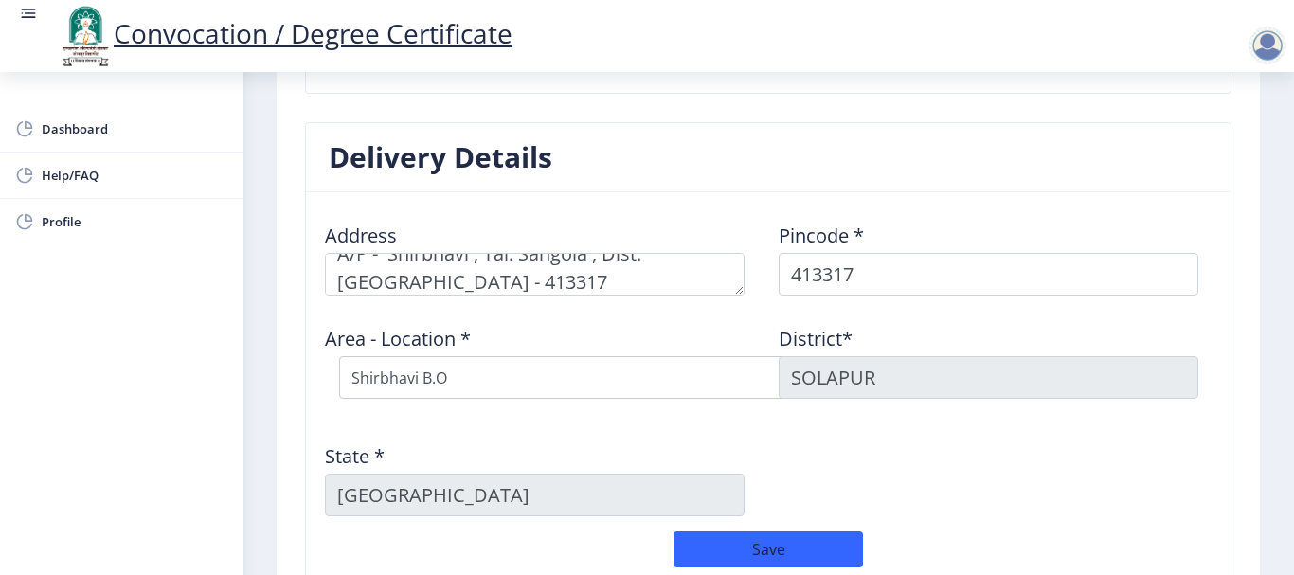
click at [866, 436] on div "Address Pincode * 413317 Area - Location * Select Area Location [GEOGRAPHIC_DAT…" at bounding box center [769, 369] width 908 height 324
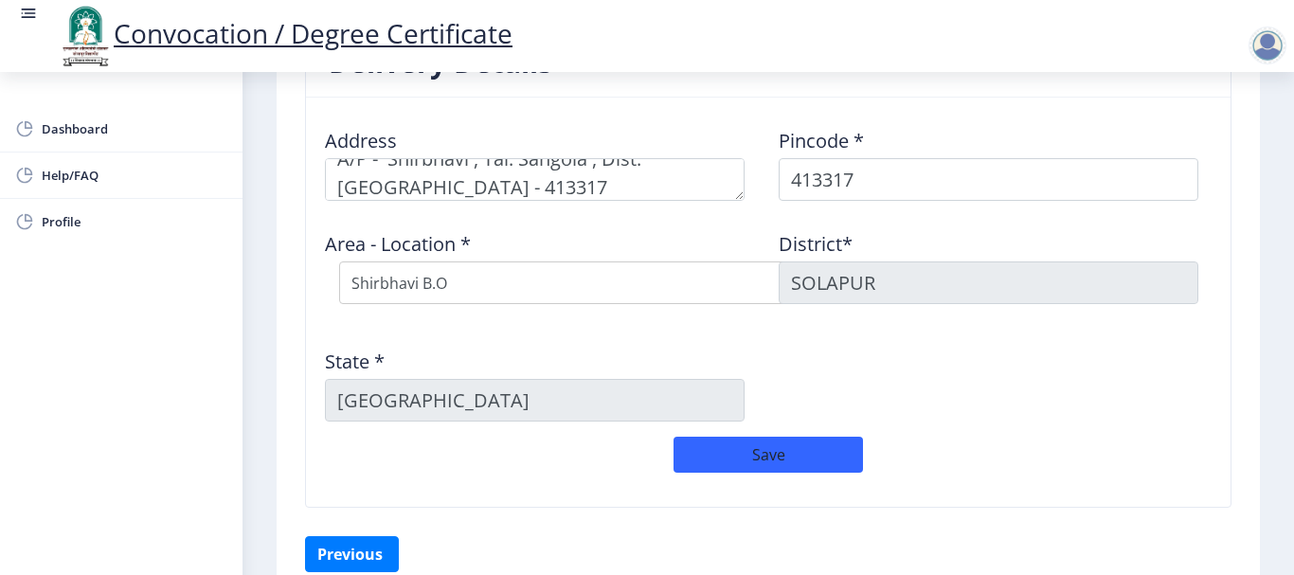
scroll to position [1672, 0]
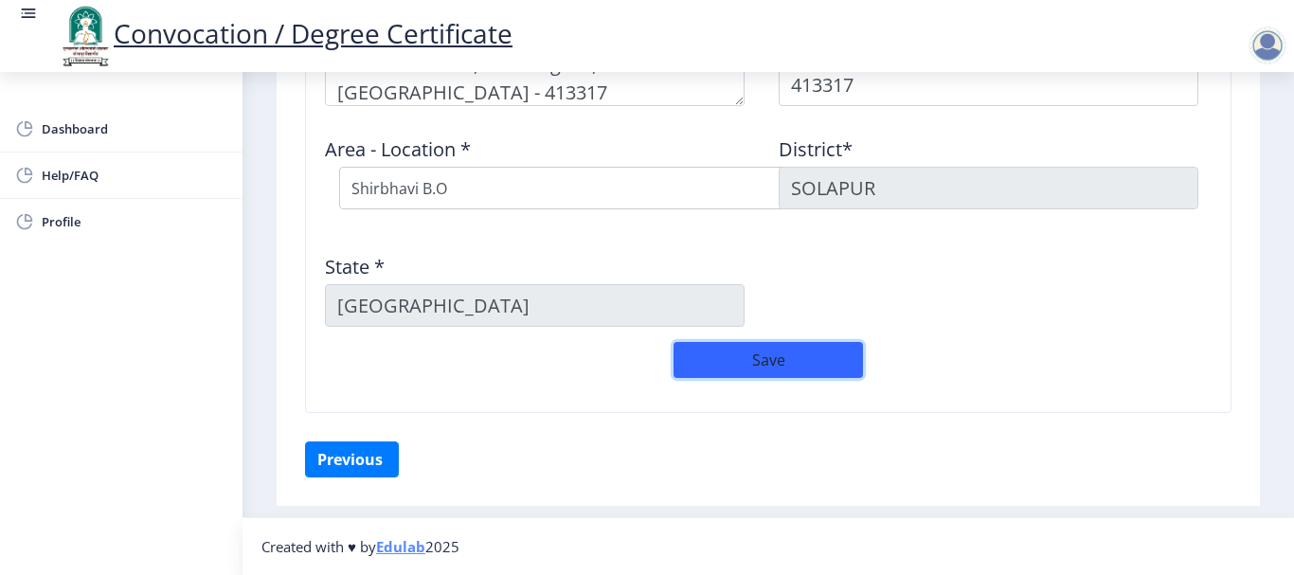
click at [782, 359] on button "Save" at bounding box center [768, 360] width 189 height 36
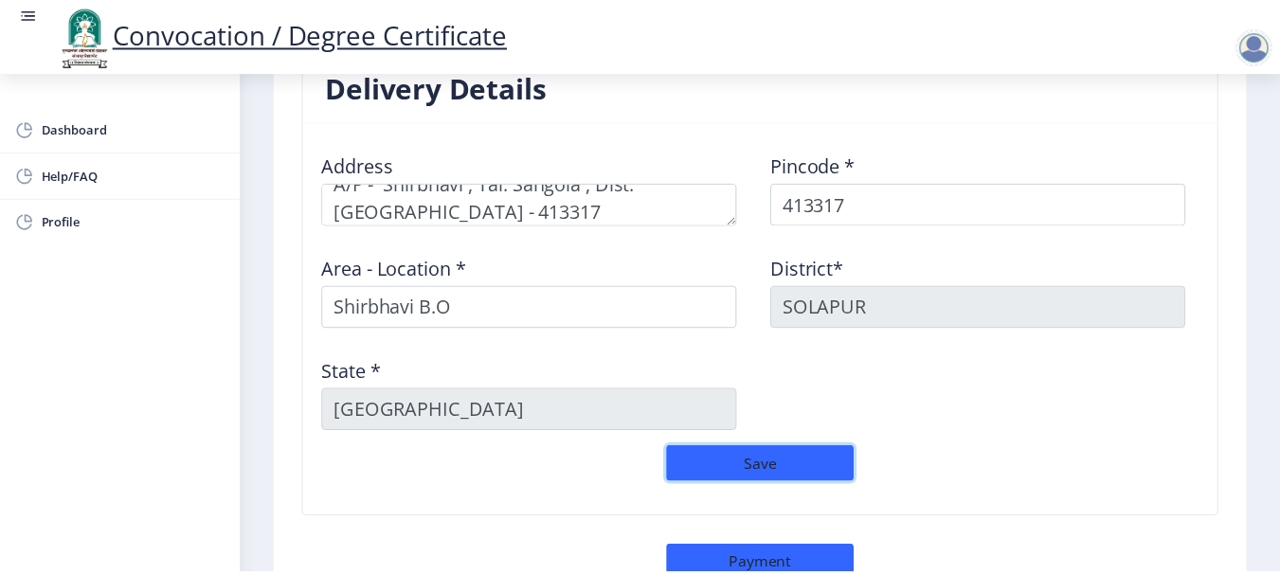
scroll to position [1713, 0]
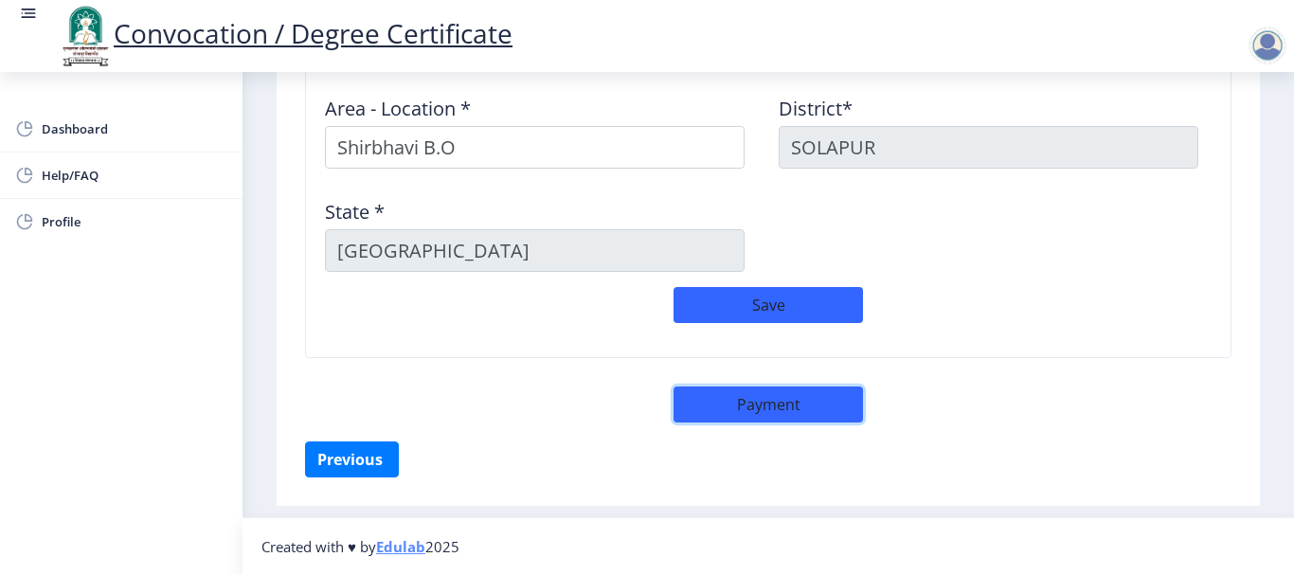
click at [777, 403] on button "Payment" at bounding box center [768, 405] width 189 height 36
select select "sealed"
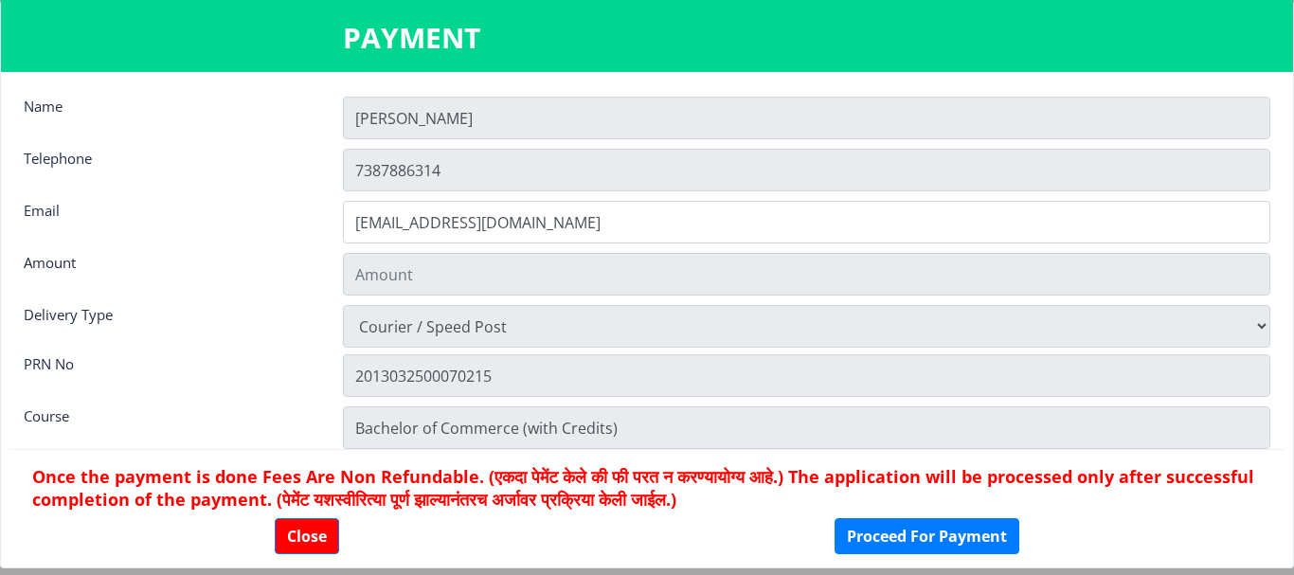
type input "1885"
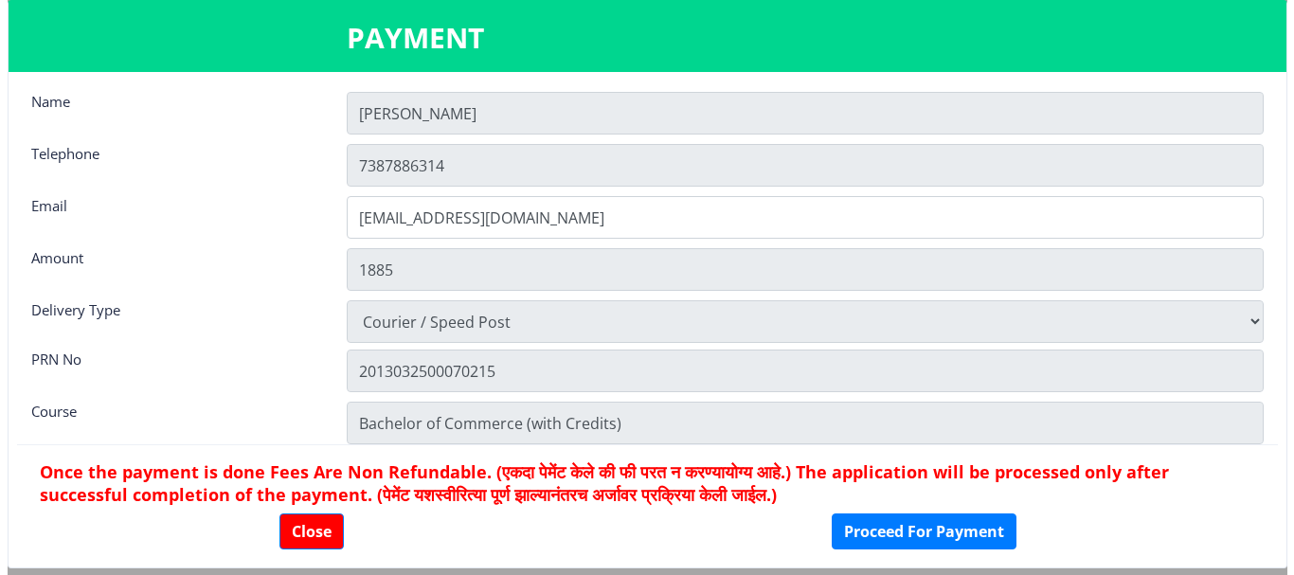
scroll to position [0, 0]
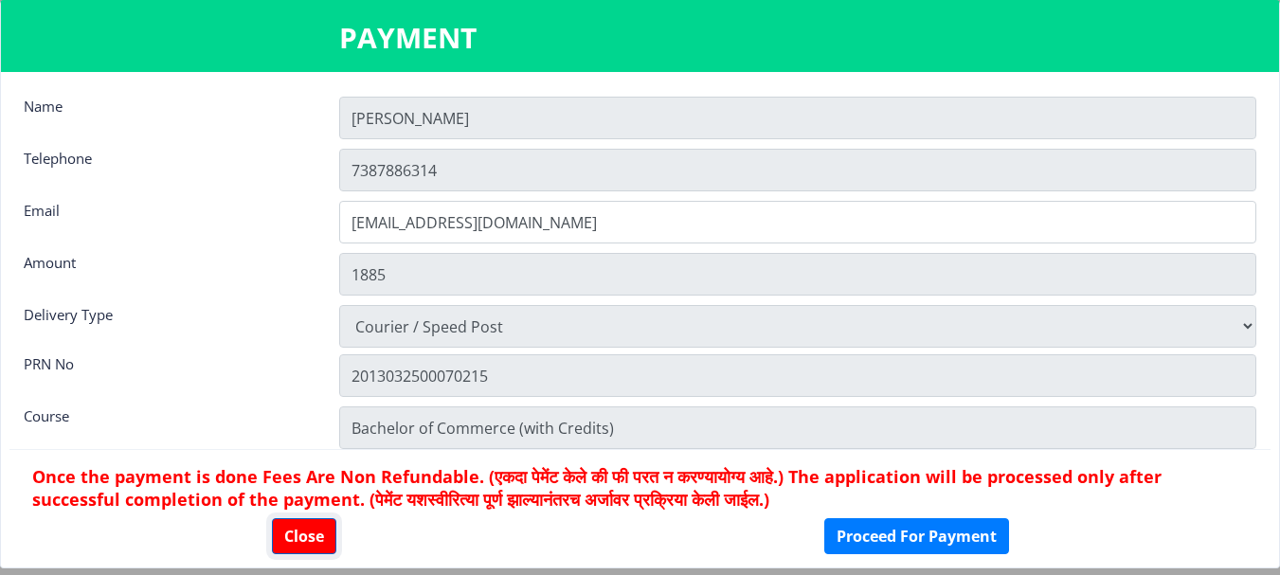
click at [284, 543] on button "Close" at bounding box center [304, 536] width 64 height 36
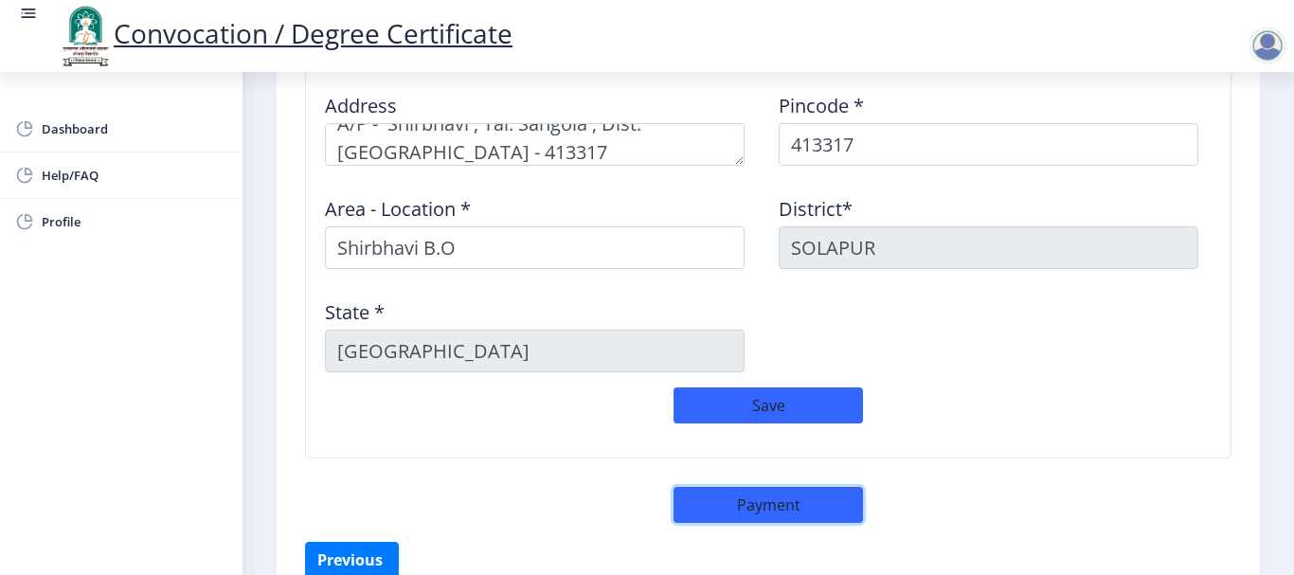
scroll to position [1618, 0]
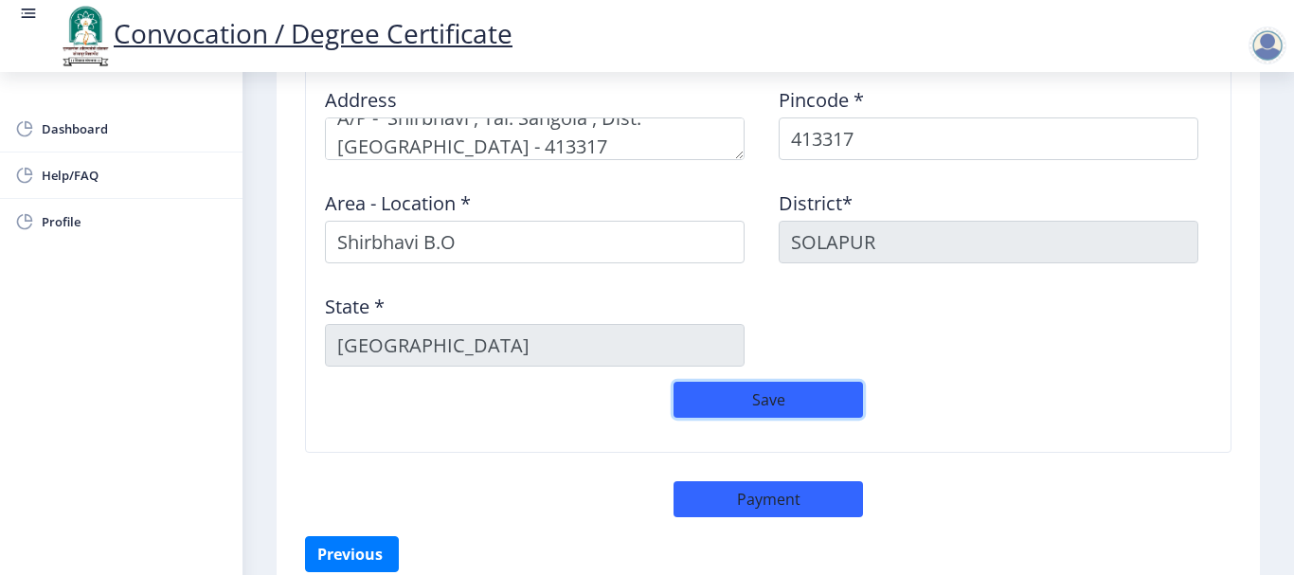
click at [766, 402] on button "Save" at bounding box center [768, 400] width 189 height 36
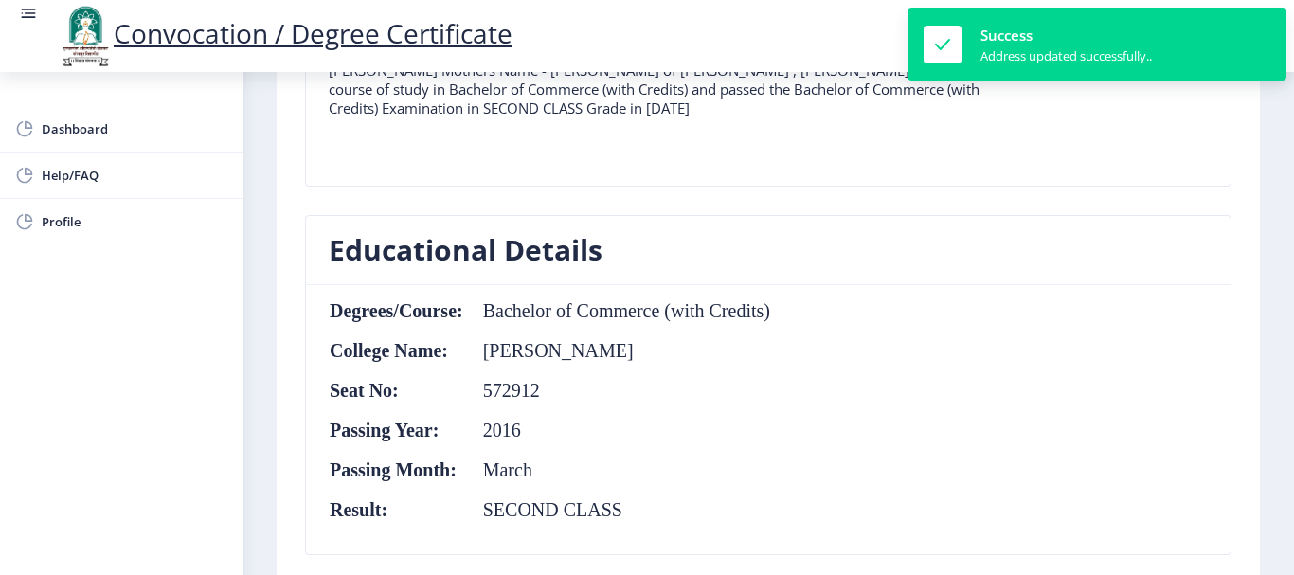
scroll to position [387, 0]
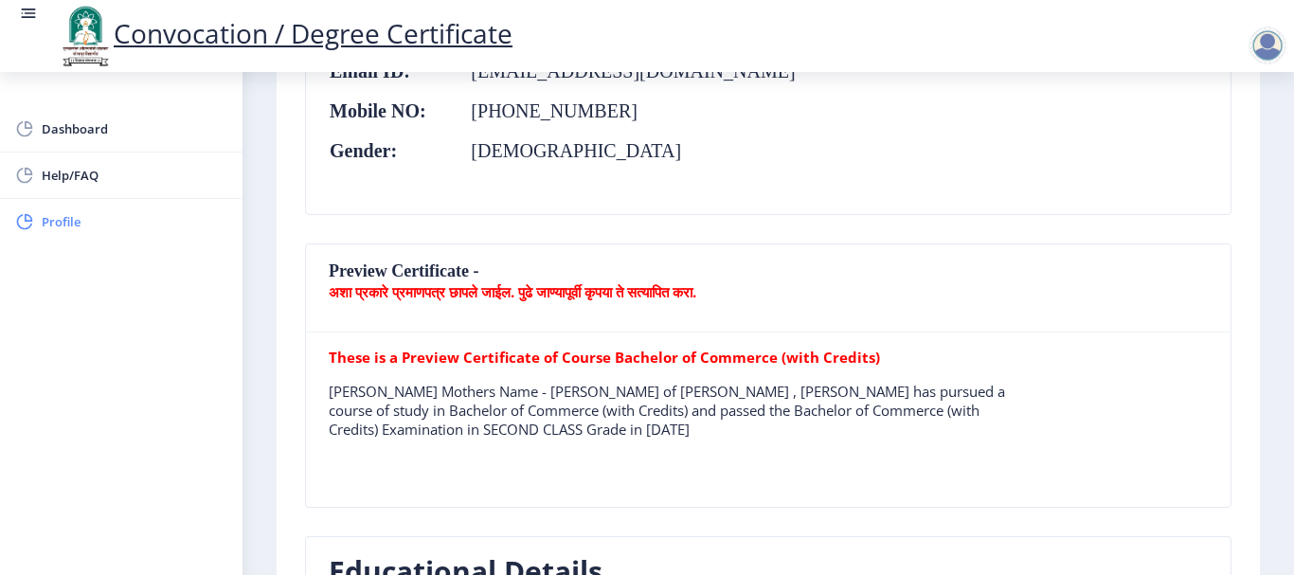
click at [43, 221] on span "Profile" at bounding box center [135, 221] width 186 height 23
select select
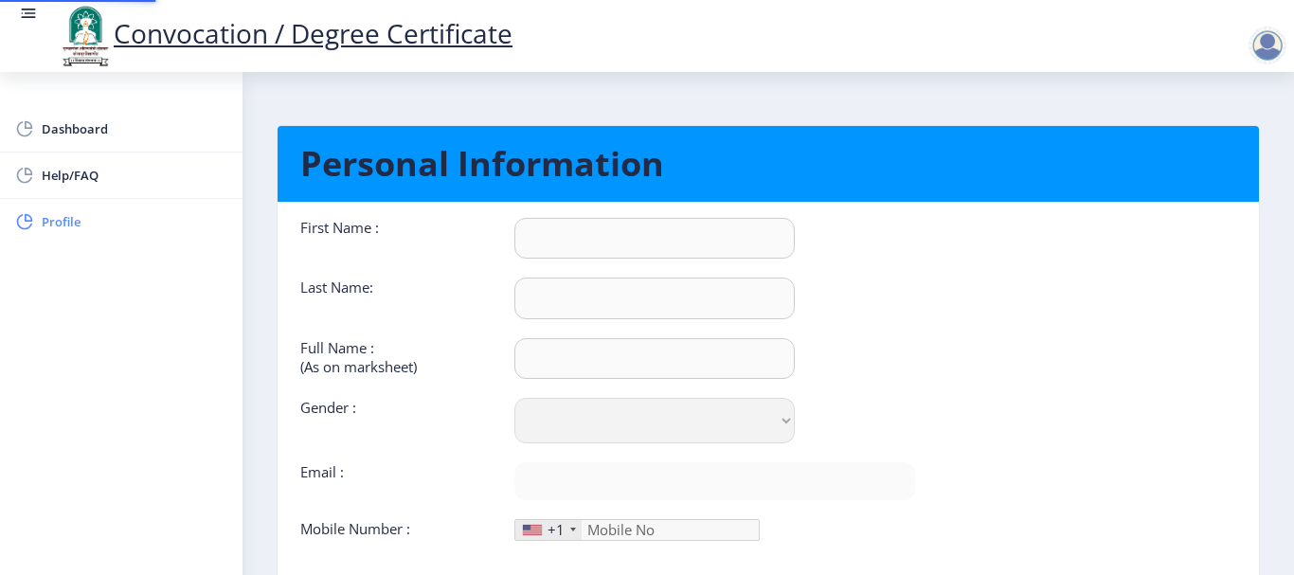
type input "[PERSON_NAME]"
type input "[PERSON_NAME] [PERSON_NAME]"
select select "[DEMOGRAPHIC_DATA]"
type input "[EMAIL_ADDRESS][DOMAIN_NAME]"
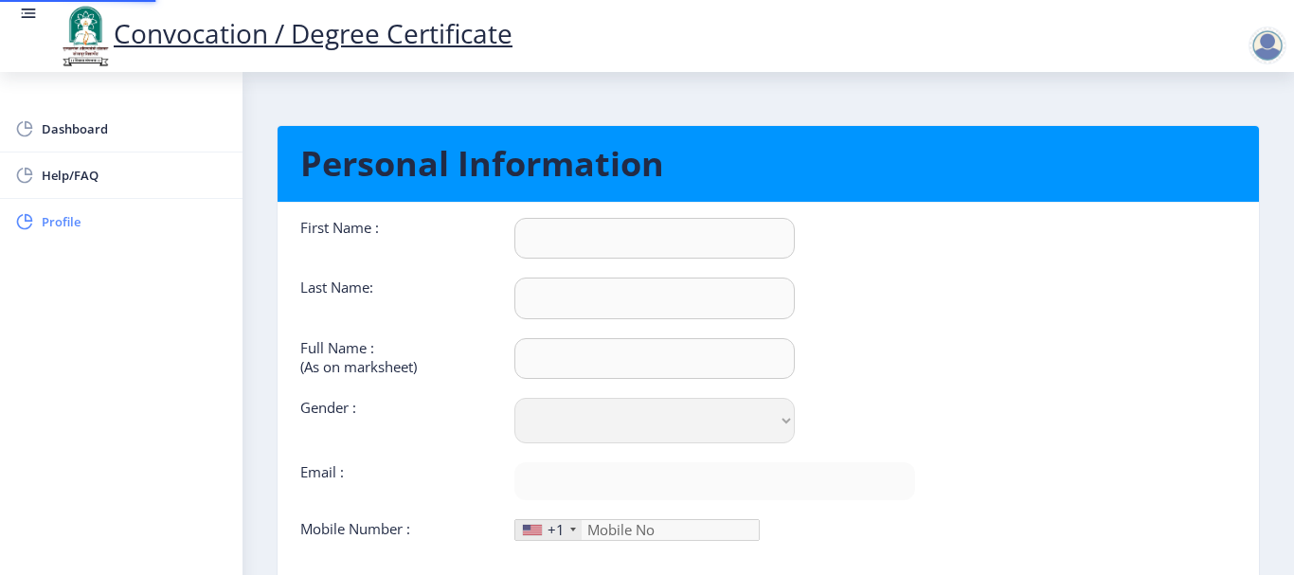
type input "7387886314"
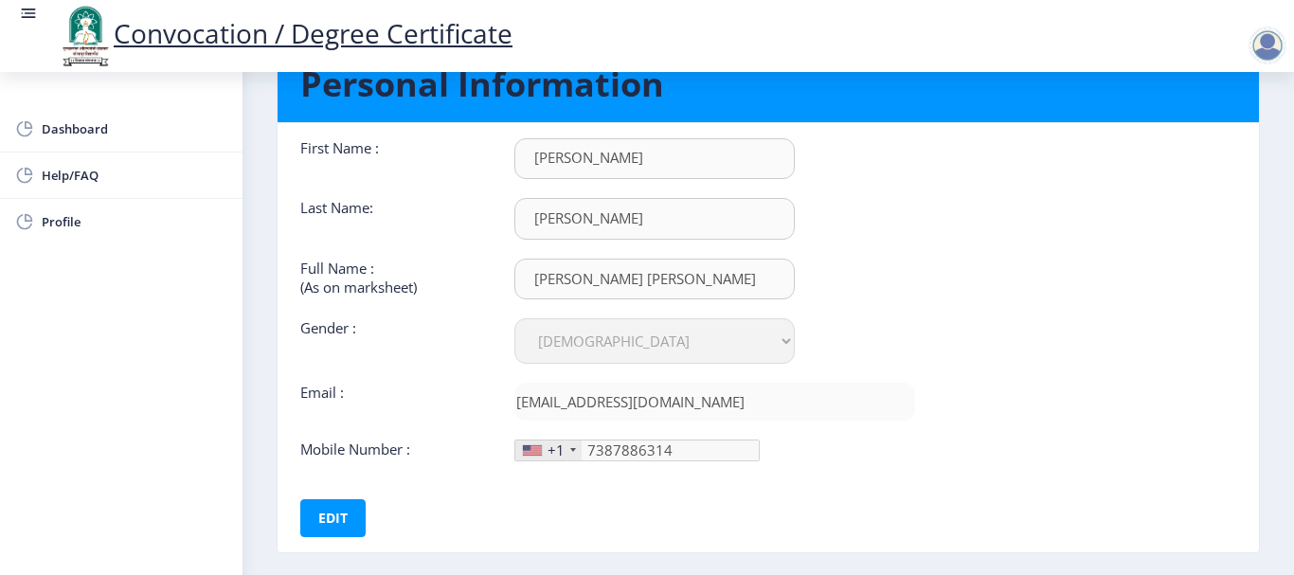
scroll to position [174, 0]
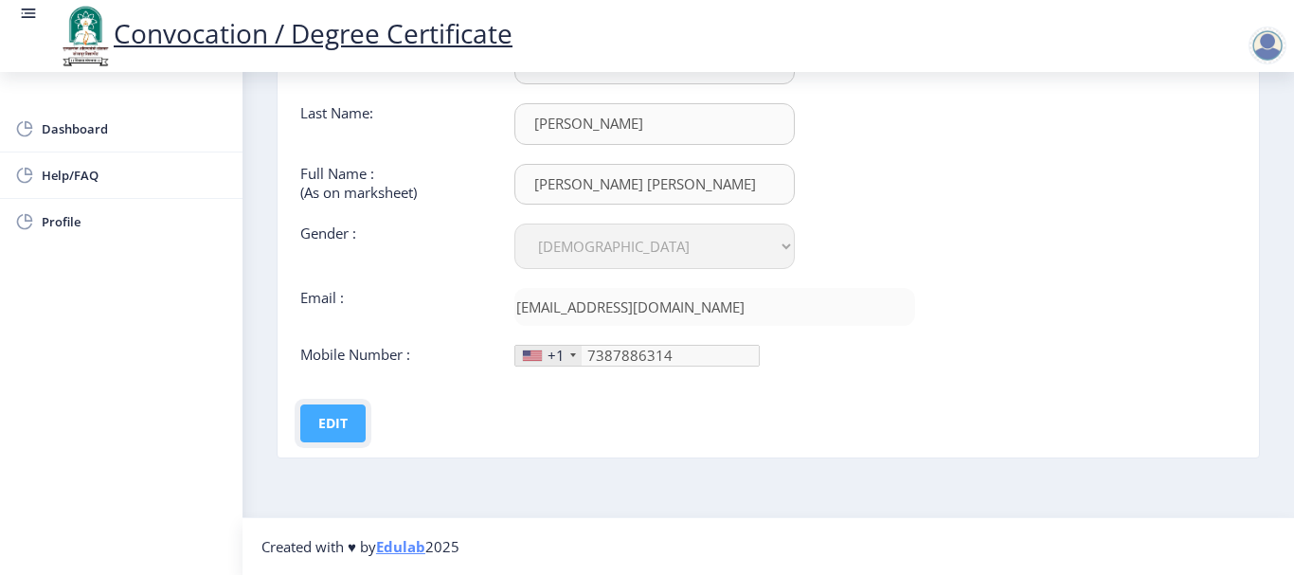
click at [330, 418] on button "Edit" at bounding box center [332, 424] width 65 height 38
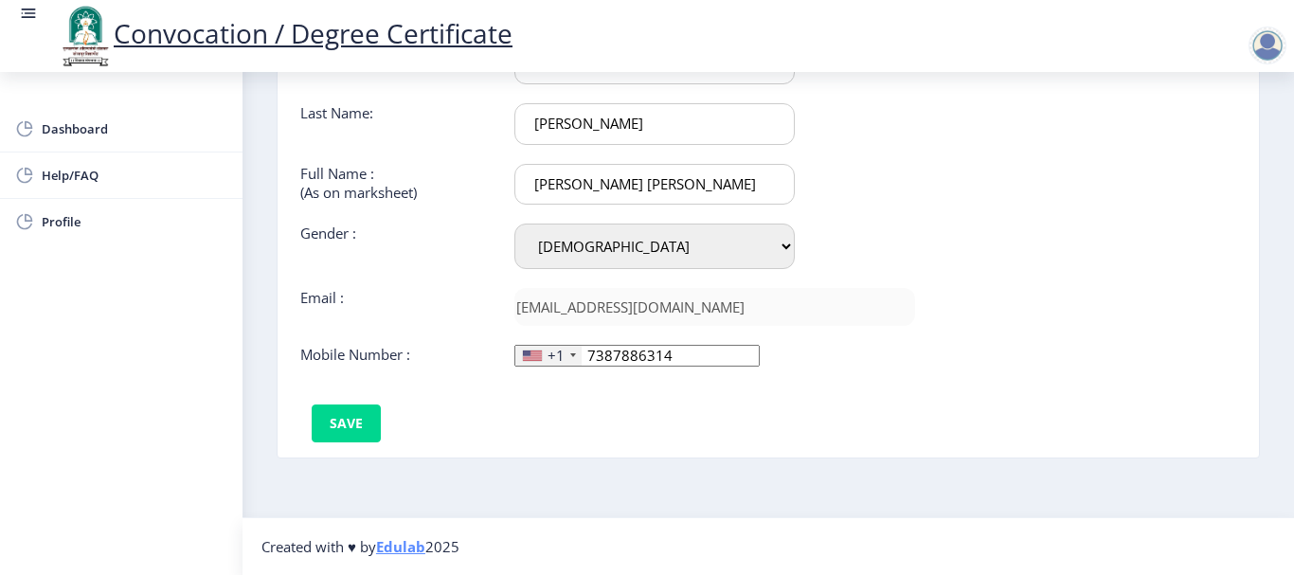
scroll to position [0, 0]
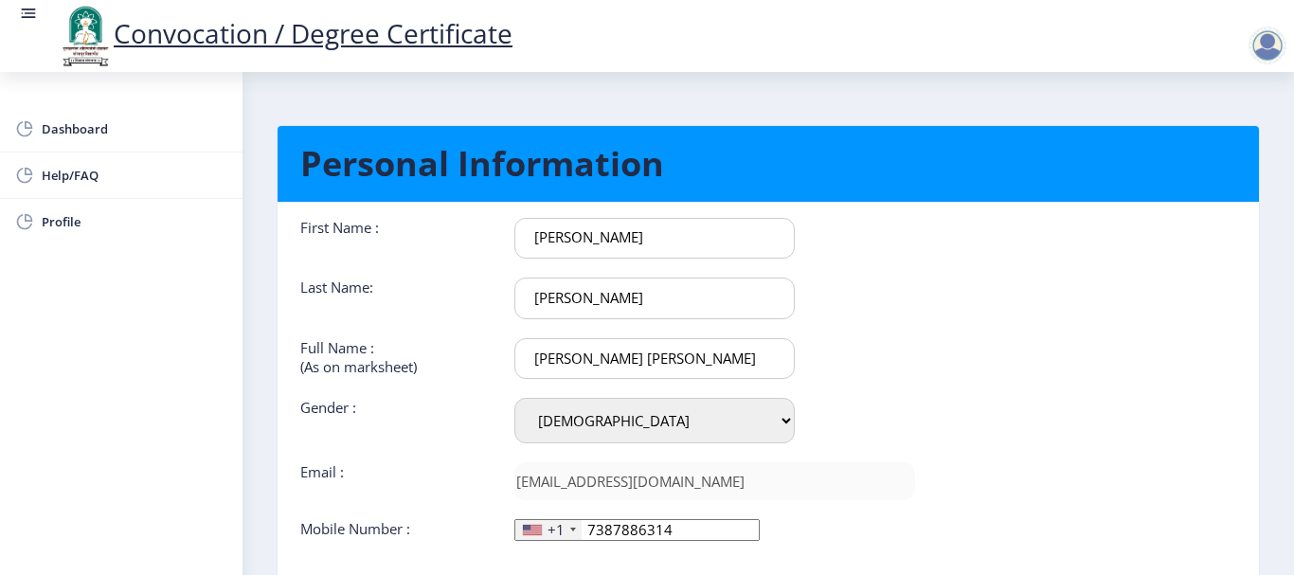
click at [552, 241] on input "[PERSON_NAME]" at bounding box center [654, 238] width 280 height 41
click at [557, 240] on input "[PERSON_NAME]" at bounding box center [654, 238] width 280 height 41
type input "Jayshing"
click at [895, 324] on div "First Name : [PERSON_NAME] Last Name: [PERSON_NAME] Full Name : (As on markshee…" at bounding box center [607, 379] width 615 height 323
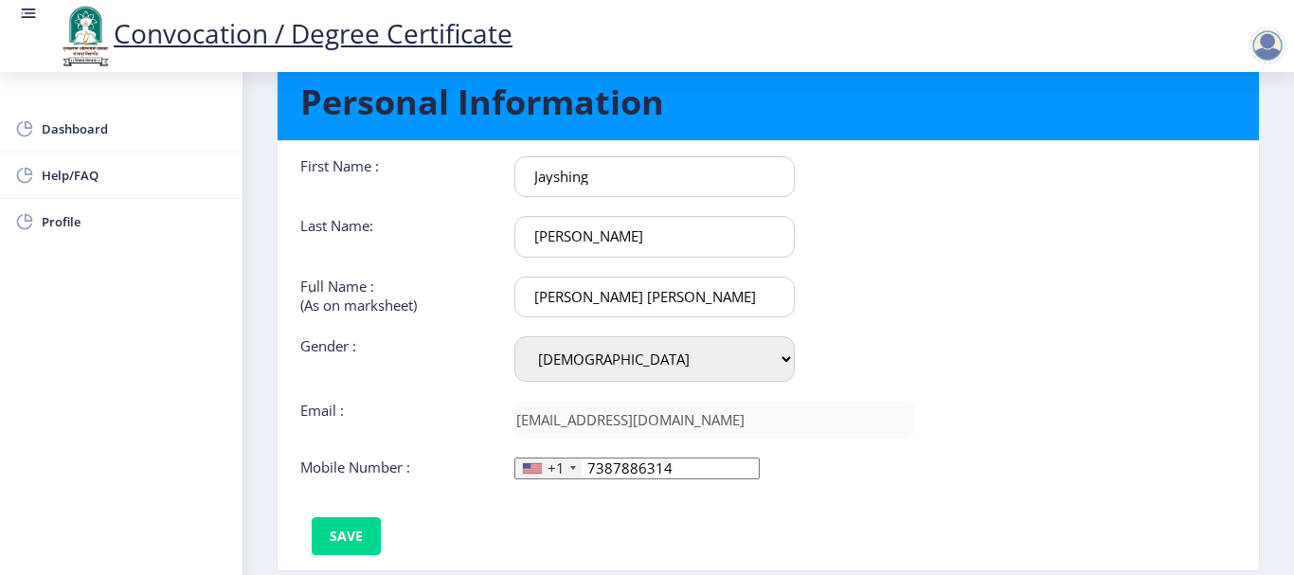
scroll to position [95, 0]
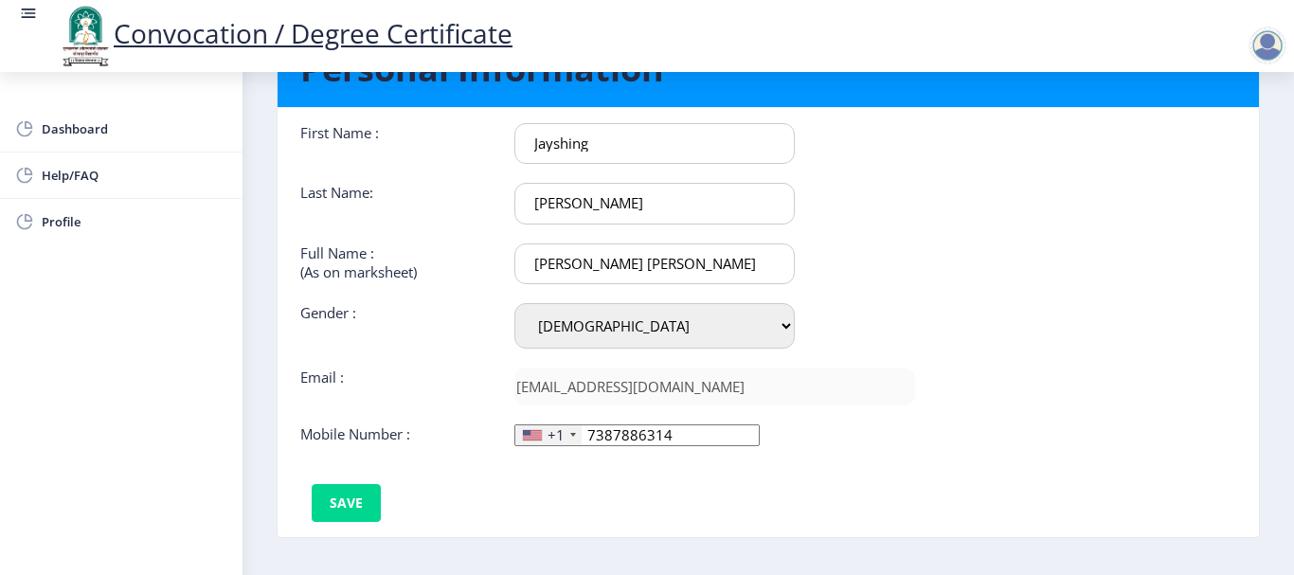
click at [555, 264] on input "[PERSON_NAME] [PERSON_NAME]" at bounding box center [654, 263] width 280 height 41
click at [558, 268] on input "[PERSON_NAME] [PERSON_NAME]" at bounding box center [654, 263] width 280 height 41
type input "[PERSON_NAME]"
click at [848, 283] on div "[PERSON_NAME]" at bounding box center [714, 263] width 428 height 41
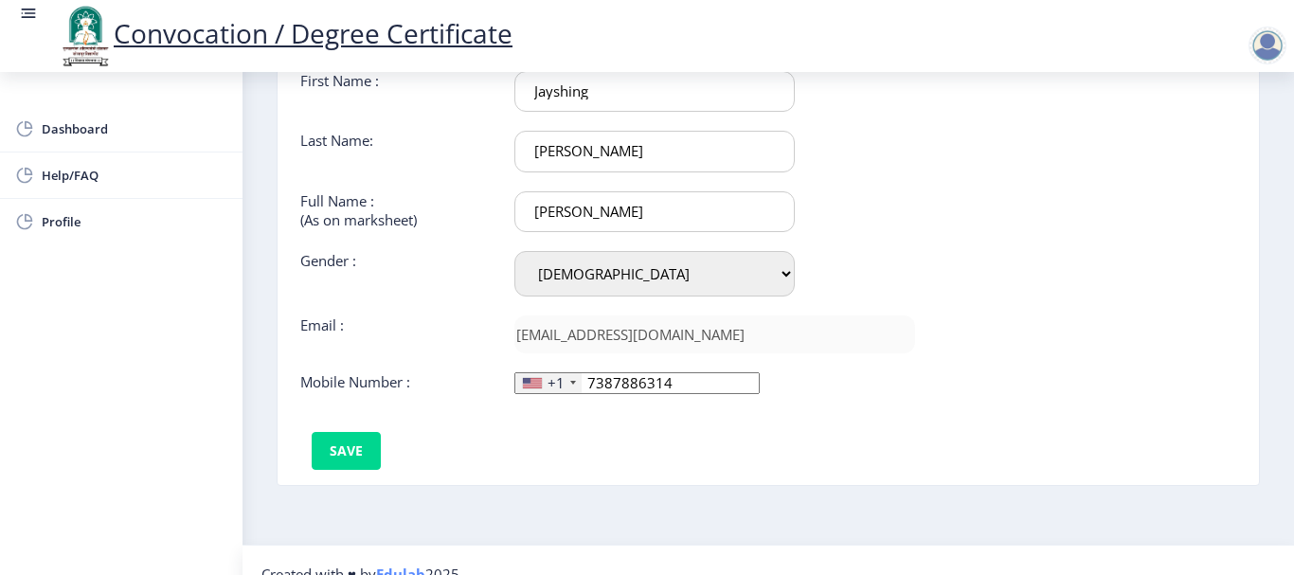
scroll to position [174, 0]
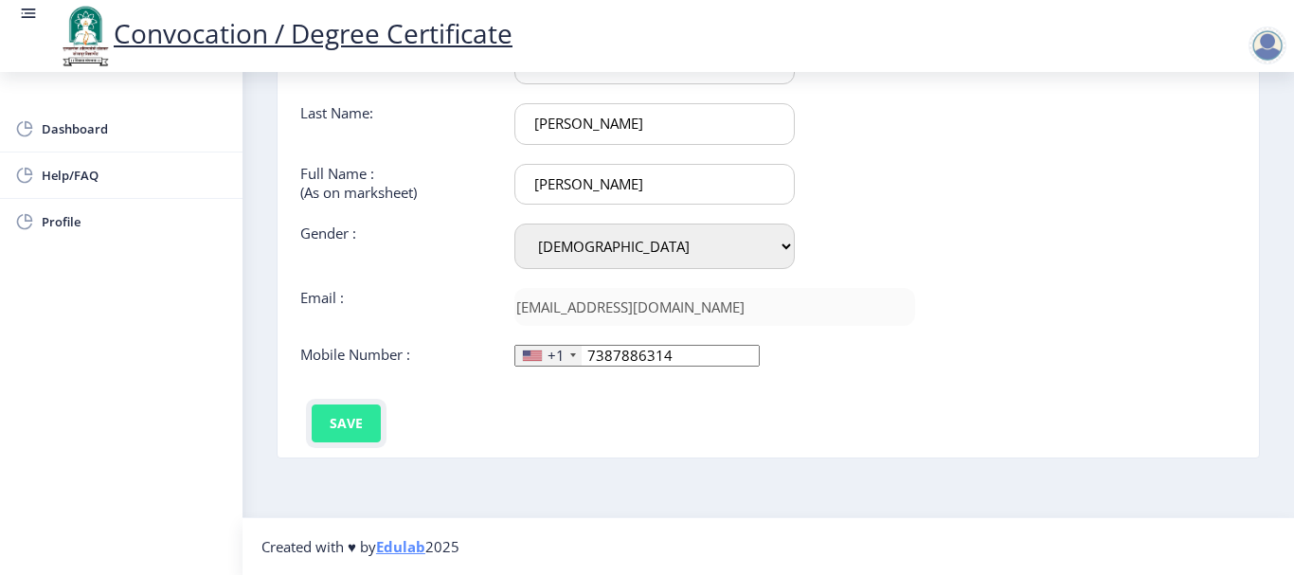
click at [348, 422] on button "Save" at bounding box center [346, 424] width 69 height 38
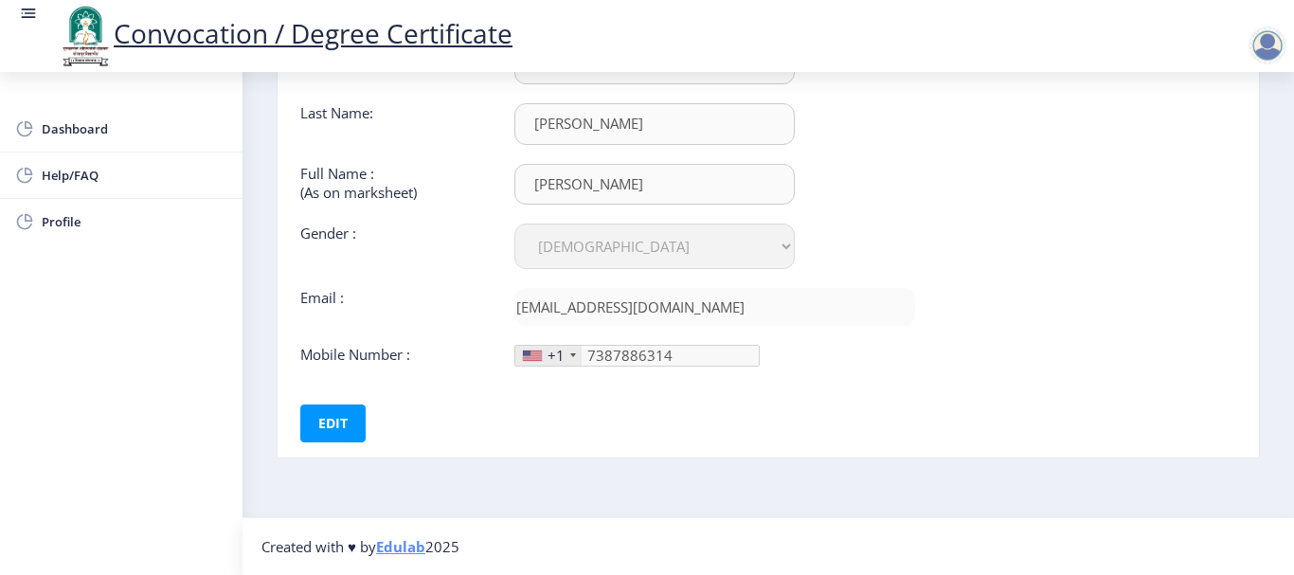
scroll to position [0, 0]
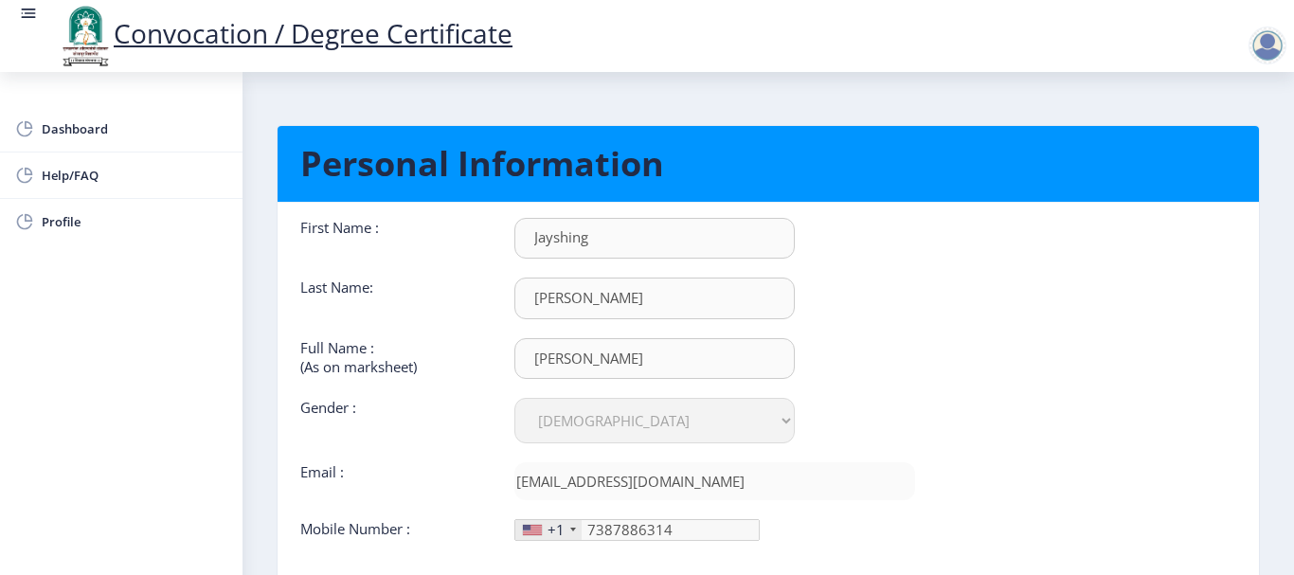
select select
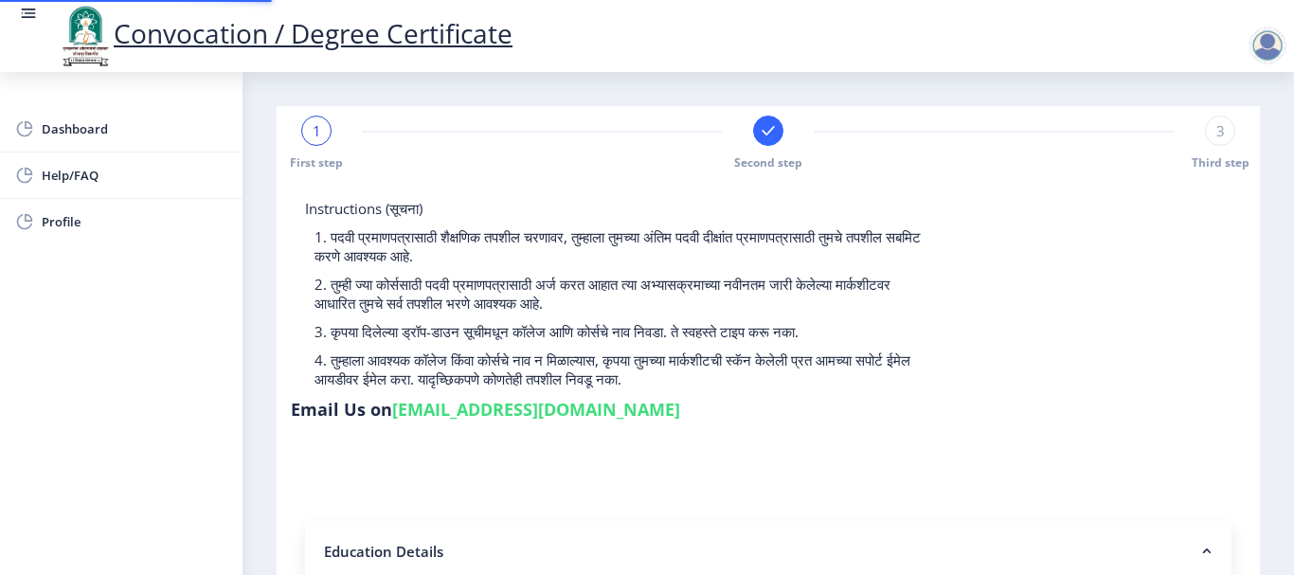
type input "2013032500070215"
select select "Regular"
select select "2016"
select select "March"
select select "SECOND CLASS"
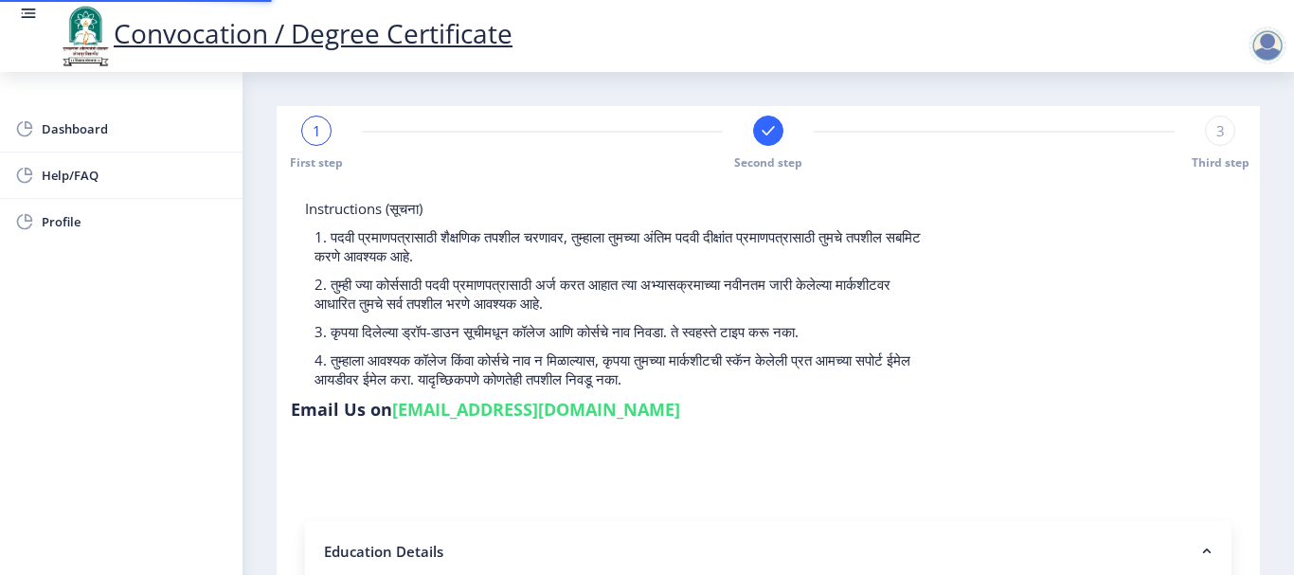
type input "572912"
type input "[PERSON_NAME]"
